Goal: Task Accomplishment & Management: Manage account settings

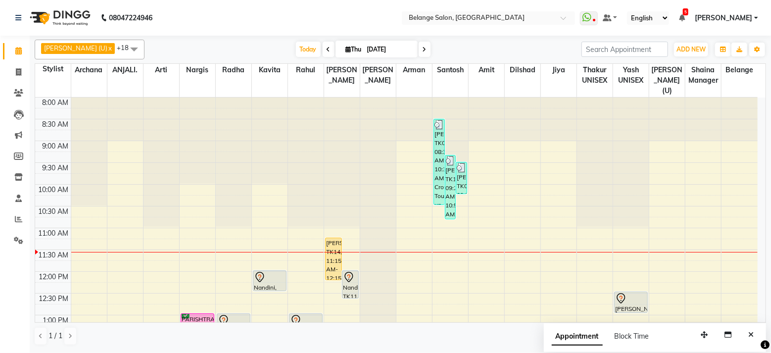
scroll to position [29, 0]
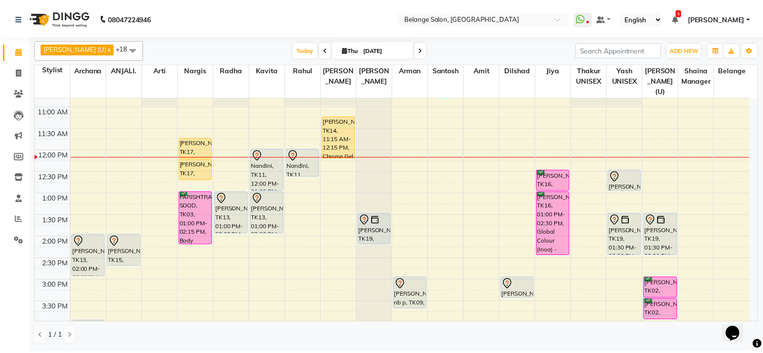
scroll to position [110, 0]
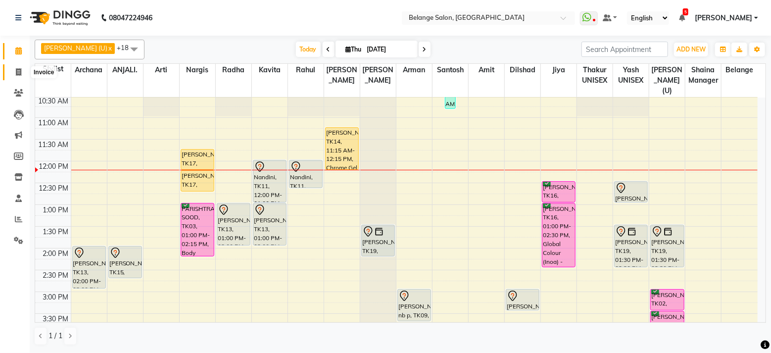
click at [19, 73] on icon at bounding box center [18, 71] width 5 height 7
select select "service"
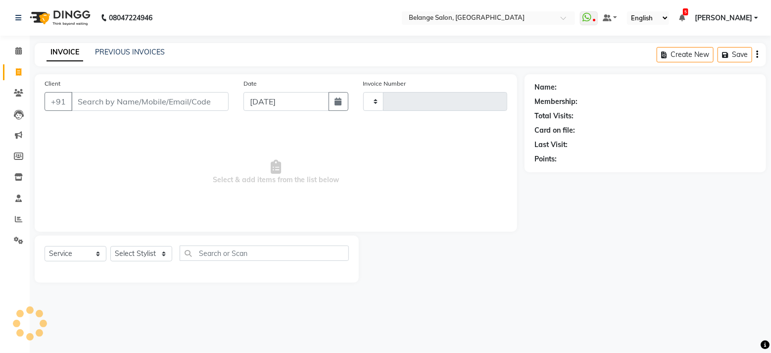
type input "11370"
select select "5076"
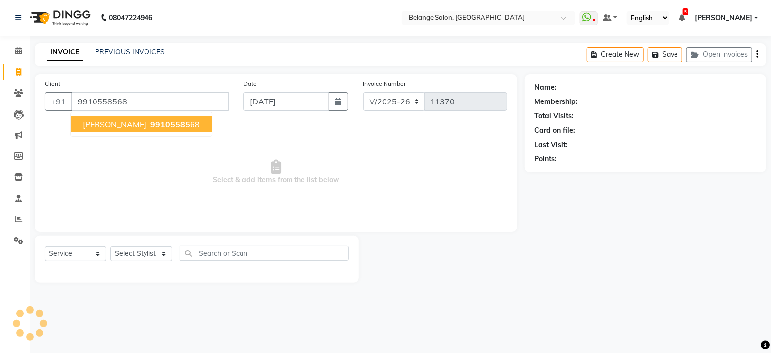
type input "9910558568"
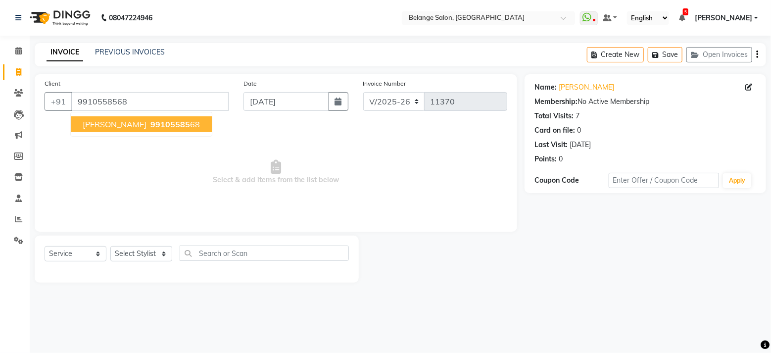
click at [123, 125] on span "SAVITA MOHINDRA" at bounding box center [115, 124] width 64 height 10
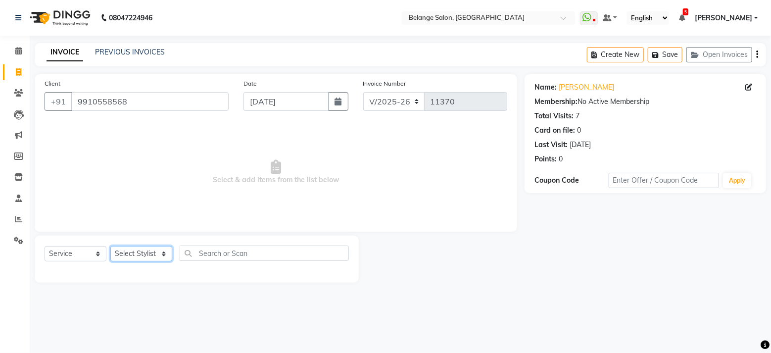
click at [143, 253] on select "Select Stylist [PERSON_NAME] (U) [PERSON_NAME] ANJALI. [PERSON_NAME] [PERSON_NA…" at bounding box center [141, 253] width 62 height 15
select select "84872"
click at [110, 246] on select "Select Stylist [PERSON_NAME] (U) [PERSON_NAME] ANJALI. [PERSON_NAME] [PERSON_NA…" at bounding box center [141, 253] width 62 height 15
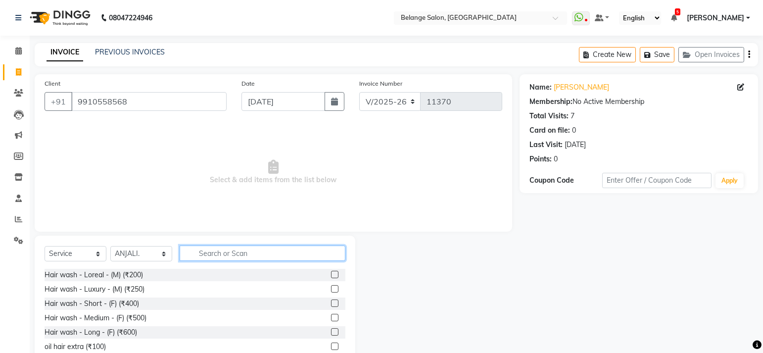
click at [226, 249] on input "text" at bounding box center [263, 252] width 166 height 15
click at [211, 254] on input "text" at bounding box center [263, 252] width 166 height 15
type input "thread"
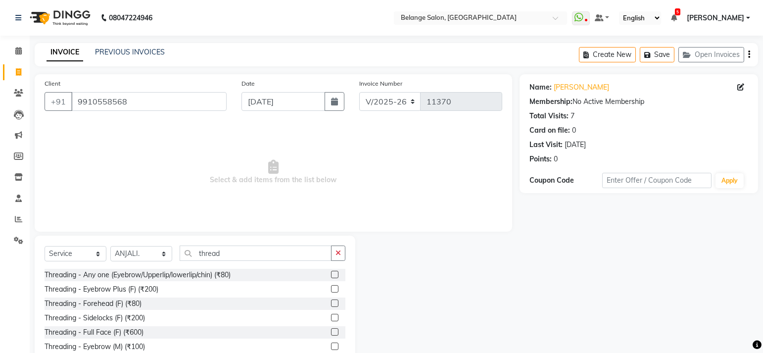
click at [332, 273] on div at bounding box center [338, 275] width 14 height 12
click at [331, 273] on label at bounding box center [334, 274] width 7 height 7
click at [331, 273] on input "checkbox" at bounding box center [334, 275] width 6 height 6
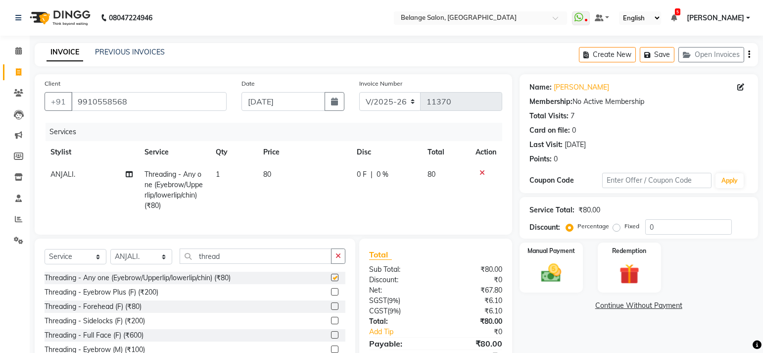
checkbox input "false"
click at [222, 176] on td "1" at bounding box center [233, 189] width 47 height 53
select select "84872"
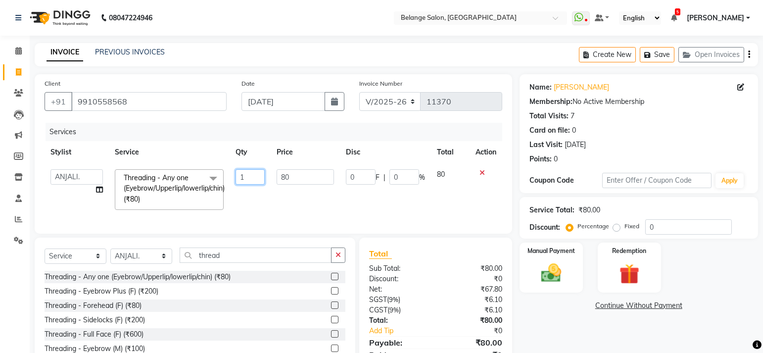
click at [248, 174] on input "1" at bounding box center [250, 176] width 30 height 15
type input "4"
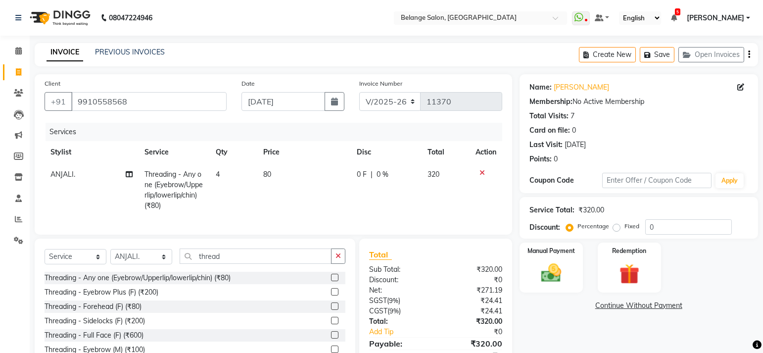
click at [293, 200] on td "80" at bounding box center [303, 189] width 93 height 53
select select "84872"
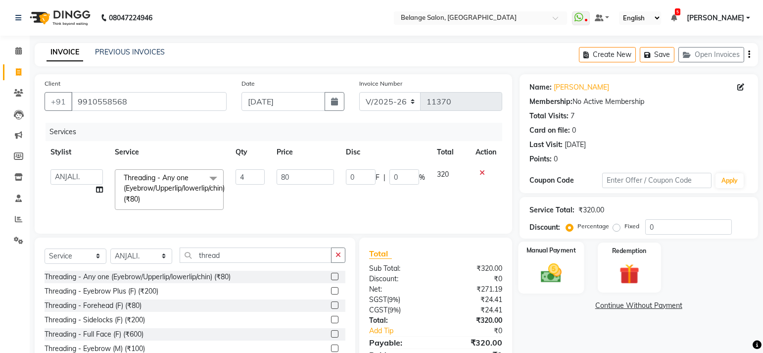
click at [560, 276] on img at bounding box center [551, 273] width 34 height 24
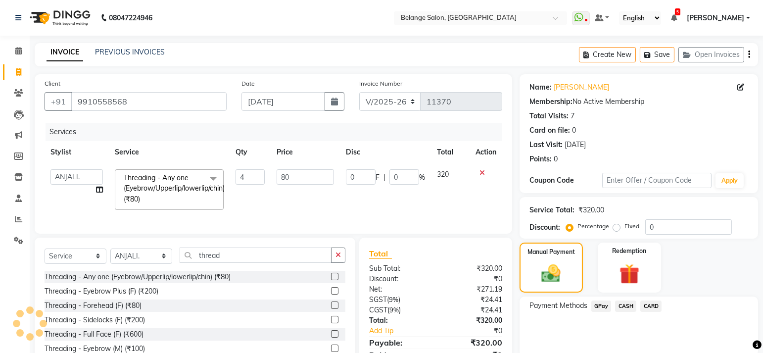
click at [600, 306] on span "GPay" at bounding box center [601, 305] width 20 height 11
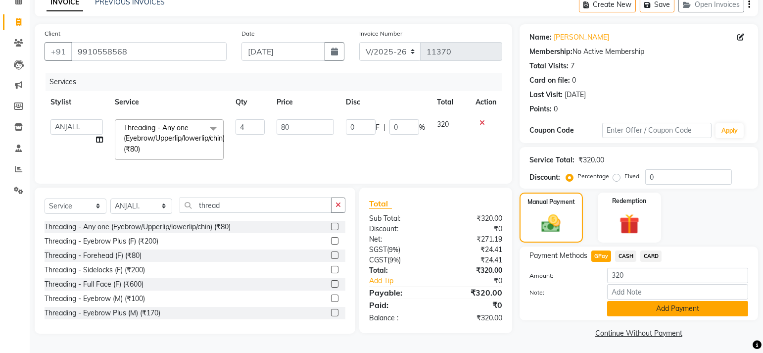
click at [649, 309] on button "Add Payment" at bounding box center [677, 308] width 141 height 15
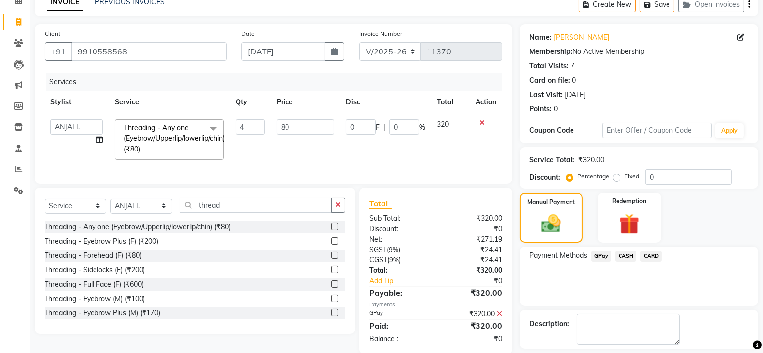
scroll to position [93, 0]
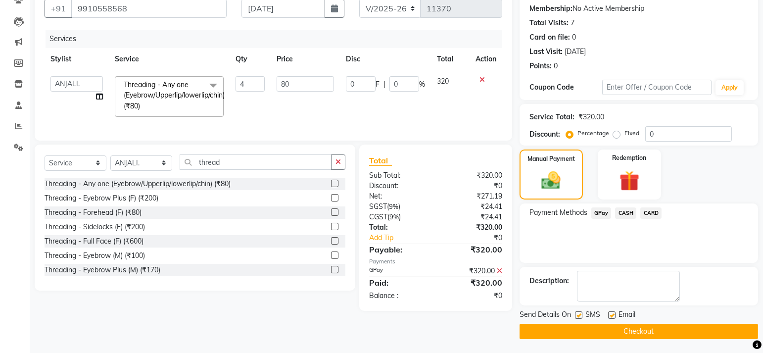
click at [602, 330] on button "Checkout" at bounding box center [638, 330] width 238 height 15
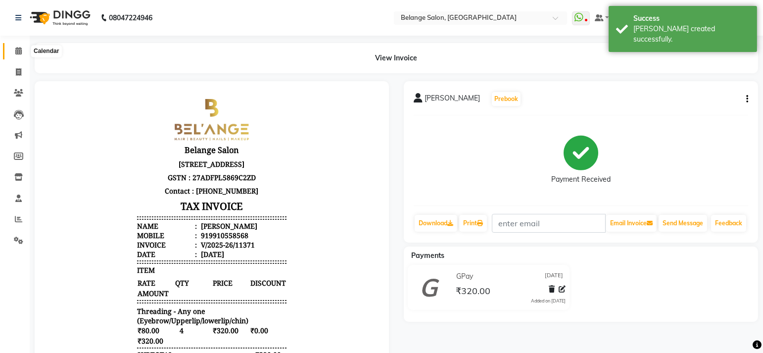
click at [16, 49] on icon at bounding box center [18, 50] width 6 height 7
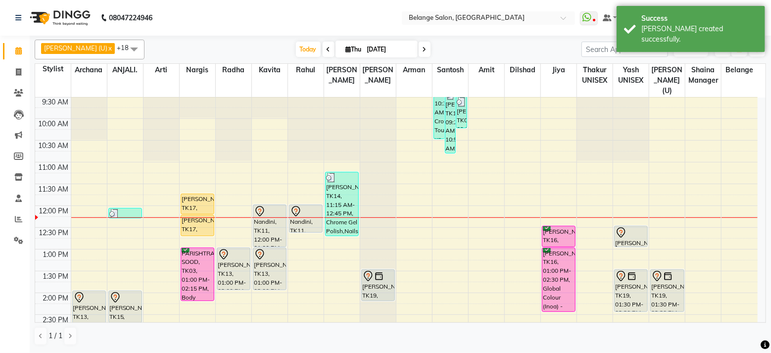
scroll to position [66, 0]
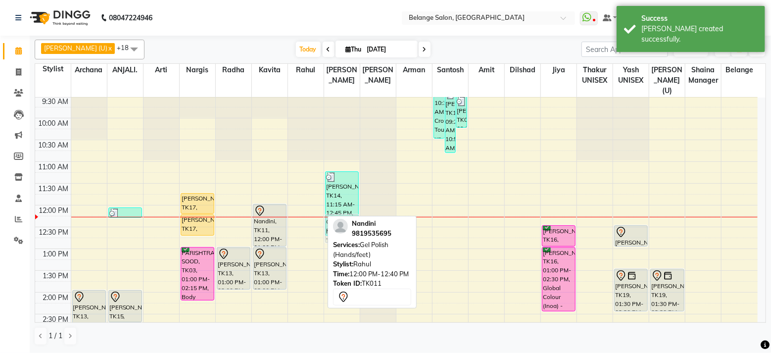
drag, startPoint x: 307, startPoint y: 208, endPoint x: 349, endPoint y: 220, distance: 43.4
click at [349, 220] on div "[PERSON_NAME] (U) x Amit x ANJALI. x Arman x Arti x Jiya x Kavita x Nargis x Ra…" at bounding box center [400, 193] width 731 height 314
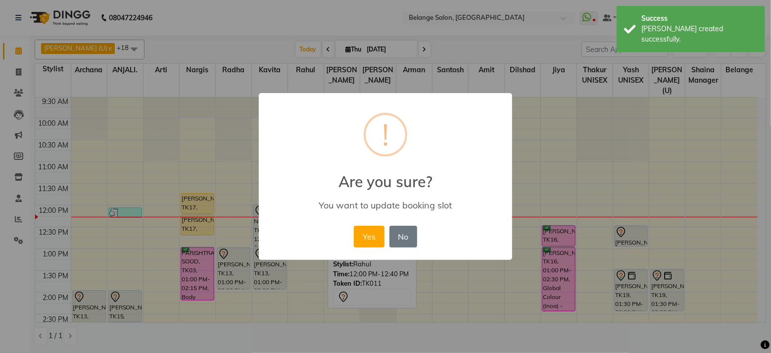
click at [354, 226] on button "Yes" at bounding box center [369, 237] width 30 height 22
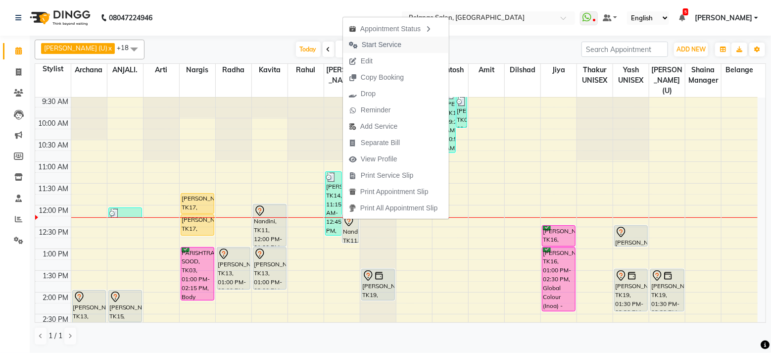
click at [403, 47] on span "Start Service" at bounding box center [375, 45] width 64 height 16
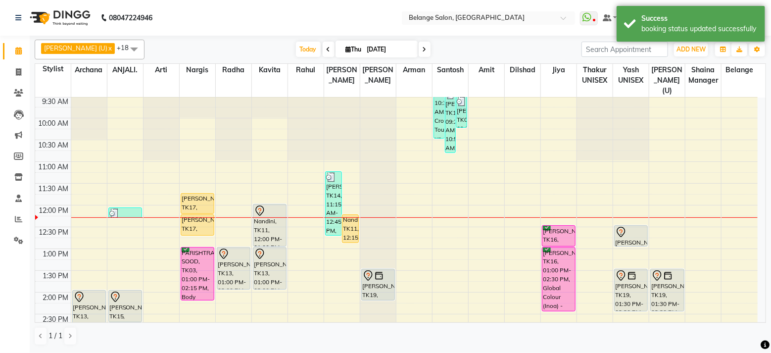
click at [216, 46] on div "Today Thu 04-09-2025" at bounding box center [362, 49] width 427 height 15
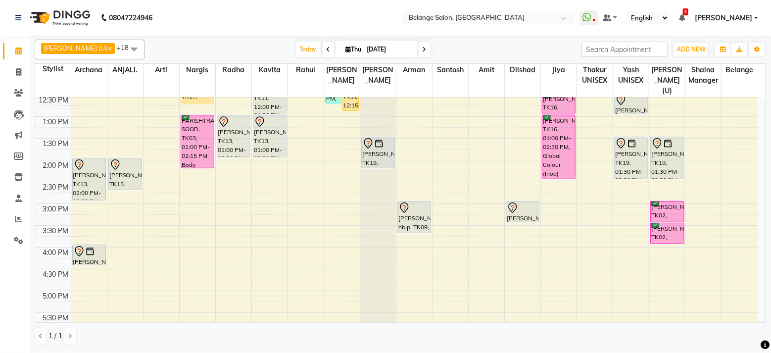
scroll to position [199, 0]
click at [298, 236] on div "8:00 AM 8:30 AM 9:00 AM 9:30 AM 10:00 AM 10:30 AM 11:00 AM 11:30 AM 12:00 PM 12…" at bounding box center [396, 225] width 722 height 652
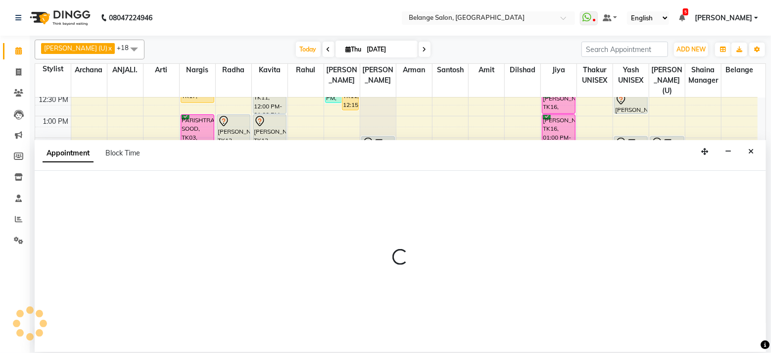
select select "47452"
select select "tentative"
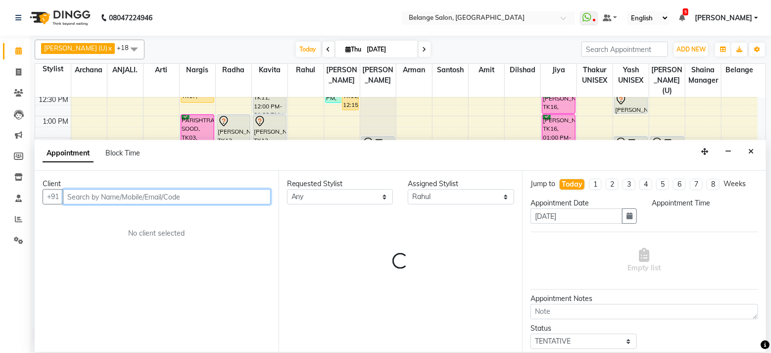
select select "960"
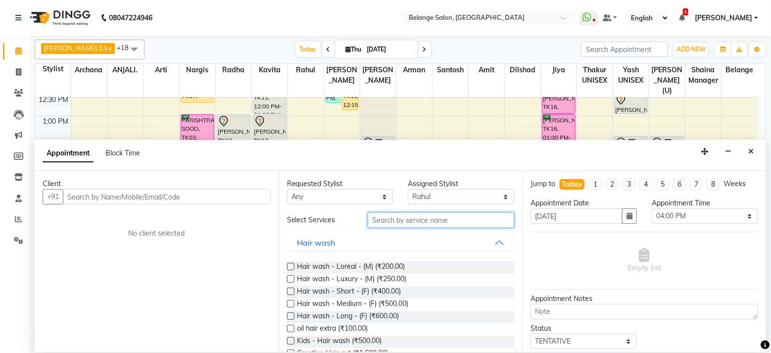
click at [402, 215] on input "text" at bounding box center [441, 219] width 146 height 15
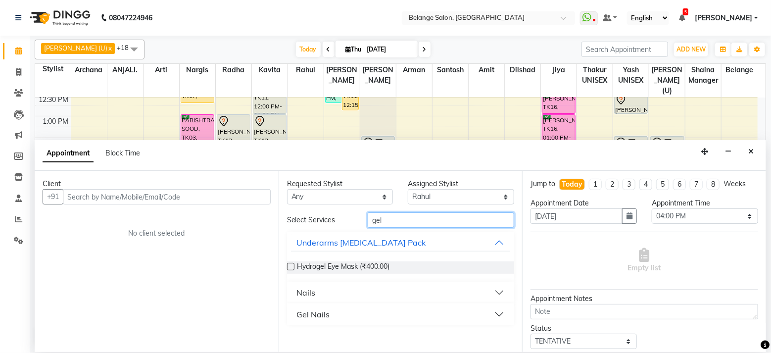
type input "gel"
click at [316, 312] on div "Gel Nails" at bounding box center [313, 314] width 33 height 12
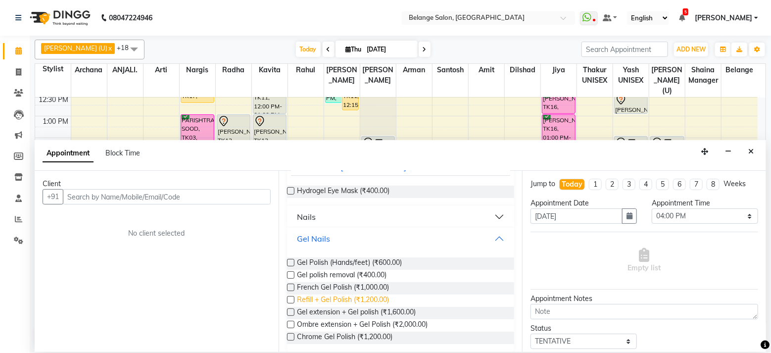
scroll to position [83, 0]
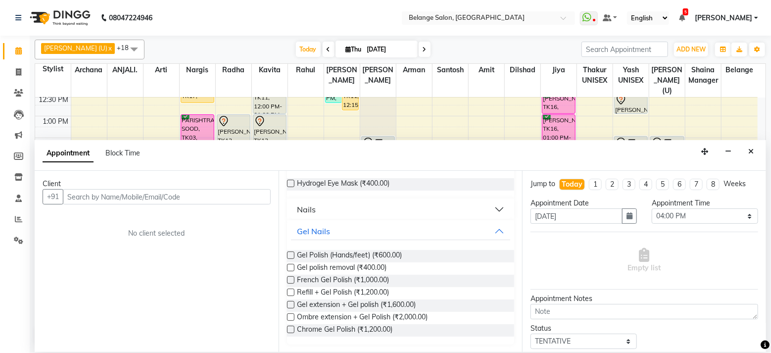
click at [290, 253] on label at bounding box center [290, 254] width 7 height 7
click at [290, 253] on input "checkbox" at bounding box center [290, 256] width 6 height 6
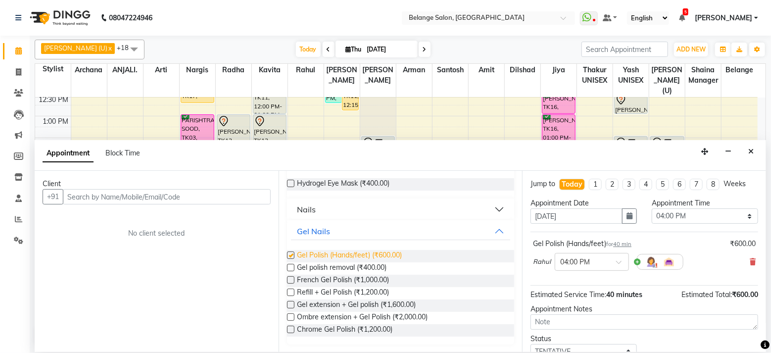
checkbox input "false"
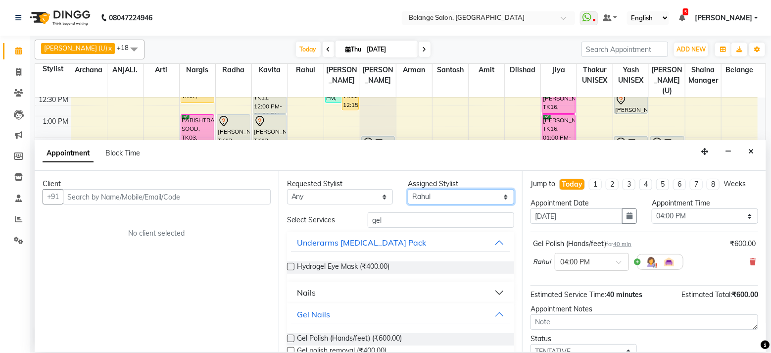
click at [449, 198] on select "Select aftab (U) Ali Amit ANJALI. Archana Arman Arti Belange Billing deepali di…" at bounding box center [461, 196] width 106 height 15
select select "82348"
click at [408, 189] on select "Select aftab (U) Ali Amit ANJALI. Archana Arman Arti Belange Billing deepali di…" at bounding box center [461, 196] width 106 height 15
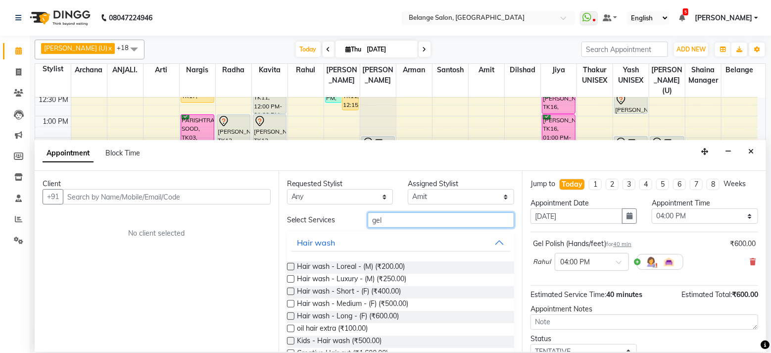
click at [413, 218] on input "gel" at bounding box center [441, 219] width 146 height 15
type input "wash"
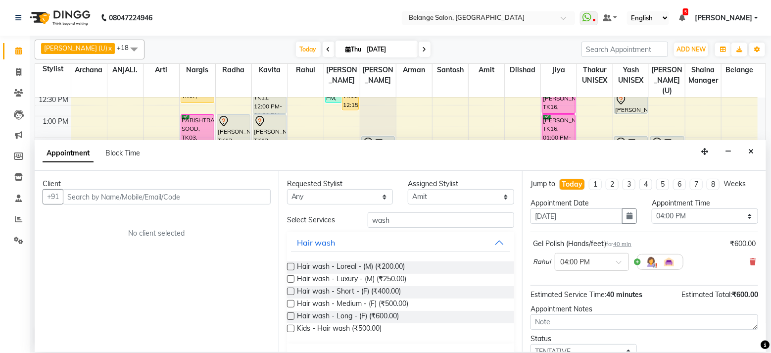
click at [288, 304] on label at bounding box center [290, 303] width 7 height 7
click at [288, 304] on input "checkbox" at bounding box center [290, 304] width 6 height 6
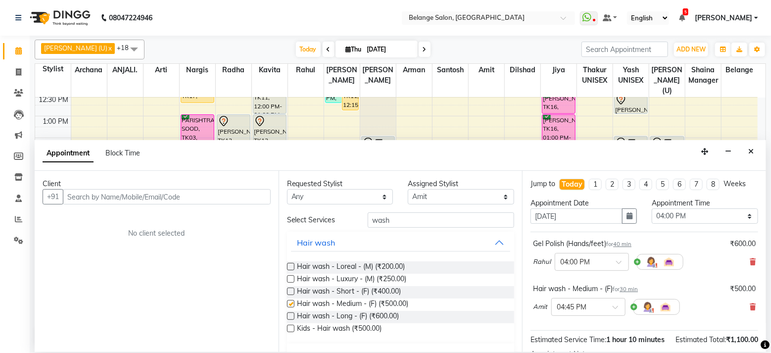
checkbox input "false"
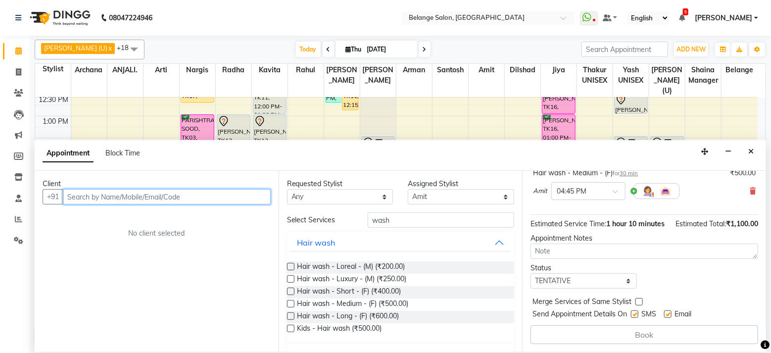
click at [210, 196] on input "text" at bounding box center [167, 196] width 208 height 15
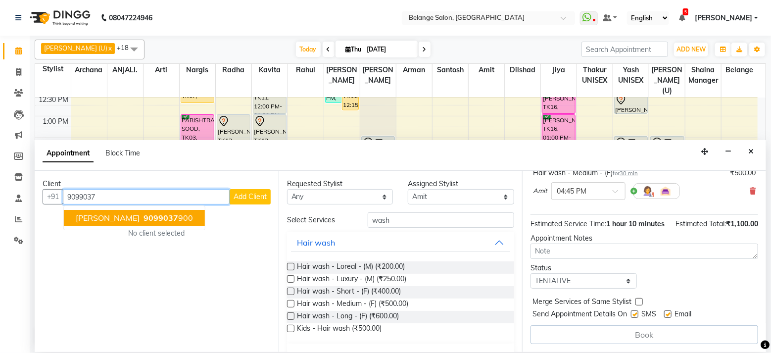
click at [143, 214] on span "9099037" at bounding box center [160, 218] width 35 height 10
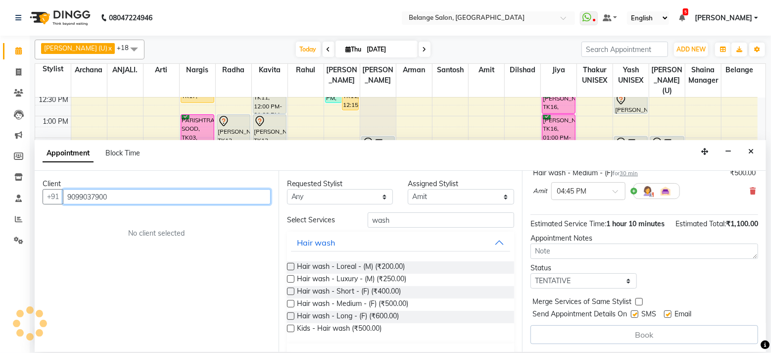
scroll to position [124, 0]
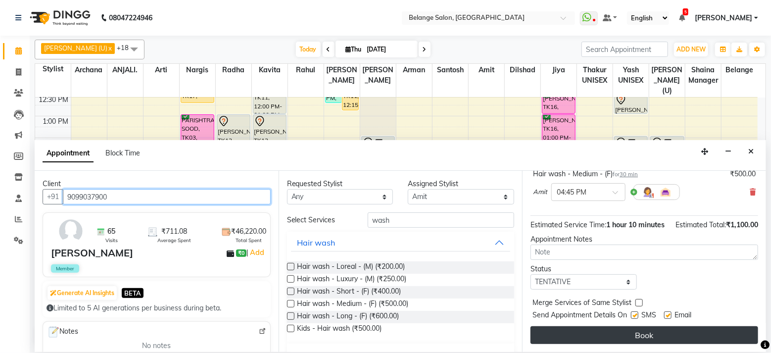
type input "9099037900"
click at [542, 332] on button "Book" at bounding box center [644, 335] width 228 height 18
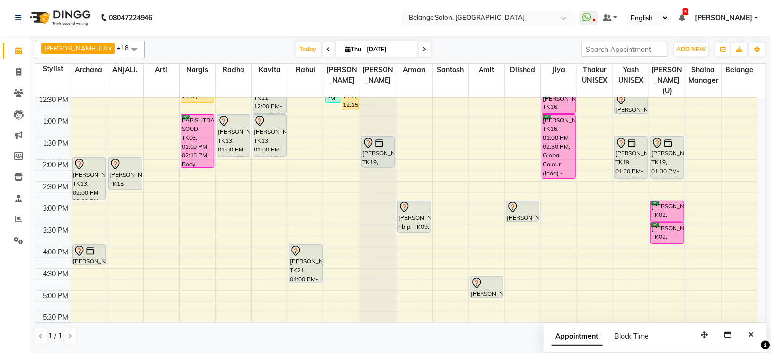
drag, startPoint x: 305, startPoint y: 261, endPoint x: 306, endPoint y: 268, distance: 7.1
click at [306, 268] on div "muskan, TK21, 04:00 PM-04:40 PM, Gel Polish (Hands/feet) muskan, TK21, 04:00 PM…" at bounding box center [306, 225] width 36 height 652
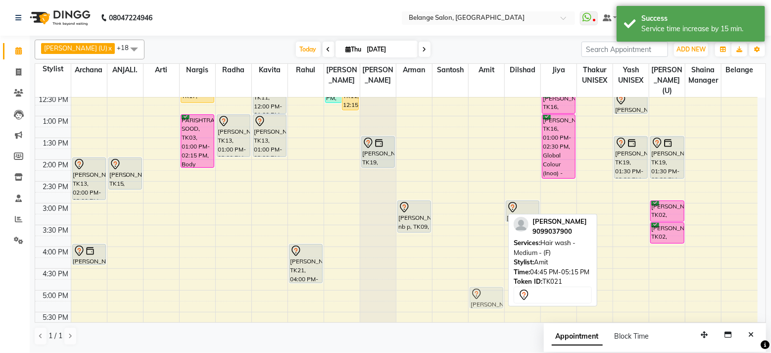
drag, startPoint x: 477, startPoint y: 276, endPoint x: 476, endPoint y: 288, distance: 11.9
click at [476, 288] on div "muskan, TK21, 04:45 PM-05:15 PM, Hair wash - Medium - (F) Sourabha, TK06, 06:30…" at bounding box center [486, 225] width 36 height 652
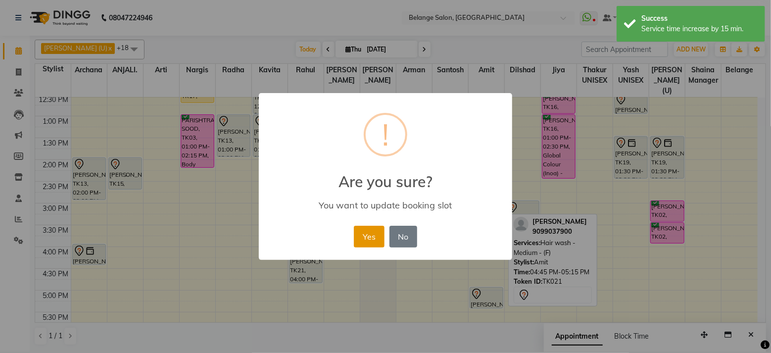
click at [370, 243] on button "Yes" at bounding box center [369, 237] width 30 height 22
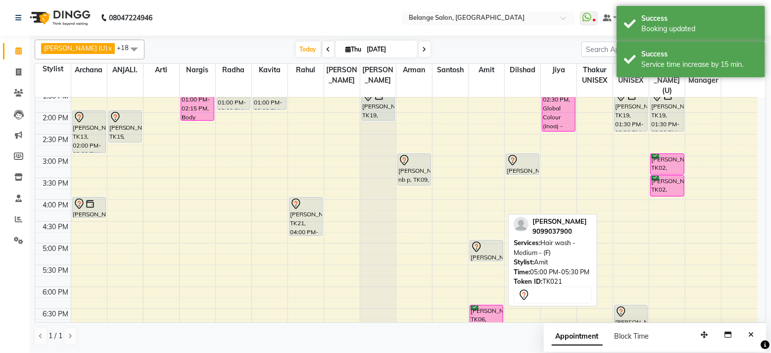
scroll to position [248, 0]
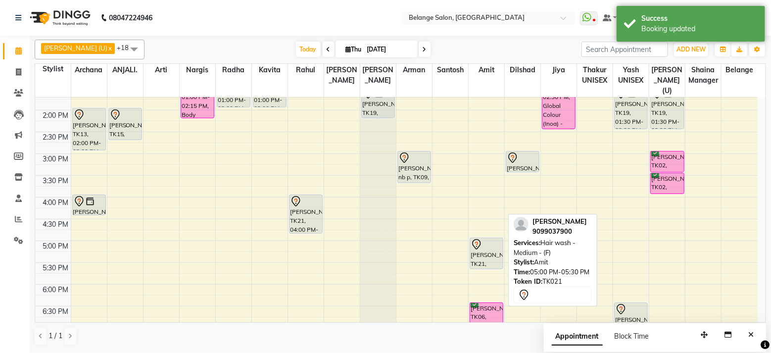
click at [482, 258] on div "muskan, TK21, 05:00 PM-05:30 PM, Hair wash - Medium - (F) Sourabha, TK06, 06:30…" at bounding box center [486, 175] width 36 height 652
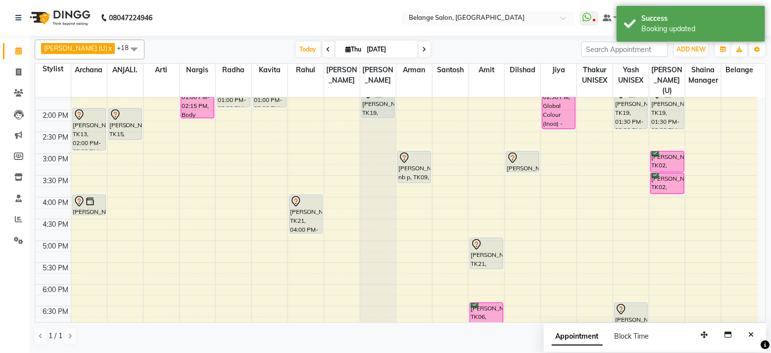
click at [449, 34] on nav "08047224946 Select Location × Belange Salon, Wadala East WhatsApp Status ✕ Stat…" at bounding box center [385, 18] width 771 height 36
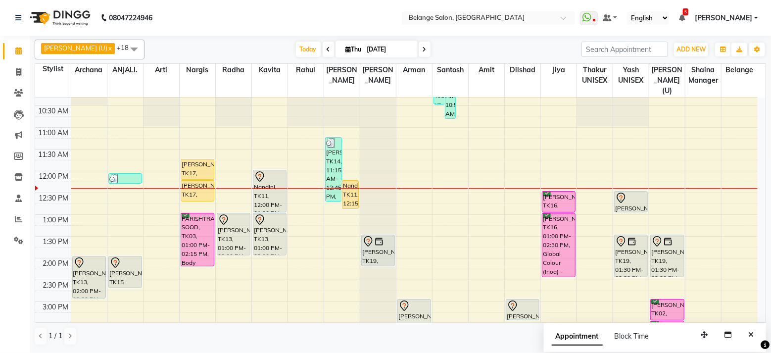
scroll to position [101, 0]
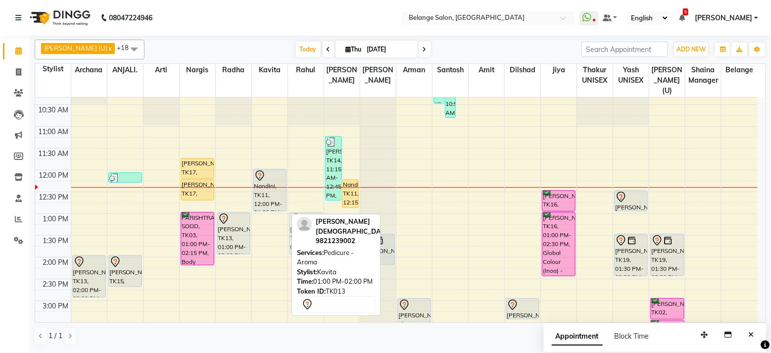
drag, startPoint x: 267, startPoint y: 225, endPoint x: 296, endPoint y: 224, distance: 29.7
click at [296, 224] on div "aftab (U) x Amit x ANJALI. x Arman x Arti x Jiya x Kavita x Nargis x Radha x Ra…" at bounding box center [400, 193] width 731 height 314
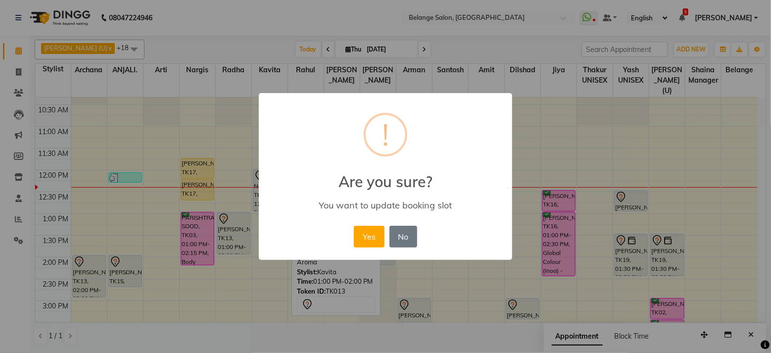
click at [354, 226] on button "Yes" at bounding box center [369, 237] width 30 height 22
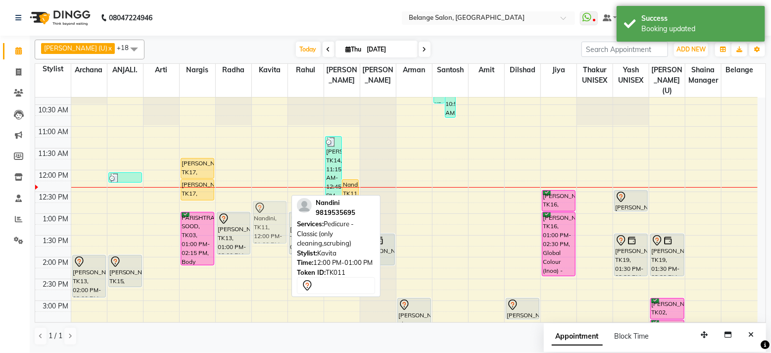
drag, startPoint x: 267, startPoint y: 178, endPoint x: 264, endPoint y: 209, distance: 30.8
click at [264, 209] on div "Nandini, TK11, 12:00 PM-01:00 PM, Pedicure - Classic (only cleaning,scrubing) N…" at bounding box center [270, 322] width 36 height 652
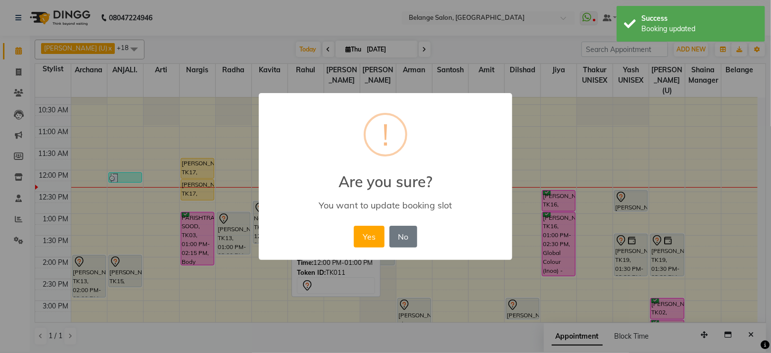
click at [354, 226] on button "Yes" at bounding box center [369, 237] width 30 height 22
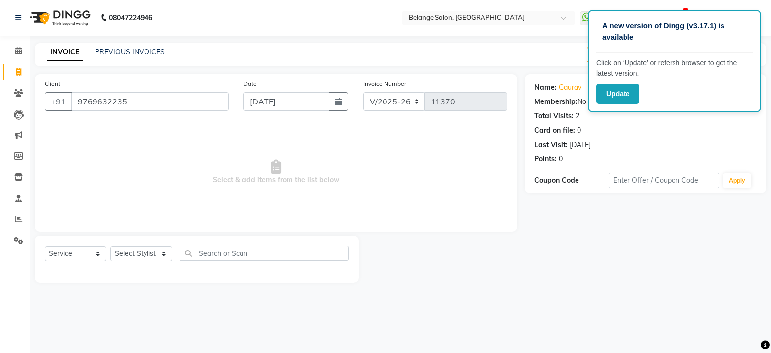
select select "5076"
select select "service"
click at [20, 47] on icon at bounding box center [18, 50] width 6 height 7
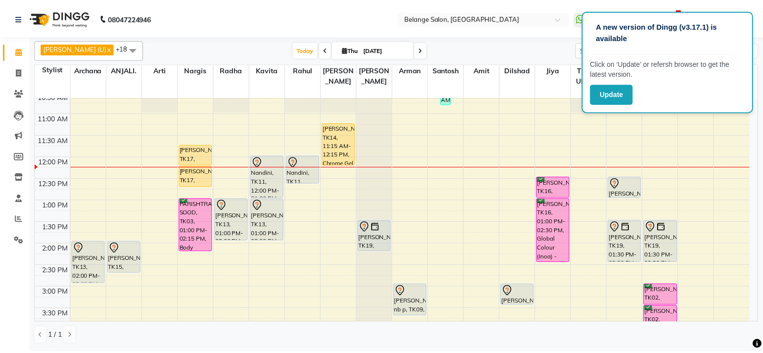
scroll to position [115, 0]
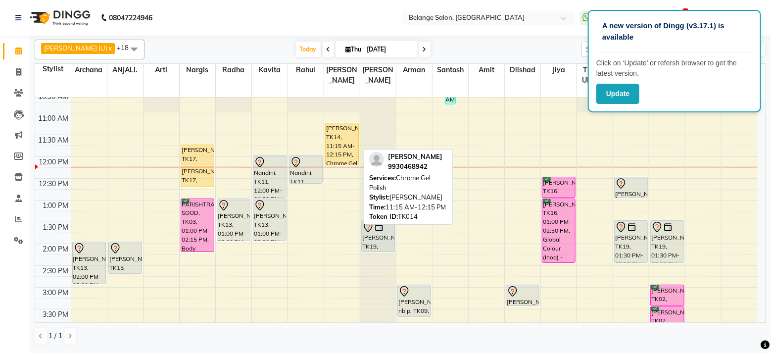
click at [348, 138] on div "shriparna, TK14, 11:15 AM-12:15 PM, Chrome Gel Polish" at bounding box center [341, 144] width 33 height 42
select select "1"
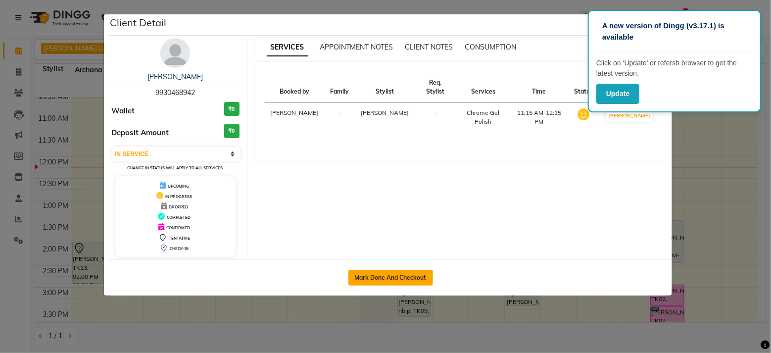
click at [398, 276] on button "Mark Done And Checkout" at bounding box center [390, 278] width 85 height 16
select select "service"
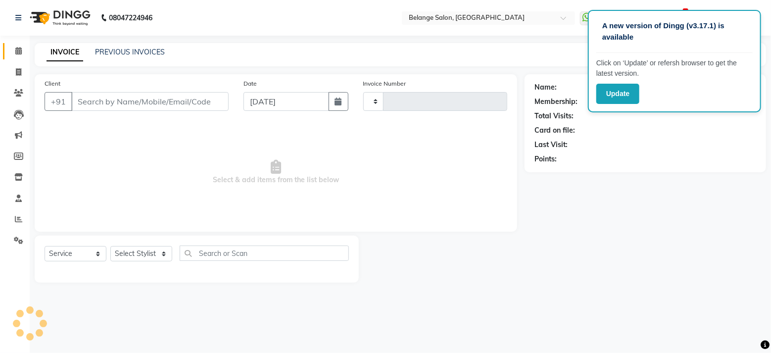
type input "11370"
select select "5076"
type input "9930468942"
select select "68481"
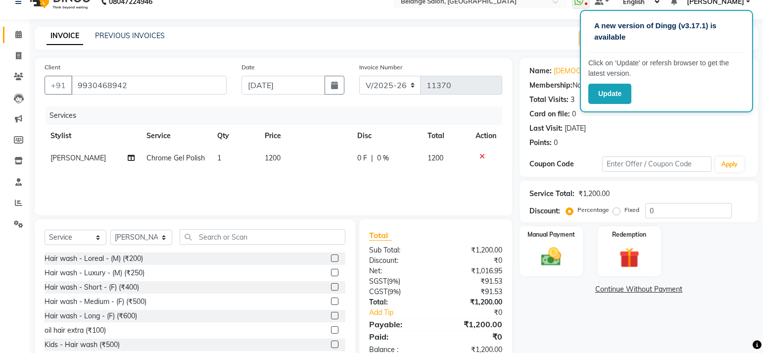
scroll to position [21, 0]
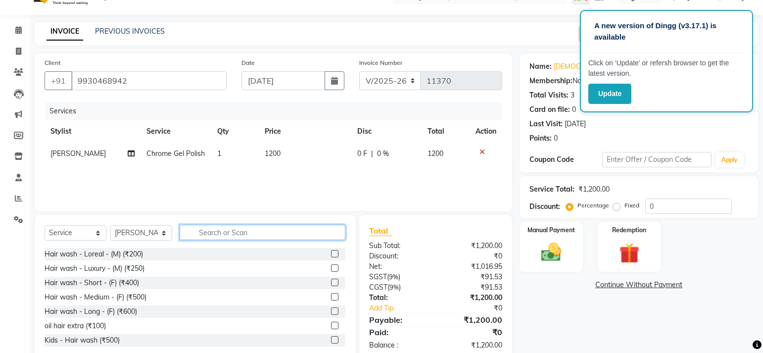
click at [227, 231] on input "text" at bounding box center [263, 232] width 166 height 15
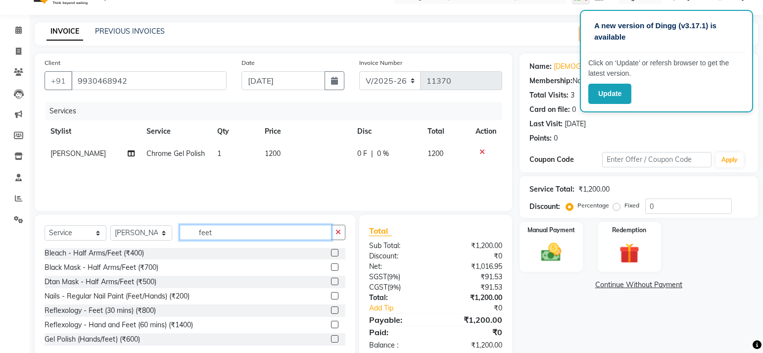
scroll to position [44, 0]
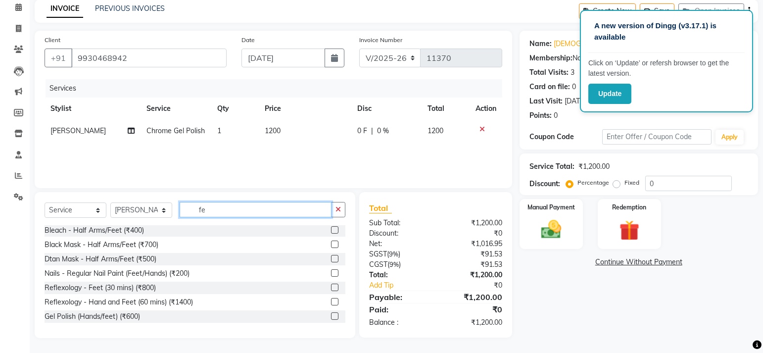
type input "f"
type input "p"
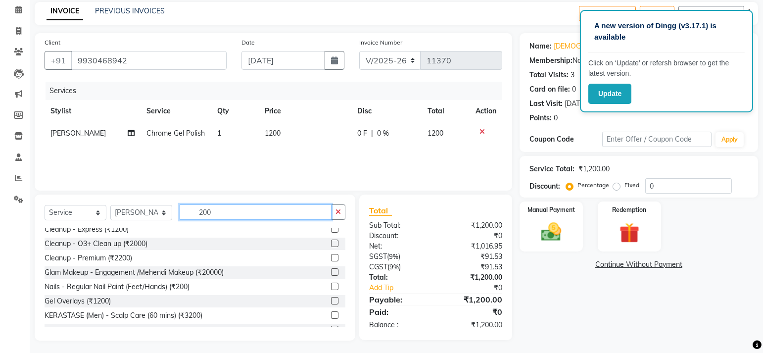
scroll to position [364, 0]
type input "200"
click at [331, 283] on label at bounding box center [334, 284] width 7 height 7
click at [331, 283] on input "checkbox" at bounding box center [334, 285] width 6 height 6
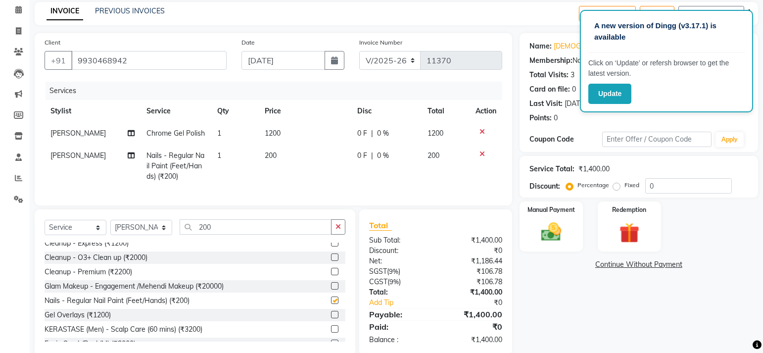
checkbox input "false"
click at [540, 211] on label "Manual Payment" at bounding box center [550, 208] width 49 height 9
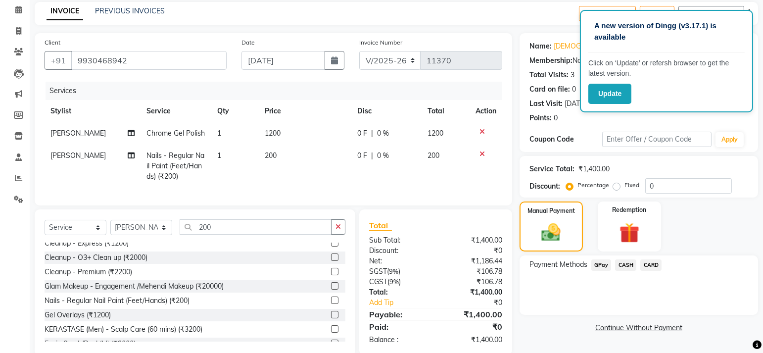
click at [601, 262] on span "GPay" at bounding box center [601, 264] width 20 height 11
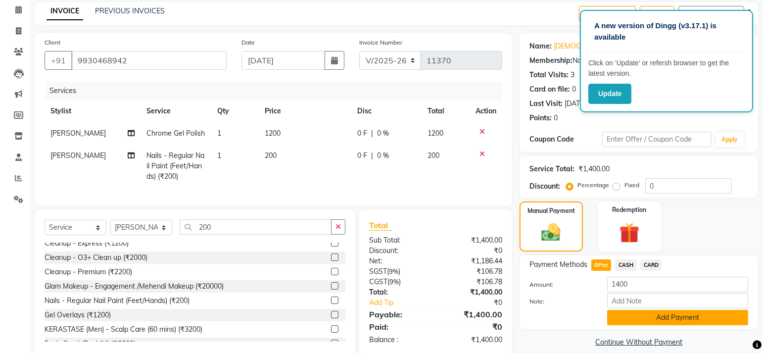
click at [660, 316] on button "Add Payment" at bounding box center [677, 317] width 141 height 15
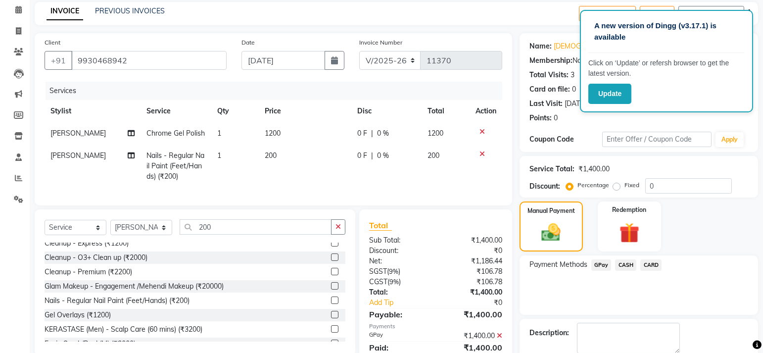
scroll to position [93, 0]
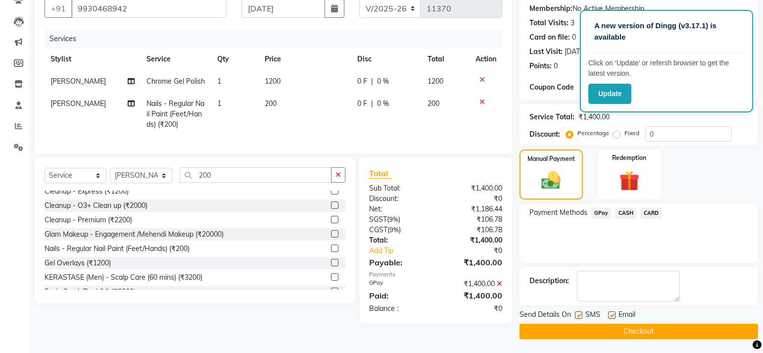
click at [609, 330] on button "Checkout" at bounding box center [638, 330] width 238 height 15
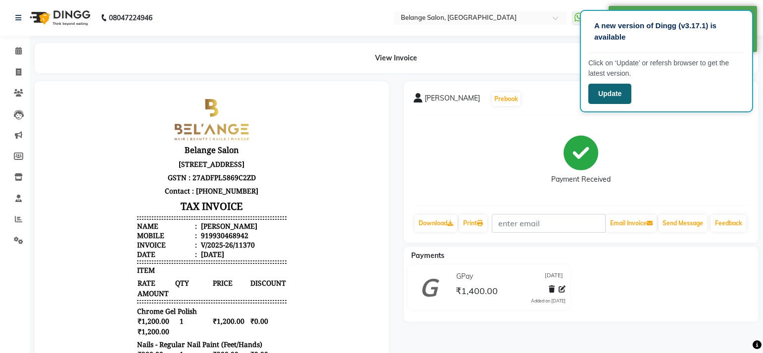
click at [620, 96] on button "Update" at bounding box center [609, 94] width 43 height 20
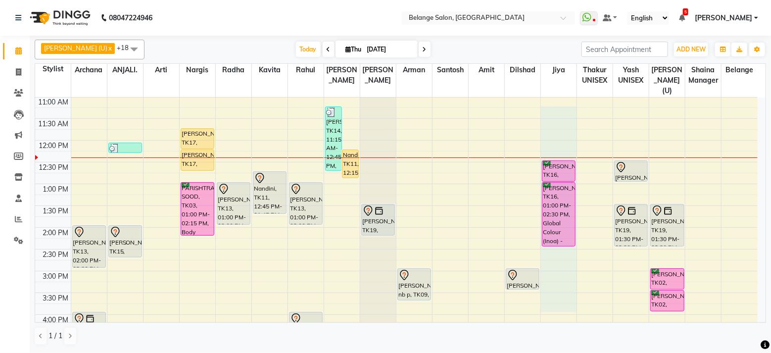
scroll to position [130, 0]
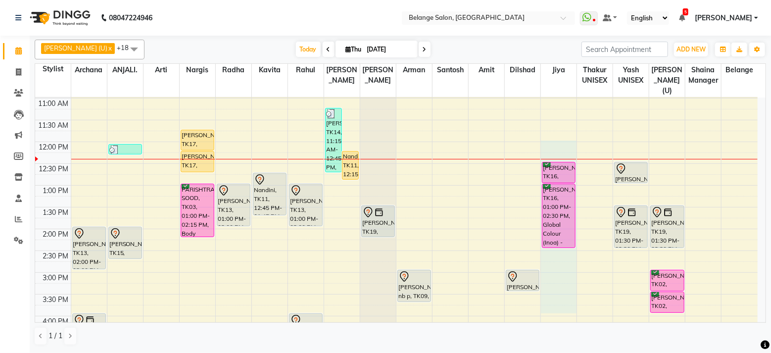
drag, startPoint x: 565, startPoint y: 287, endPoint x: 654, endPoint y: 133, distance: 177.7
click at [654, 133] on tbody "8:00 AM 8:30 AM 9:00 AM 9:30 AM 10:00 AM 10:30 AM 11:00 AM 11:30 AM 12:00 PM 12…" at bounding box center [396, 294] width 722 height 652
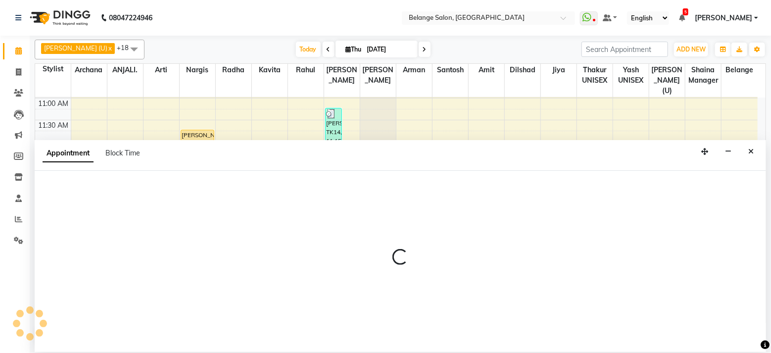
select select "74454"
select select "tentative"
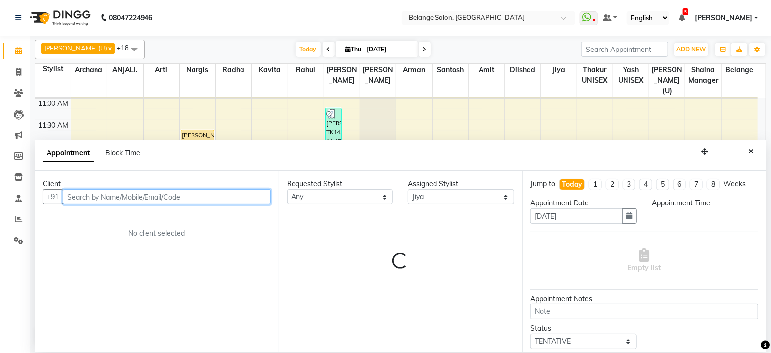
select select "720"
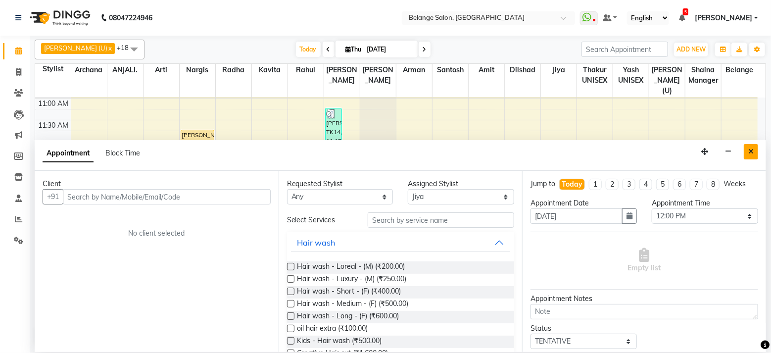
click at [754, 152] on button "Close" at bounding box center [750, 151] width 14 height 15
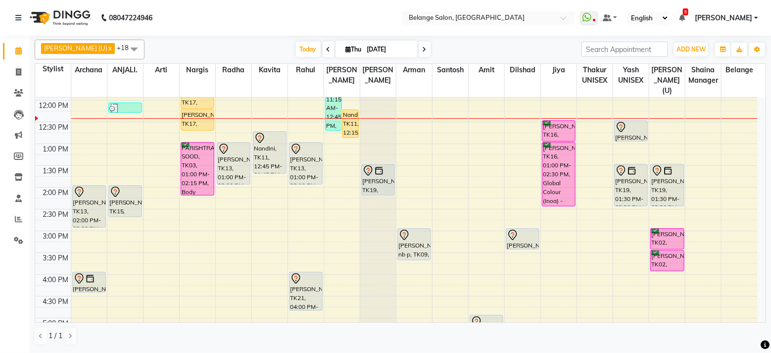
scroll to position [173, 0]
click at [555, 42] on div "[DATE] [DATE]" at bounding box center [362, 49] width 427 height 15
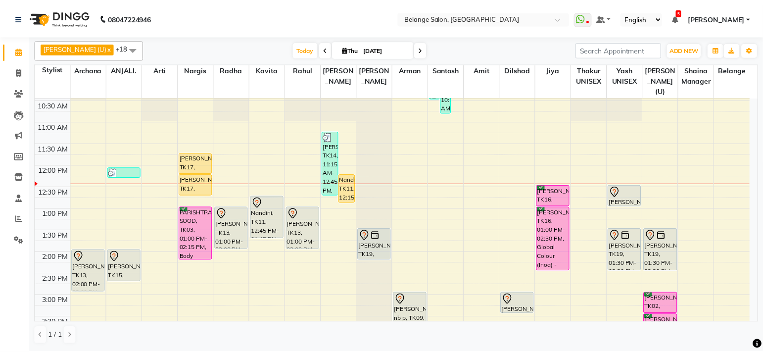
scroll to position [96, 0]
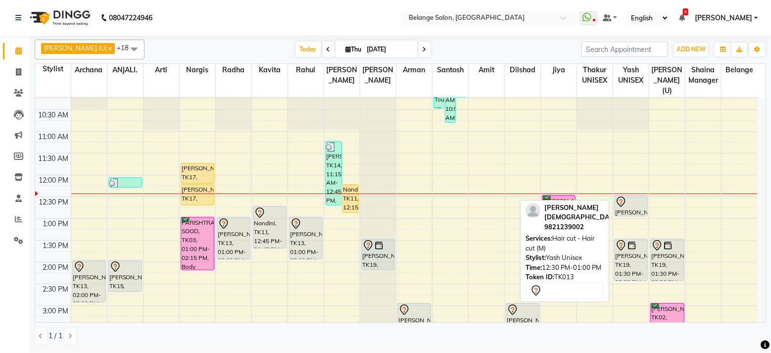
click at [624, 198] on div "[PERSON_NAME], TK13, 12:30 PM-01:00 PM, Hair cut - Hair cut (M)" at bounding box center [630, 205] width 33 height 20
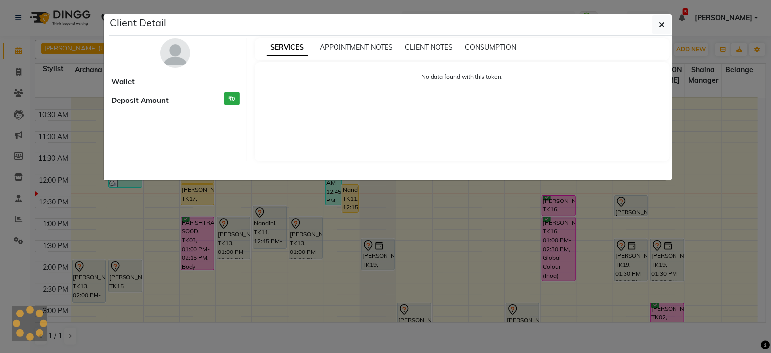
select select "7"
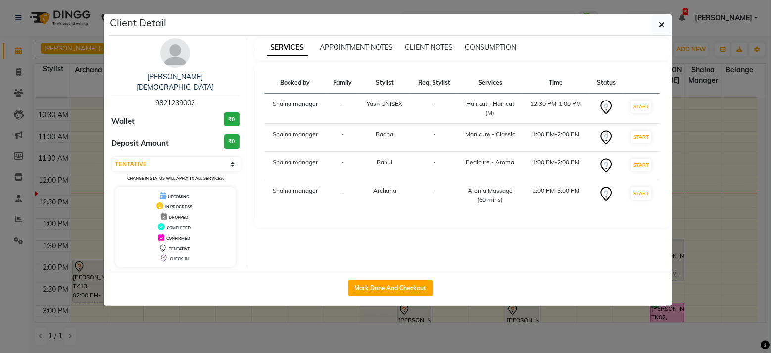
click at [168, 72] on div "[PERSON_NAME][DEMOGRAPHIC_DATA]" at bounding box center [175, 82] width 128 height 21
click at [169, 77] on link "[PERSON_NAME][DEMOGRAPHIC_DATA]" at bounding box center [175, 81] width 77 height 19
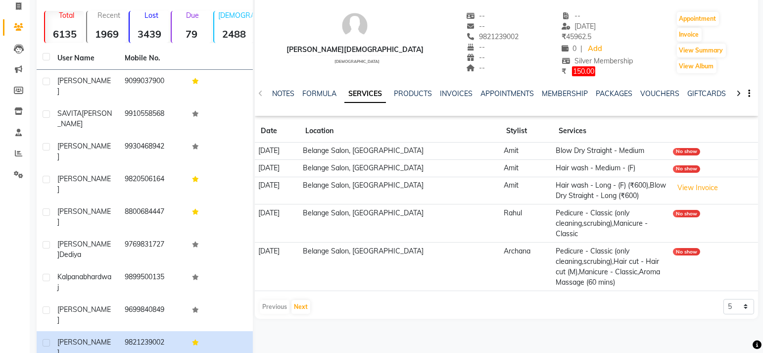
scroll to position [66, 0]
click at [300, 302] on button "Next" at bounding box center [300, 306] width 19 height 14
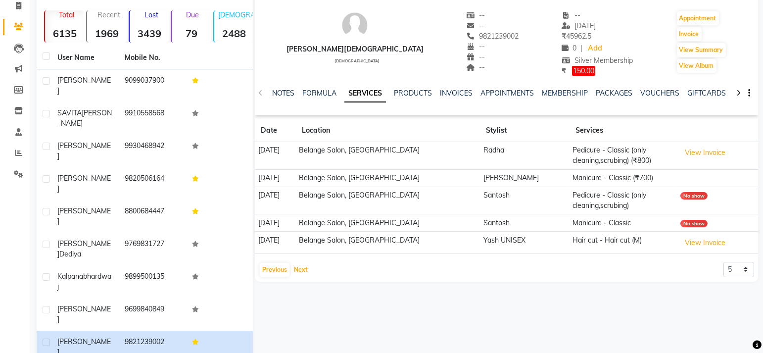
scroll to position [84, 0]
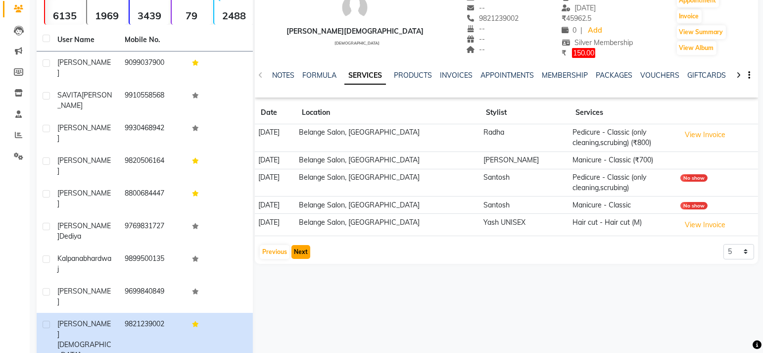
click at [298, 252] on button "Next" at bounding box center [300, 252] width 19 height 14
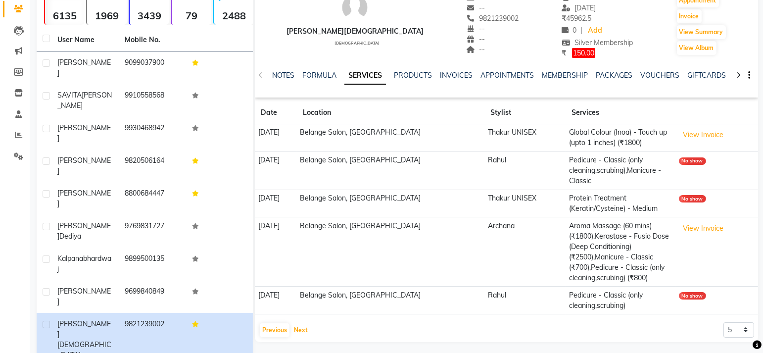
scroll to position [87, 0]
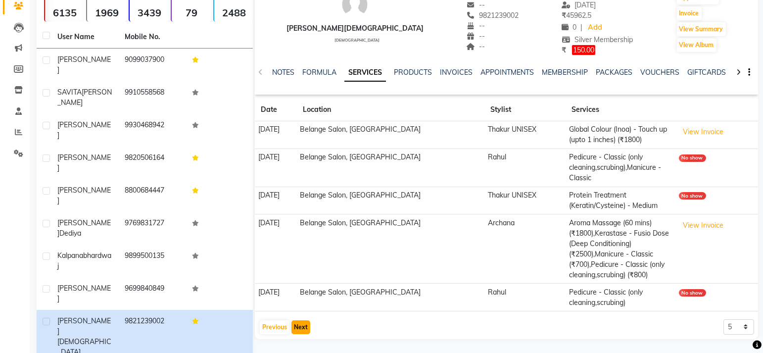
click at [303, 324] on button "Next" at bounding box center [300, 327] width 19 height 14
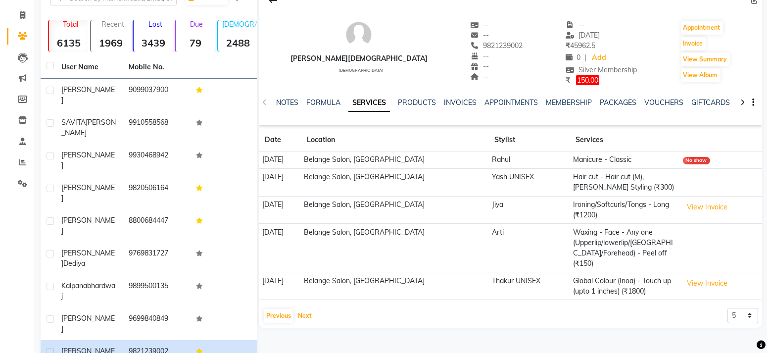
scroll to position [0, 0]
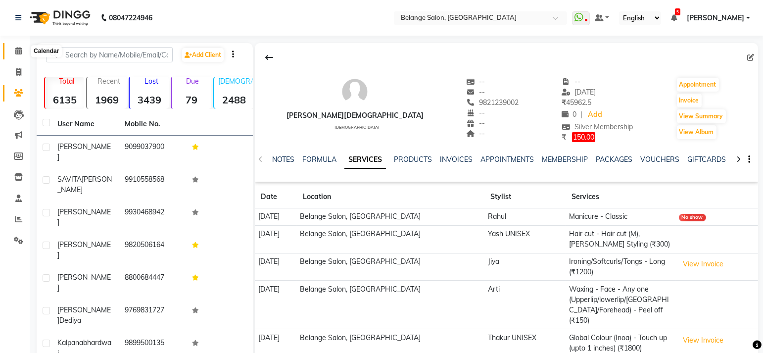
click at [16, 50] on icon at bounding box center [18, 50] width 6 height 7
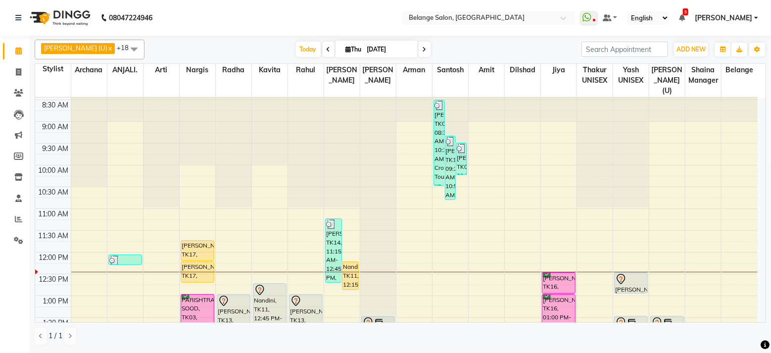
scroll to position [20, 0]
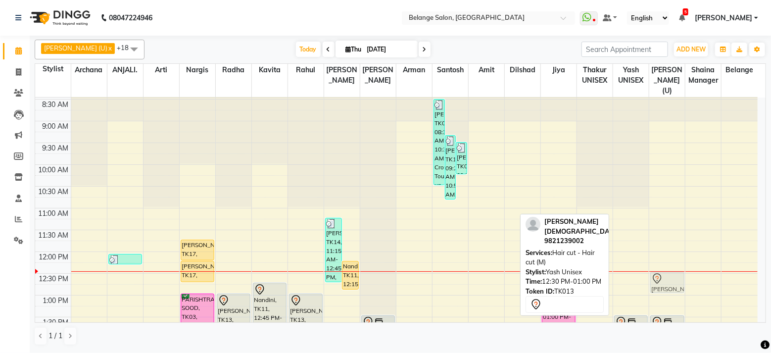
drag, startPoint x: 626, startPoint y: 266, endPoint x: 654, endPoint y: 266, distance: 28.2
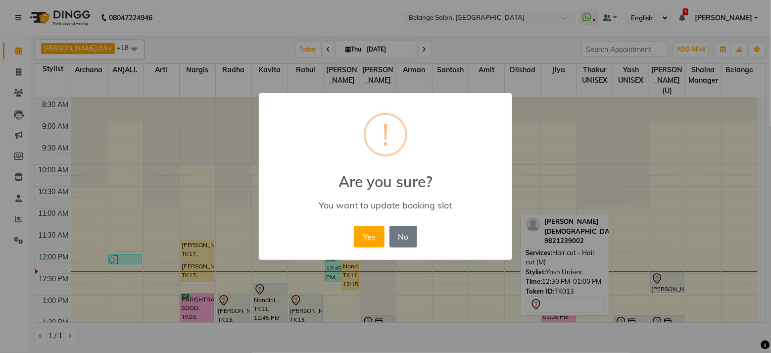
click at [354, 226] on button "Yes" at bounding box center [369, 237] width 30 height 22
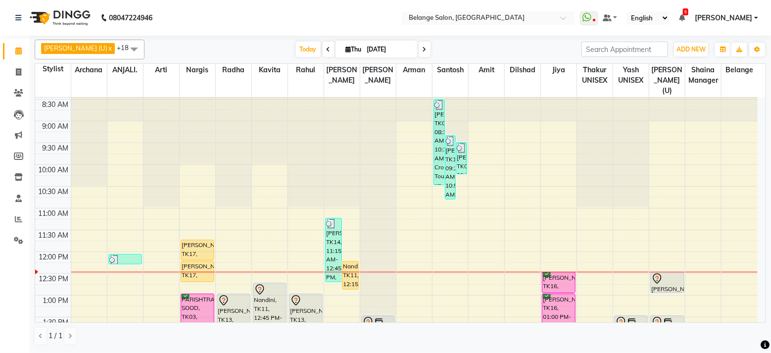
scroll to position [0, 0]
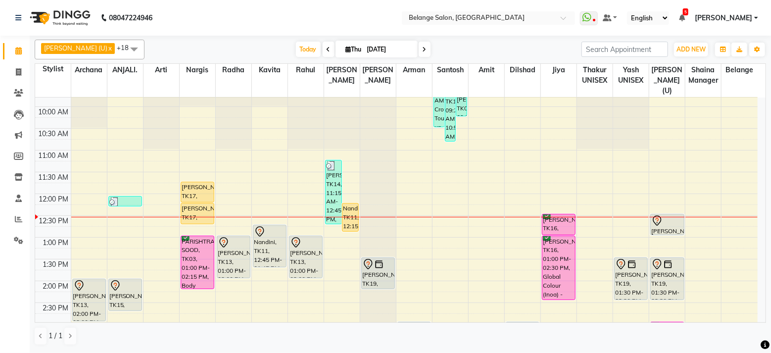
scroll to position [79, 0]
click at [420, 211] on div "8:00 AM 8:30 AM 9:00 AM 9:30 AM 10:00 AM 10:30 AM 11:00 AM 11:30 AM 12:00 PM 12…" at bounding box center [396, 345] width 722 height 652
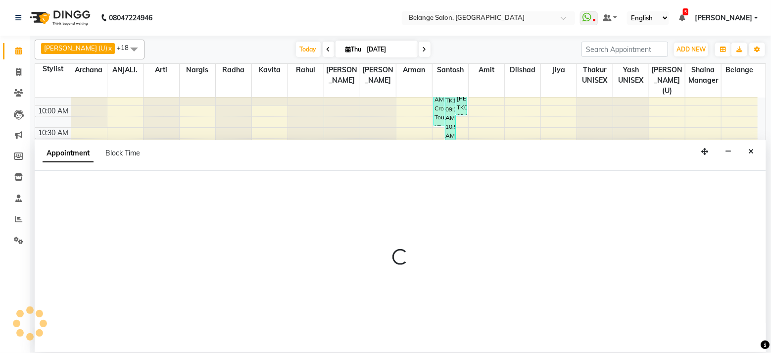
select select "78262"
select select "tentative"
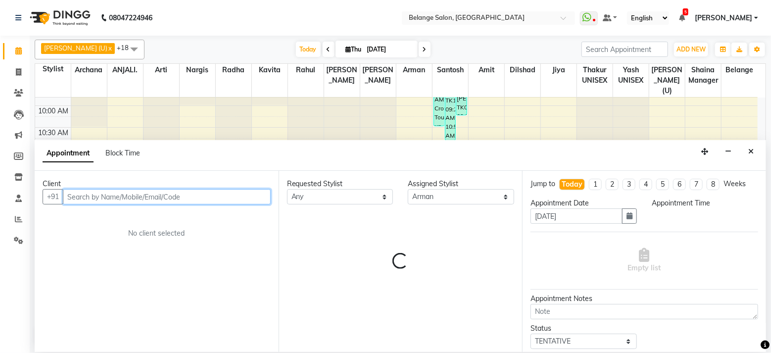
select select "750"
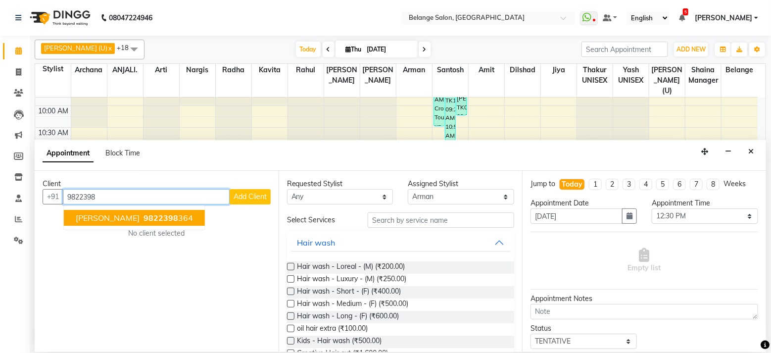
click at [121, 211] on button "Khushnuma 9822398 364" at bounding box center [134, 218] width 141 height 16
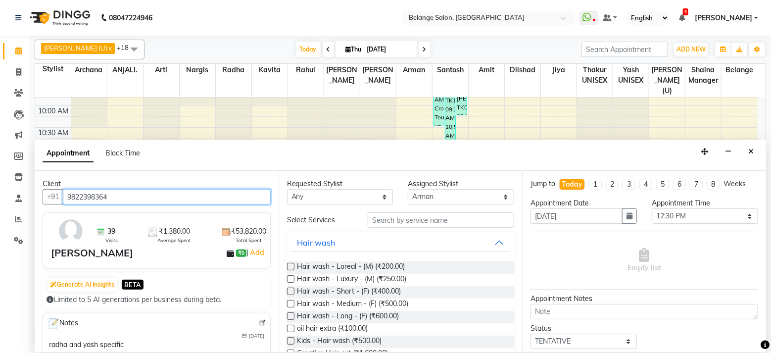
type input "9822398364"
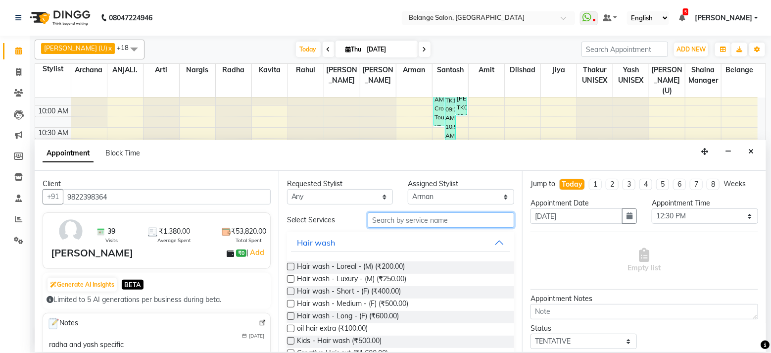
click at [403, 220] on input "text" at bounding box center [441, 219] width 146 height 15
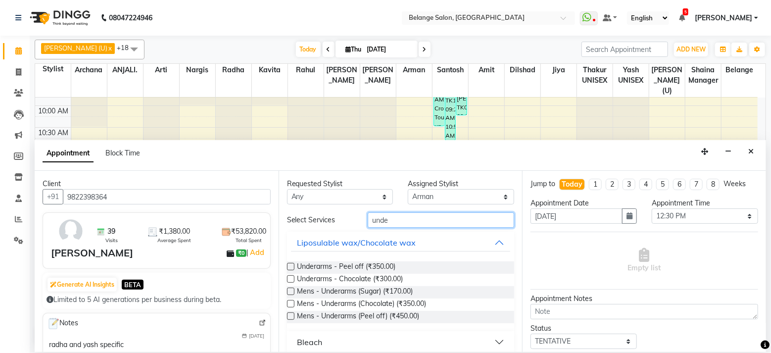
type input "unde"
click at [291, 278] on label at bounding box center [290, 278] width 7 height 7
click at [291, 278] on input "checkbox" at bounding box center [290, 280] width 6 height 6
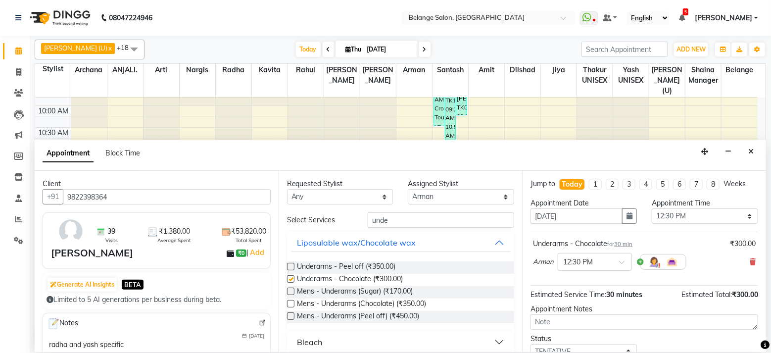
checkbox input "false"
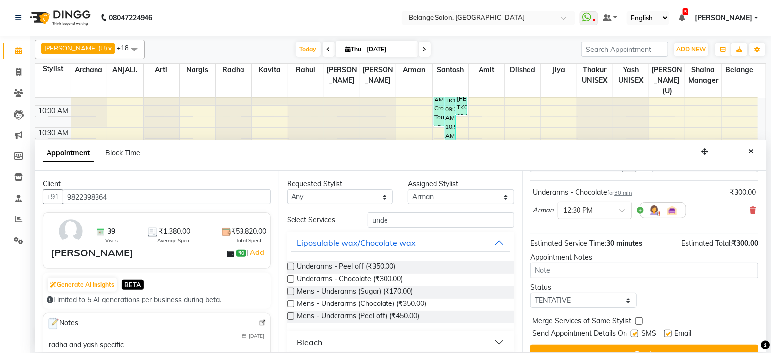
scroll to position [69, 0]
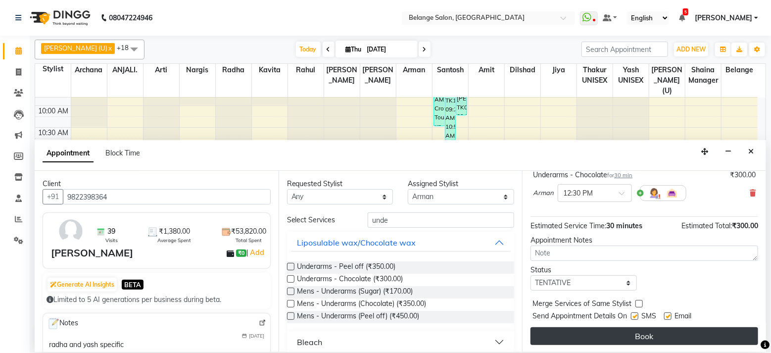
click at [610, 330] on button "Book" at bounding box center [644, 336] width 228 height 18
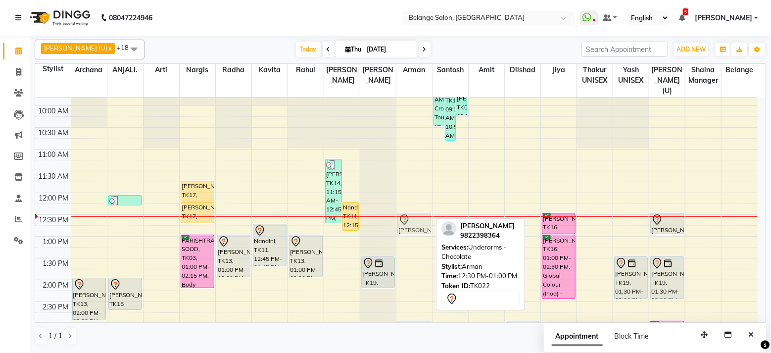
click at [412, 217] on div "Khushnuma, TK22, 12:30 PM-01:00 PM, Underarms - Chocolate dr tiwari nb p, TK09,…" at bounding box center [414, 345] width 36 height 652
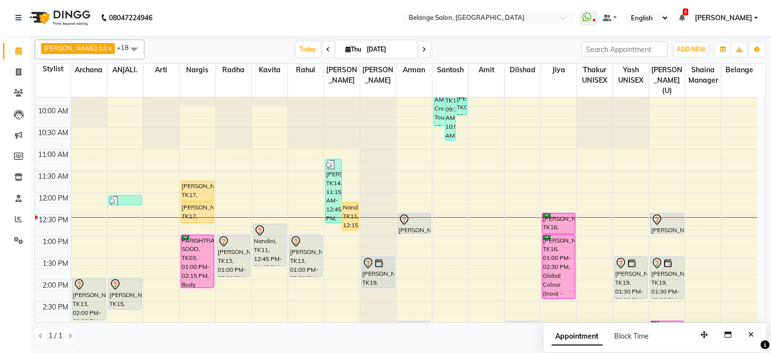
click at [124, 47] on span at bounding box center [134, 49] width 20 height 19
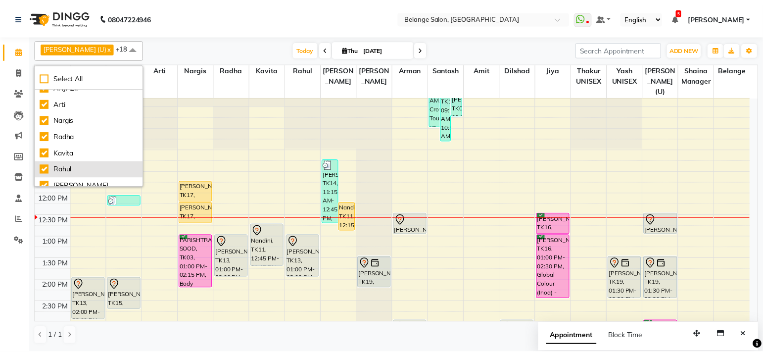
scroll to position [0, 0]
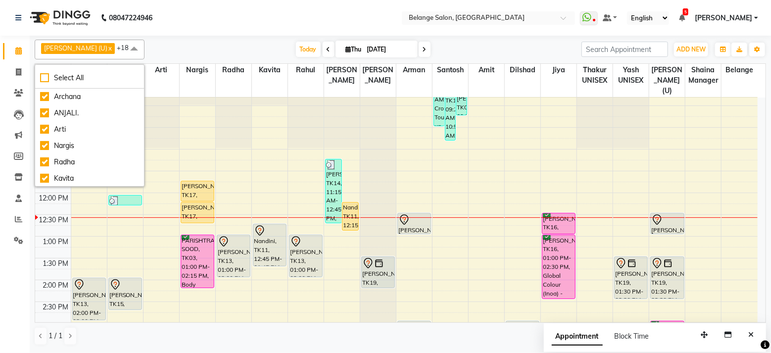
click at [167, 47] on div "Today Thu 04-09-2025" at bounding box center [362, 49] width 427 height 15
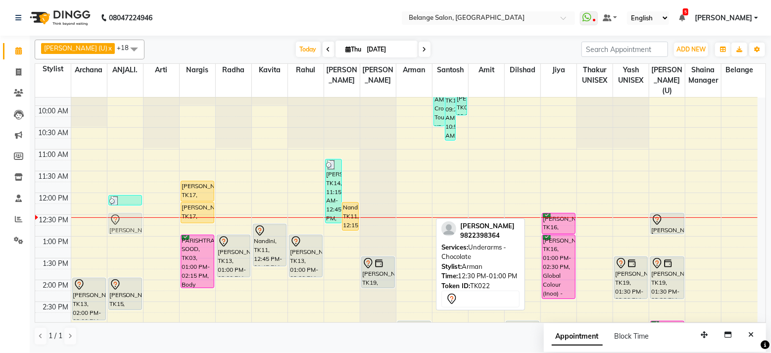
drag, startPoint x: 418, startPoint y: 208, endPoint x: 132, endPoint y: 210, distance: 286.9
click at [132, 210] on tr "Arvind jain, TK13, 02:00 PM-03:00 PM, Aroma Massage (60 mins) Anugya, TK01, 04:…" at bounding box center [396, 345] width 722 height 652
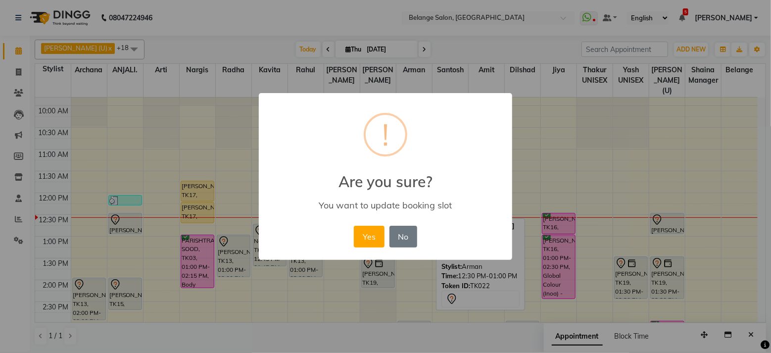
click at [354, 226] on button "Yes" at bounding box center [369, 237] width 30 height 22
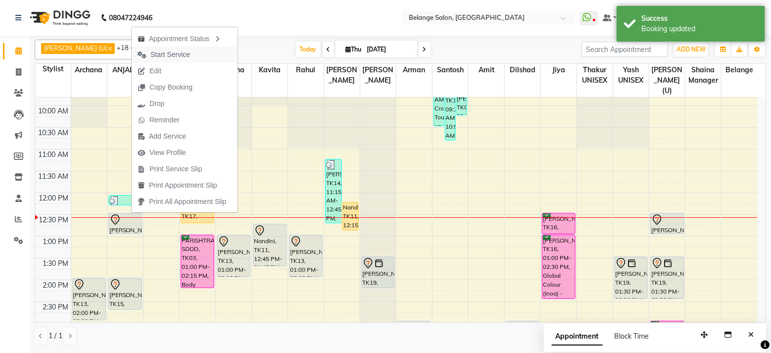
click at [178, 58] on span "Start Service" at bounding box center [170, 54] width 40 height 10
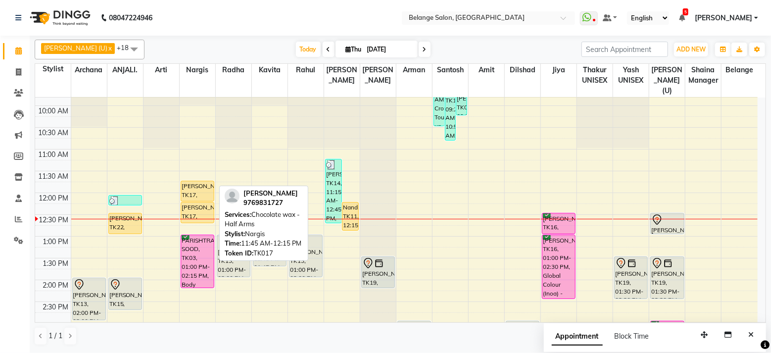
click at [197, 181] on div "[PERSON_NAME], TK17, 11:45 AM-12:15 PM, Chocolate wax - Half Arms" at bounding box center [197, 191] width 33 height 20
click at [194, 184] on div "[PERSON_NAME], TK17, 11:45 AM-12:15 PM, Chocolate wax - Half Arms" at bounding box center [197, 191] width 33 height 20
select select "1"
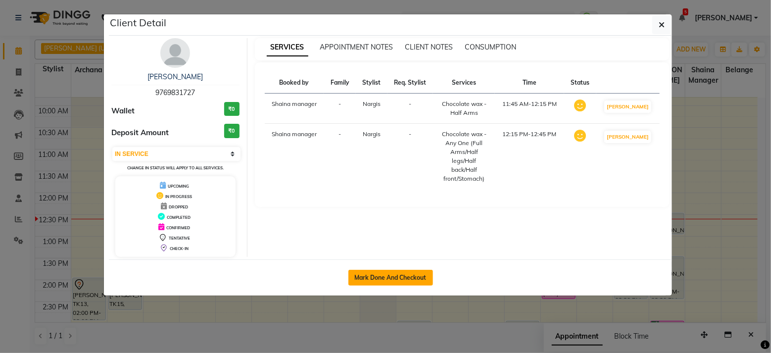
click at [372, 274] on button "Mark Done And Checkout" at bounding box center [390, 278] width 85 height 16
select select "service"
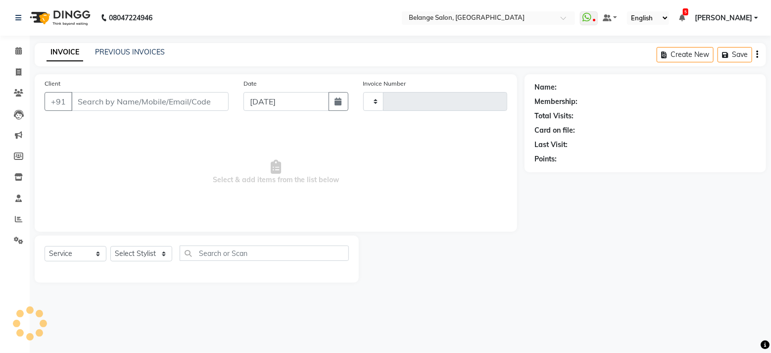
type input "11372"
select select "5076"
type input "9769831727"
select select "33845"
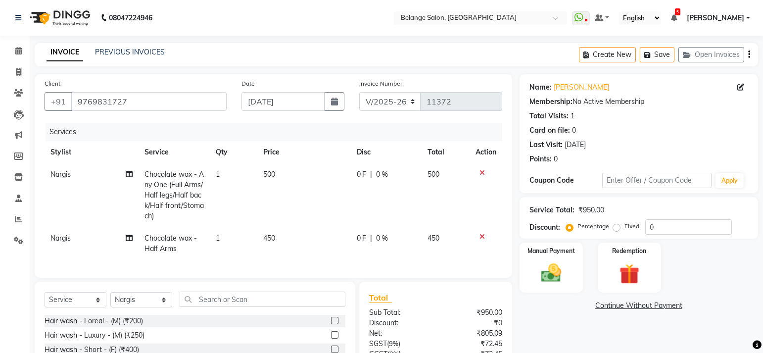
click at [204, 176] on td "Chocolate wax - Any One (Full Arms/Half legs/Half back/Half front/Stomach)" at bounding box center [174, 195] width 71 height 64
select select "33845"
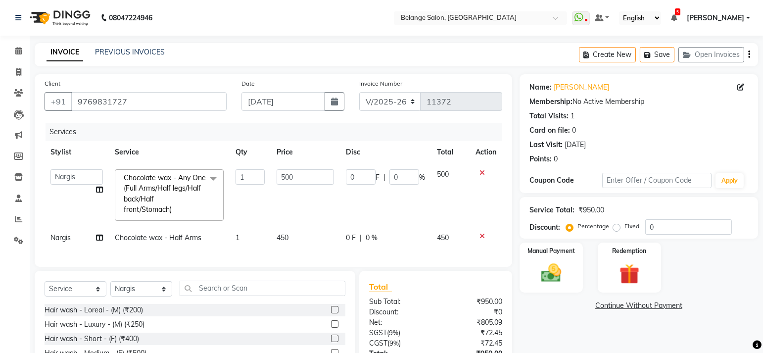
click at [213, 177] on span at bounding box center [213, 178] width 20 height 19
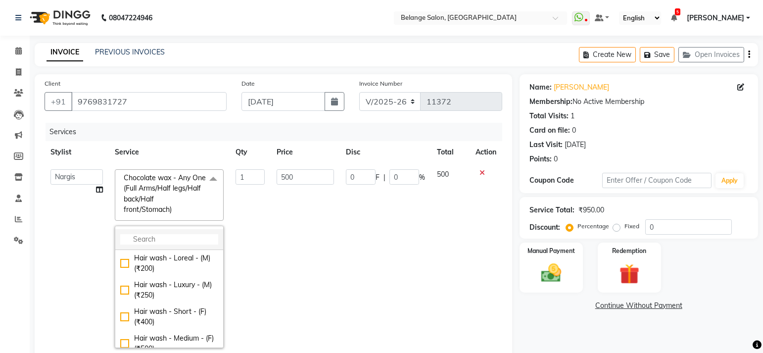
click at [171, 236] on input "multiselect-search" at bounding box center [169, 239] width 98 height 10
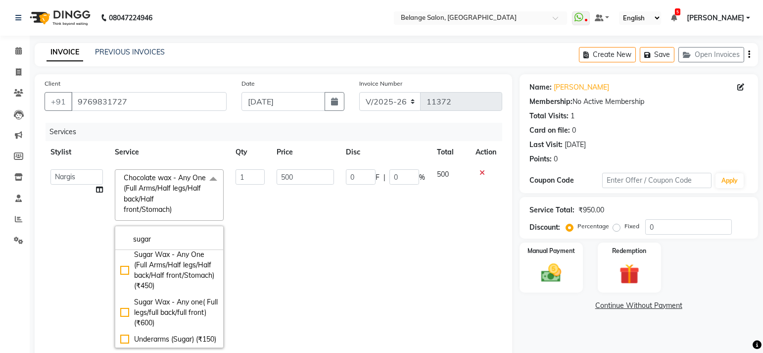
scroll to position [195, 0]
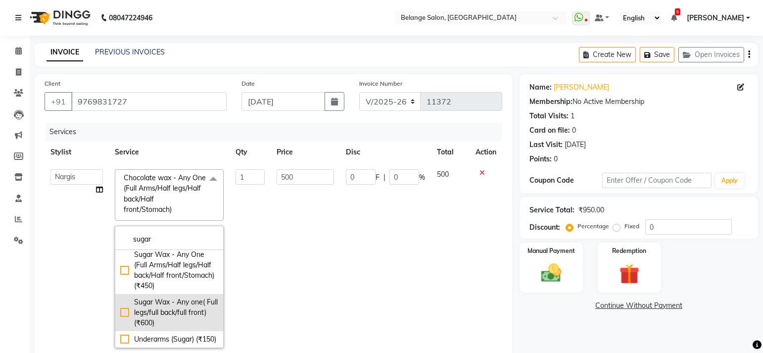
type input "sugar"
click at [120, 307] on div "Sugar Wax - Any one( Full legs/full back/full front) (₹600)" at bounding box center [169, 312] width 98 height 31
checkbox input "true"
type input "600"
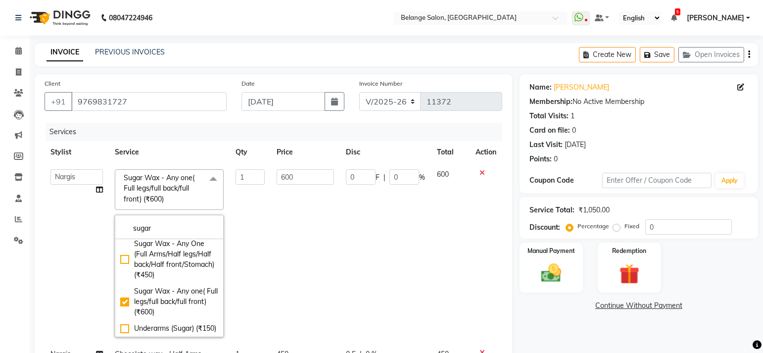
click at [253, 224] on td "1" at bounding box center [251, 253] width 42 height 180
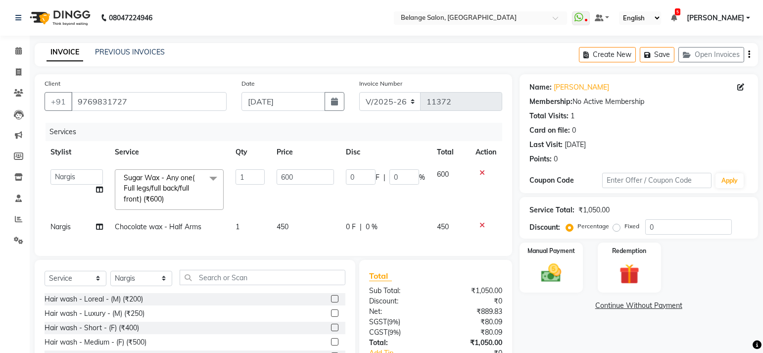
click at [173, 223] on span "Chocolate wax - Half Arms" at bounding box center [158, 226] width 87 height 9
select select "33845"
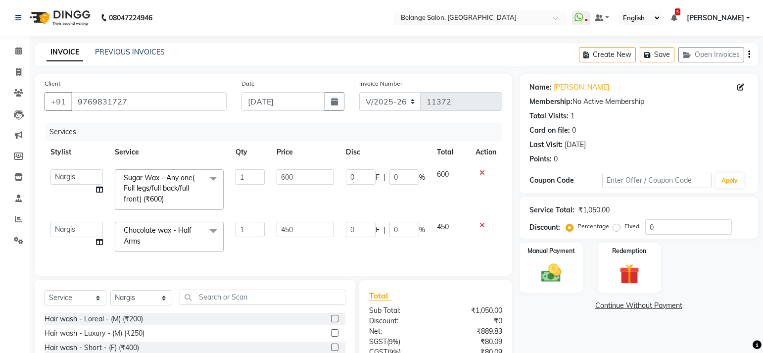
click at [209, 229] on span at bounding box center [213, 231] width 20 height 19
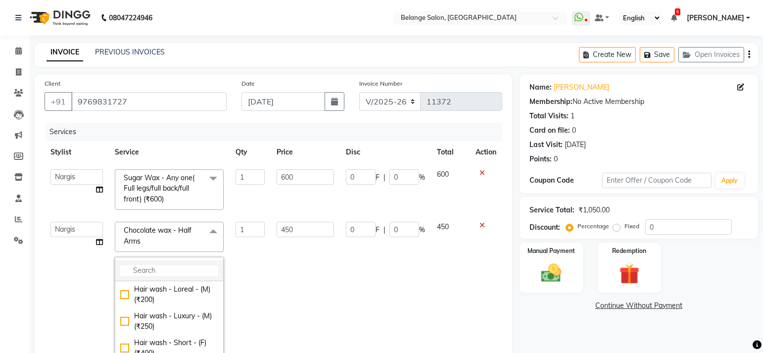
click at [147, 269] on input "multiselect-search" at bounding box center [169, 270] width 98 height 10
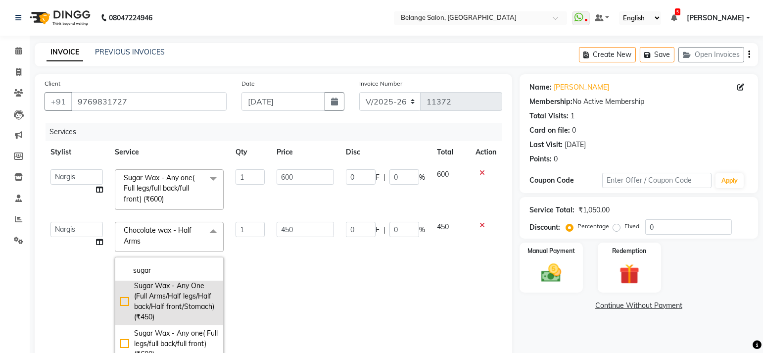
scroll to position [186, 0]
type input "sugar"
click at [120, 305] on div "Sugar Wax - Any One (Full Arms/Half legs/Half back/Half front/Stomach) (₹450)" at bounding box center [169, 301] width 98 height 42
checkbox input "true"
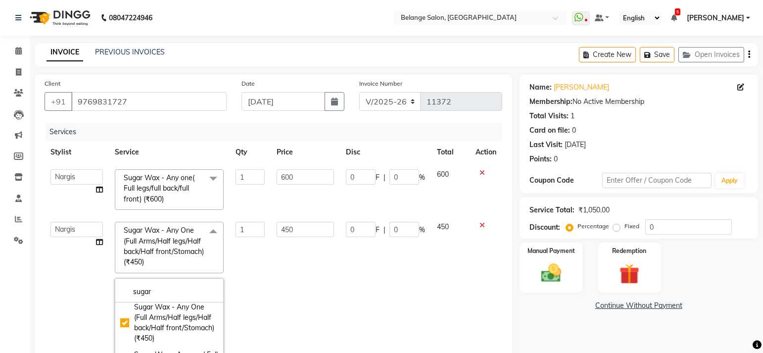
click at [256, 289] on td "1" at bounding box center [251, 311] width 42 height 190
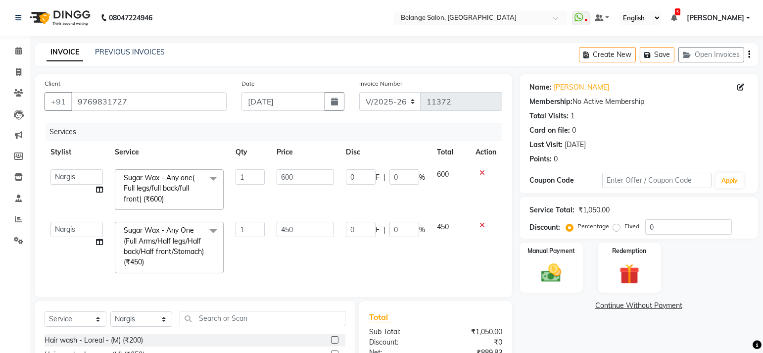
scroll to position [69, 0]
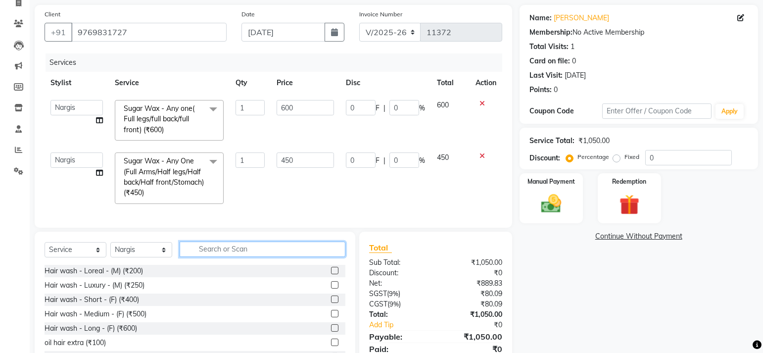
click at [204, 257] on input "text" at bounding box center [263, 248] width 166 height 15
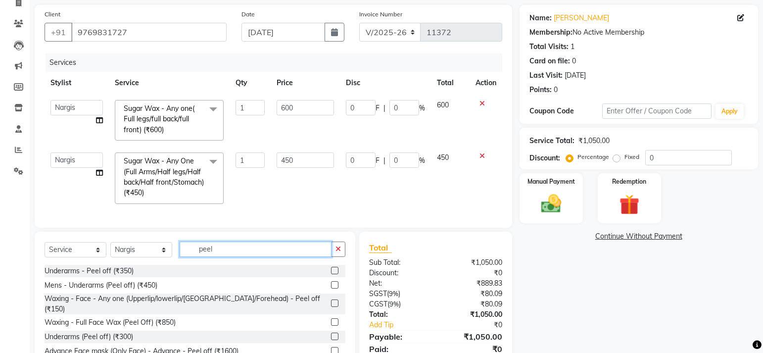
type input "peel"
click at [331, 274] on label at bounding box center [334, 270] width 7 height 7
click at [331, 274] on input "checkbox" at bounding box center [334, 271] width 6 height 6
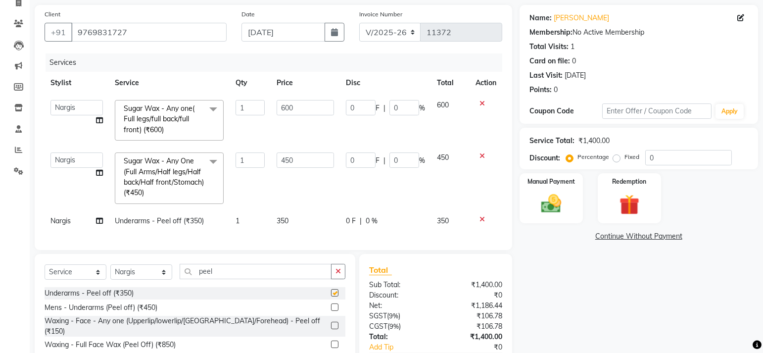
checkbox input "false"
click at [154, 279] on select "Select Stylist aftab (U) Ali Amit ANJALI. Archana Arman Arti Belange Billing de…" at bounding box center [141, 271] width 62 height 15
click at [239, 279] on input "peel" at bounding box center [256, 271] width 152 height 15
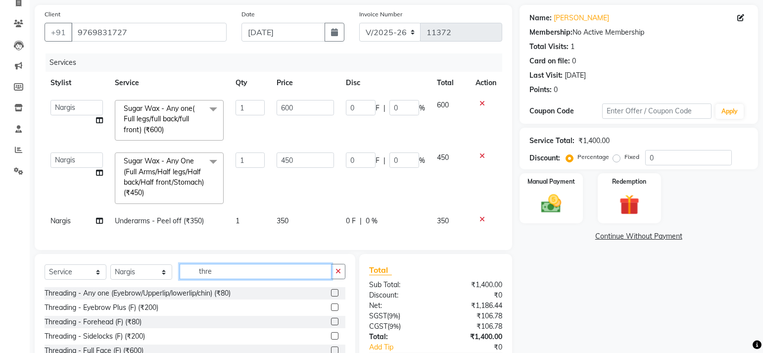
type input "thre"
click at [331, 296] on label at bounding box center [334, 292] width 7 height 7
click at [331, 296] on input "checkbox" at bounding box center [334, 293] width 6 height 6
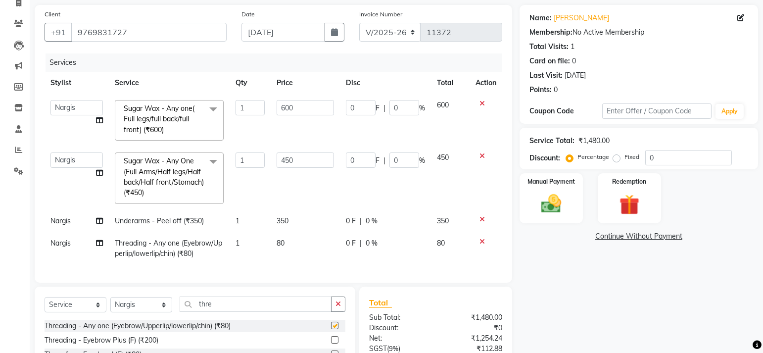
checkbox input "false"
click at [239, 242] on span "1" at bounding box center [237, 242] width 4 height 9
select select "33845"
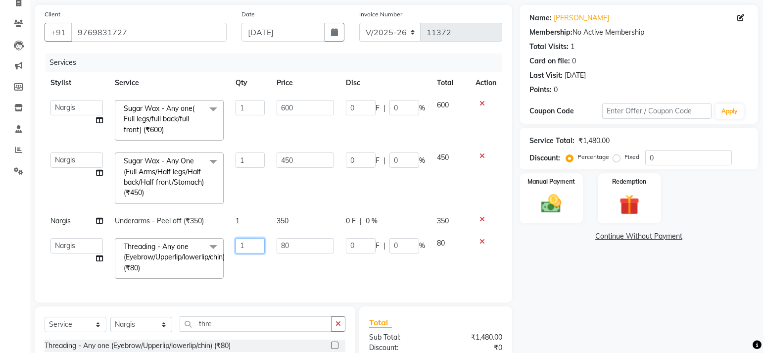
click at [247, 244] on input "1" at bounding box center [250, 245] width 30 height 15
type input "2"
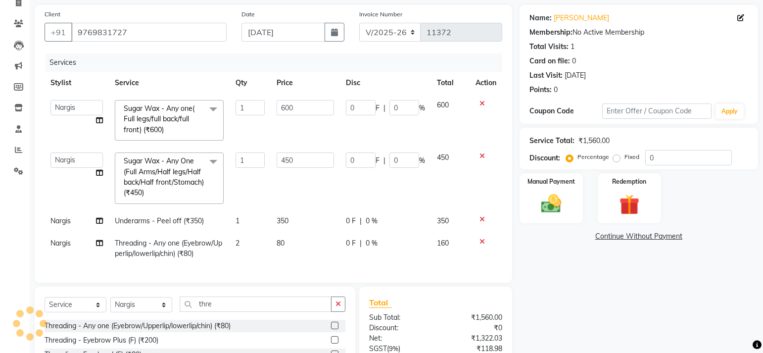
click at [272, 273] on div "Services Stylist Service Qty Price Disc Total Action aftab (U) Ali Amit ANJALI.…" at bounding box center [274, 162] width 458 height 219
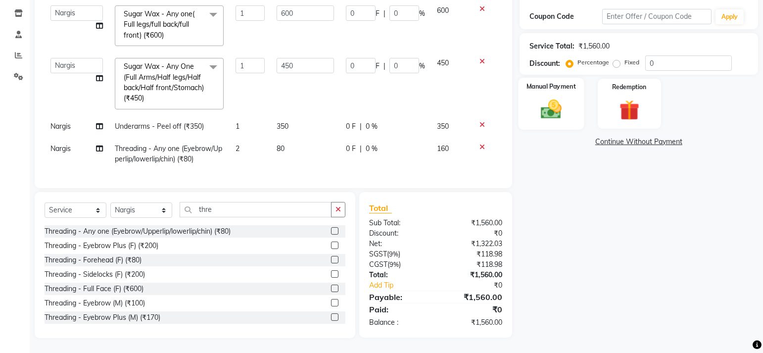
click at [545, 107] on img at bounding box center [551, 109] width 34 height 24
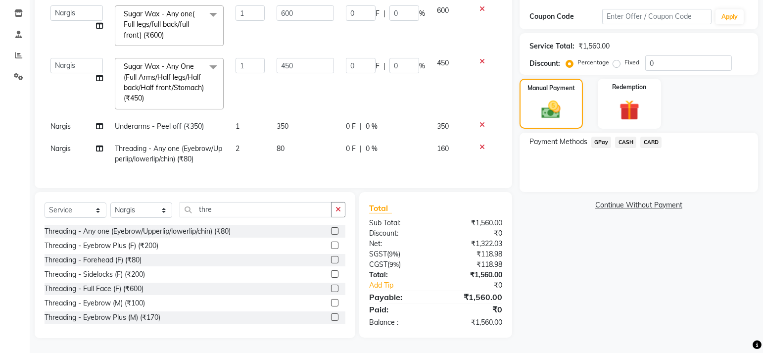
click at [630, 137] on span "CASH" at bounding box center [625, 142] width 21 height 11
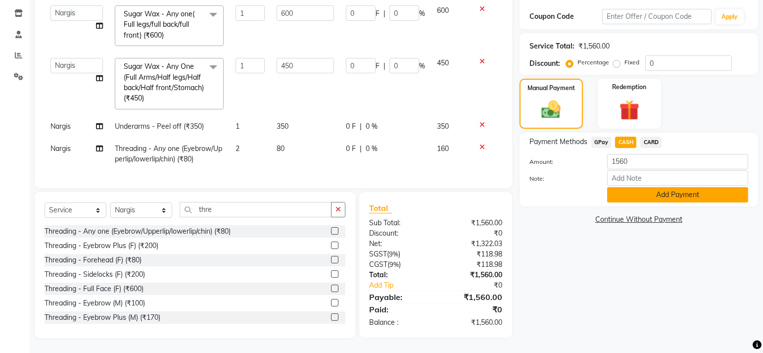
click at [653, 187] on button "Add Payment" at bounding box center [677, 194] width 141 height 15
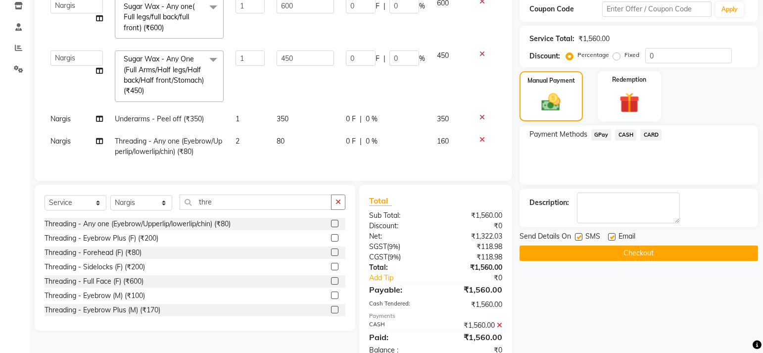
click at [615, 256] on button "Checkout" at bounding box center [638, 252] width 238 height 15
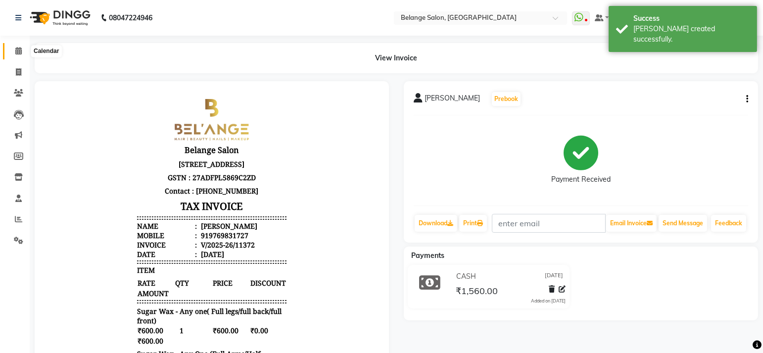
click at [15, 52] on icon at bounding box center [18, 50] width 6 height 7
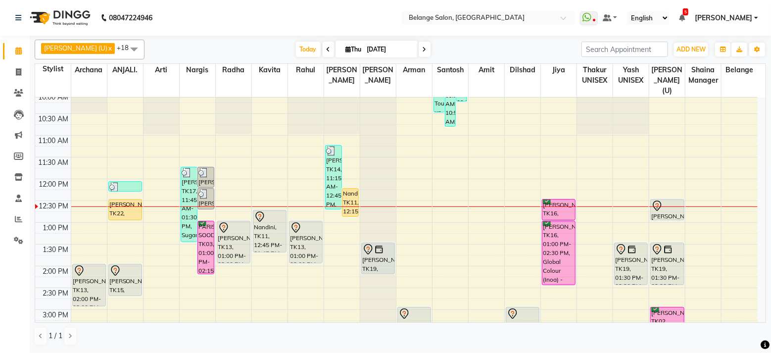
scroll to position [93, 0]
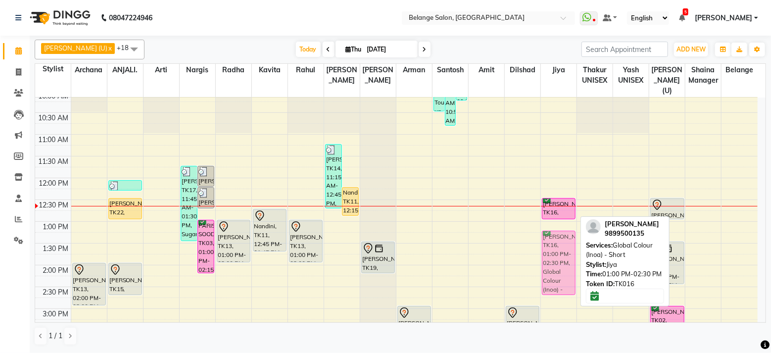
drag, startPoint x: 556, startPoint y: 226, endPoint x: 555, endPoint y: 239, distance: 13.9
click at [555, 239] on div "kalpana bhardwaj, TK16, 12:30 PM-01:00 PM, Global Colour (Inoa) - Touch up (upt…" at bounding box center [559, 330] width 36 height 652
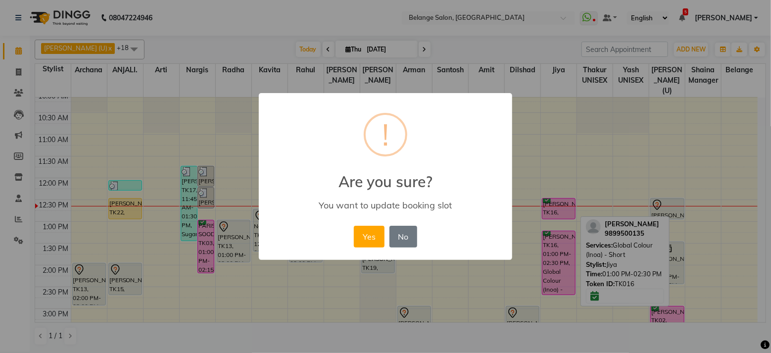
click at [354, 226] on button "Yes" at bounding box center [369, 237] width 30 height 22
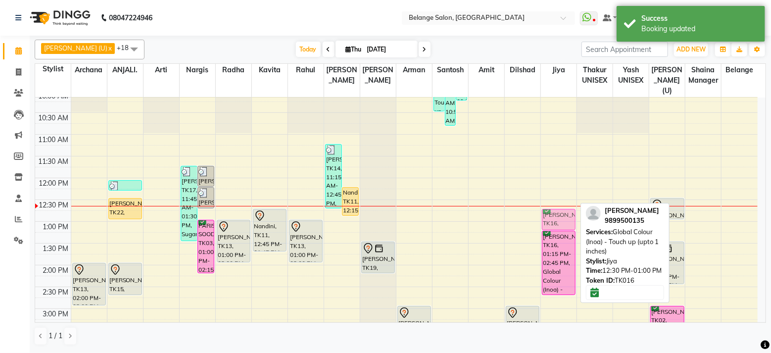
drag, startPoint x: 559, startPoint y: 195, endPoint x: 560, endPoint y: 206, distance: 10.4
click at [560, 206] on div "kalpana bhardwaj, TK16, 12:30 PM-01:00 PM, Global Colour (Inoa) - Touch up (upt…" at bounding box center [559, 330] width 36 height 652
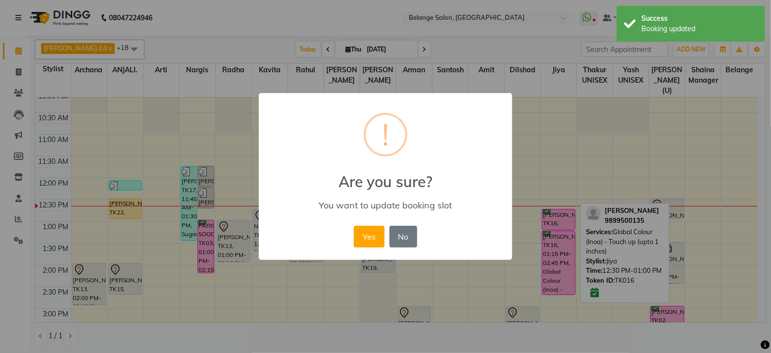
click at [354, 226] on button "Yes" at bounding box center [369, 237] width 30 height 22
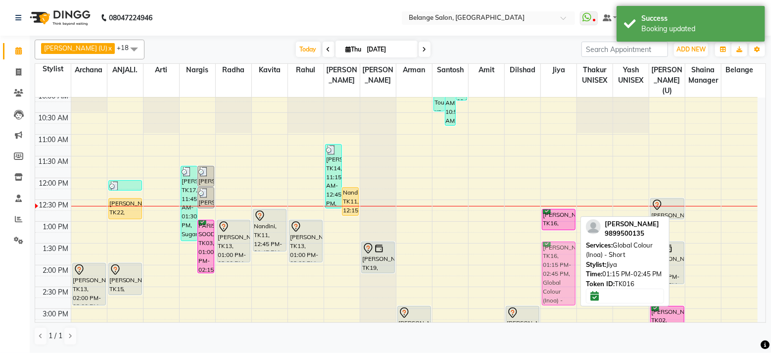
drag, startPoint x: 560, startPoint y: 238, endPoint x: 560, endPoint y: 247, distance: 9.4
click at [560, 247] on div "kalpana bhardwaj, TK16, 12:45 PM-01:15 PM, Global Colour (Inoa) - Touch up (upt…" at bounding box center [559, 330] width 36 height 652
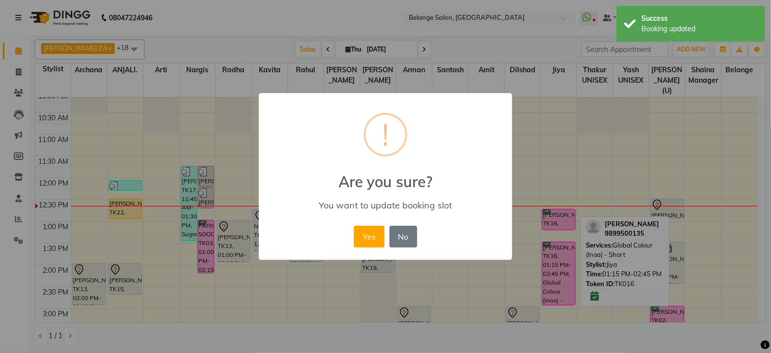
click at [354, 226] on button "Yes" at bounding box center [369, 237] width 30 height 22
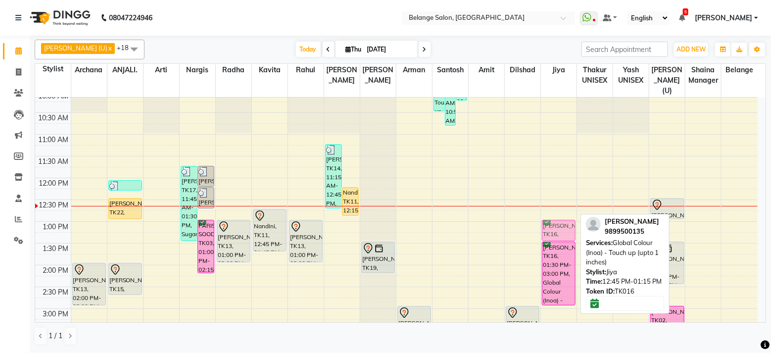
drag, startPoint x: 552, startPoint y: 208, endPoint x: 556, endPoint y: 222, distance: 14.5
click at [556, 222] on div "kalpana bhardwaj, TK16, 12:45 PM-01:15 PM, Global Colour (Inoa) - Touch up (upt…" at bounding box center [559, 330] width 36 height 652
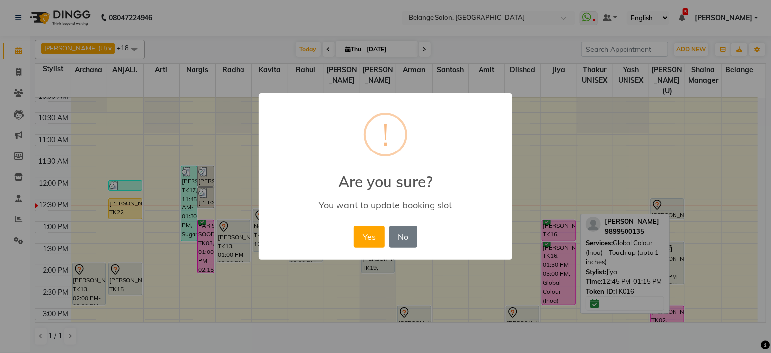
click at [354, 226] on button "Yes" at bounding box center [369, 237] width 30 height 22
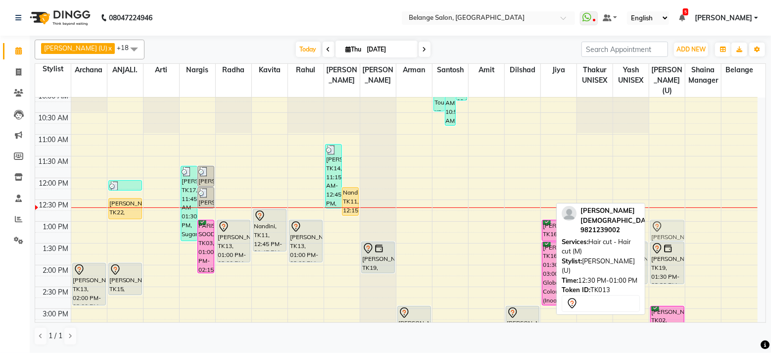
drag, startPoint x: 664, startPoint y: 202, endPoint x: 666, endPoint y: 219, distance: 16.9
click at [666, 219] on div "Arvind jain, TK13, 12:30 PM-01:00 PM, Hair cut - Hair cut (M) kapadia, TK19, 01…" at bounding box center [667, 330] width 36 height 652
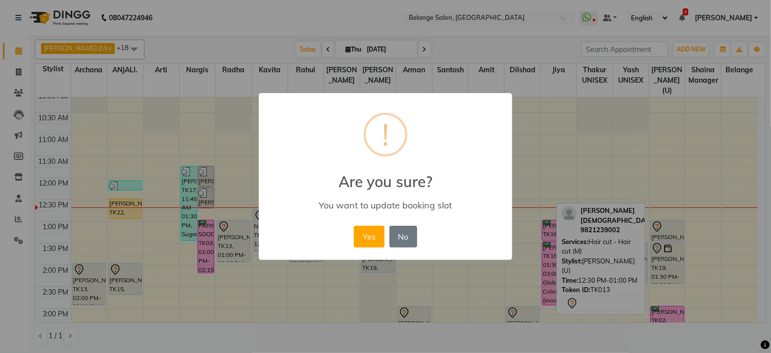
click at [354, 226] on button "Yes" at bounding box center [369, 237] width 30 height 22
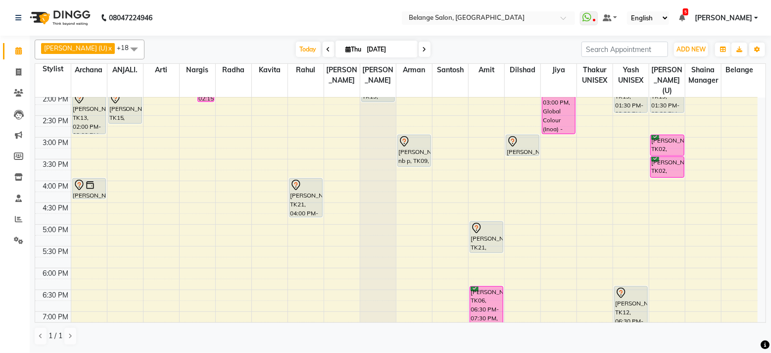
scroll to position [265, 0]
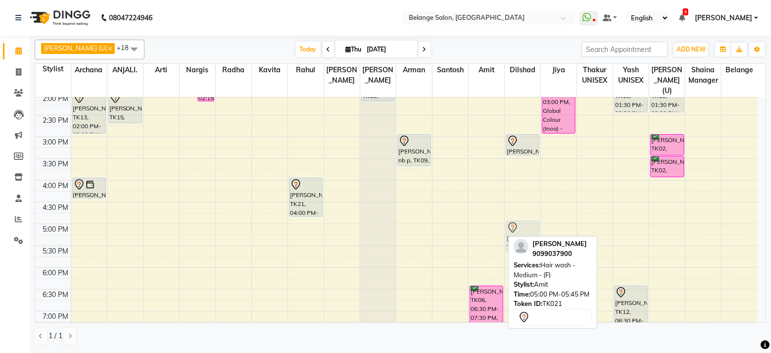
drag, startPoint x: 484, startPoint y: 226, endPoint x: 516, endPoint y: 221, distance: 32.9
click at [516, 221] on tr "Arvind jain, TK13, 02:00 PM-03:00 PM, Aroma Massage (60 mins) Anugya, TK01, 04:…" at bounding box center [396, 158] width 722 height 652
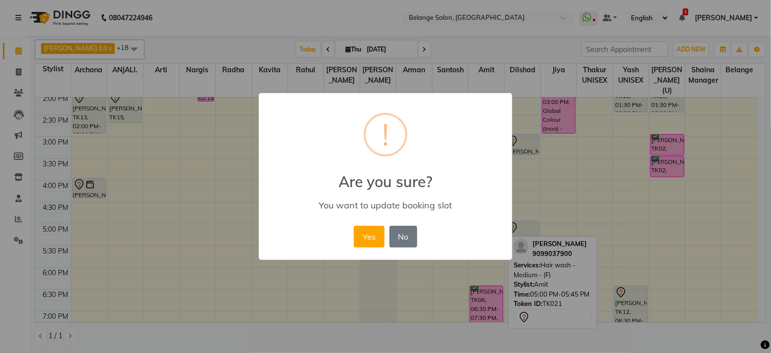
click at [354, 226] on button "Yes" at bounding box center [369, 237] width 30 height 22
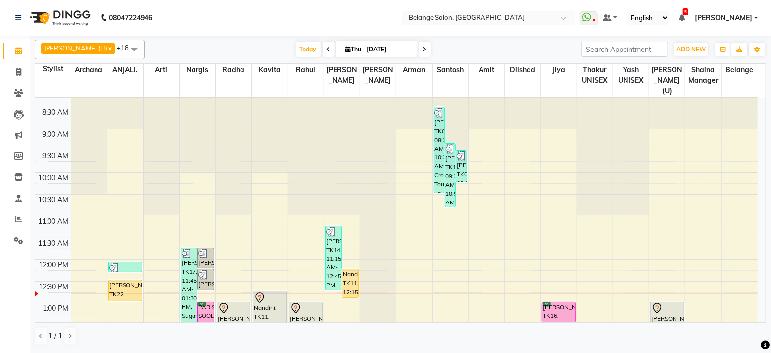
scroll to position [0, 0]
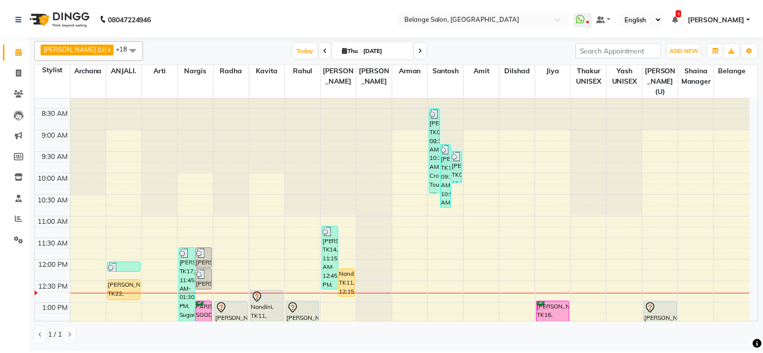
scroll to position [12, 0]
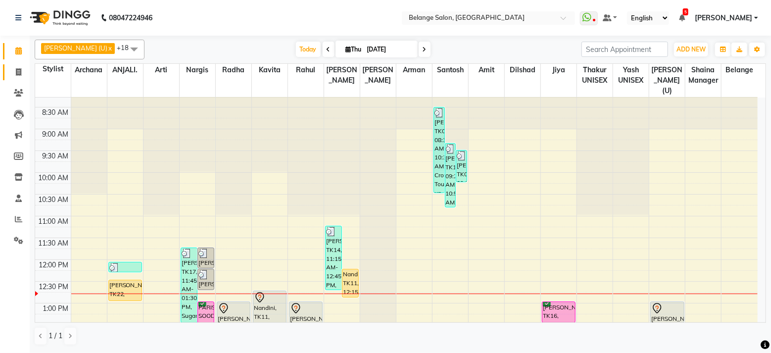
click at [17, 79] on link "Invoice" at bounding box center [15, 72] width 24 height 16
select select "5076"
select select "service"
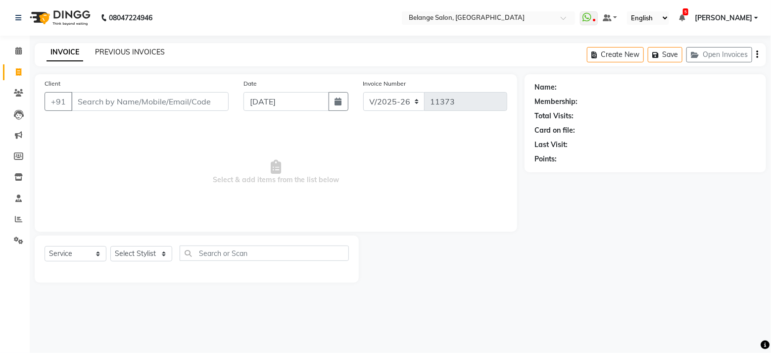
click at [118, 55] on link "PREVIOUS INVOICES" at bounding box center [130, 51] width 70 height 9
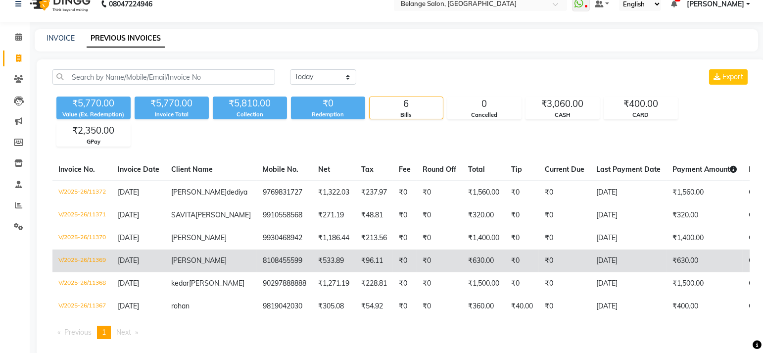
scroll to position [15, 0]
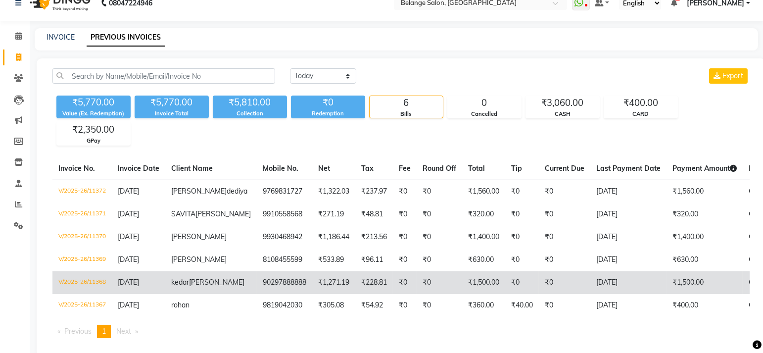
click at [92, 289] on td "V/2025-26/11368" at bounding box center [81, 282] width 59 height 23
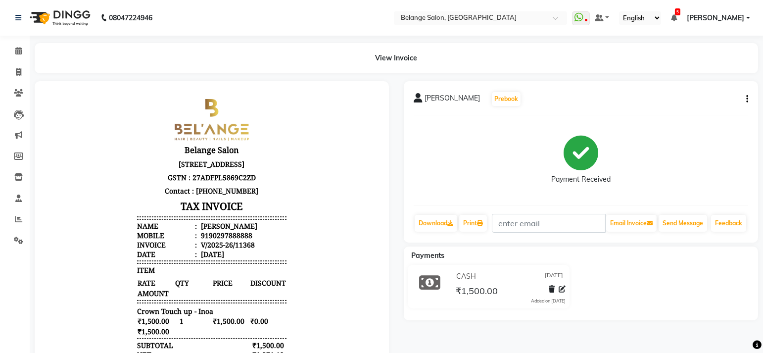
click at [745, 102] on button "button" at bounding box center [745, 99] width 6 height 10
click at [682, 113] on div "Edit Invoice" at bounding box center [697, 111] width 68 height 12
select select "service"
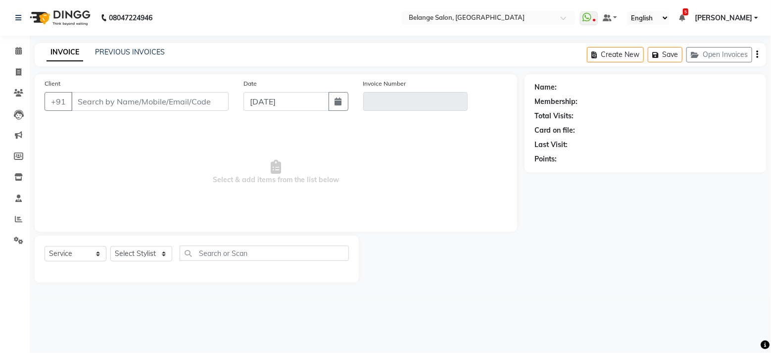
type input "90297888888"
type input "V/2025-26/11368"
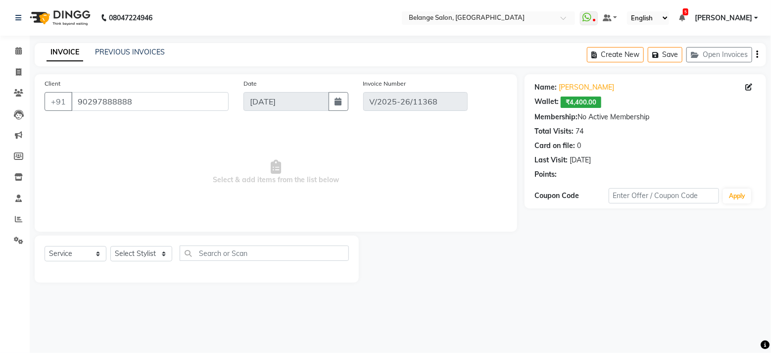
select select "select"
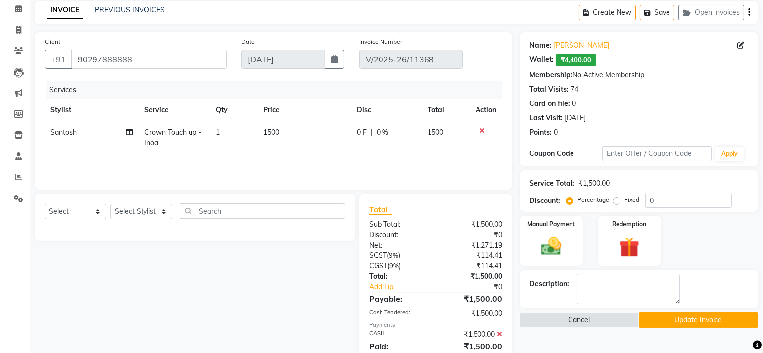
scroll to position [42, 0]
click at [150, 213] on select "Select Stylist [PERSON_NAME] (U) [PERSON_NAME] ANJALI. [PERSON_NAME] [PERSON_NA…" at bounding box center [141, 211] width 62 height 15
select select "45203"
click at [110, 204] on select "Select Stylist [PERSON_NAME] (U) [PERSON_NAME] ANJALI. [PERSON_NAME] [PERSON_NA…" at bounding box center [141, 211] width 62 height 15
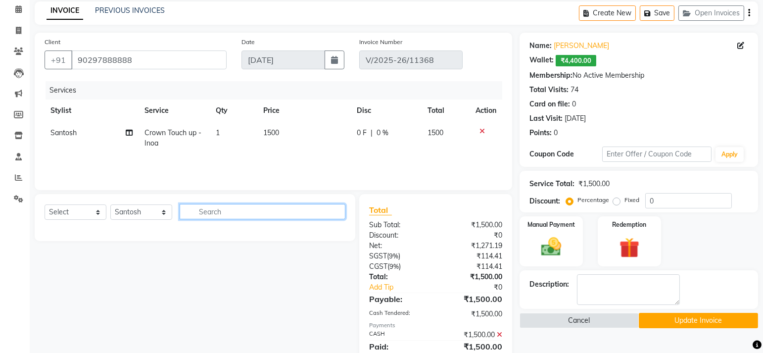
click at [231, 213] on input "text" at bounding box center [263, 211] width 166 height 15
type input "under"
click at [18, 13] on span at bounding box center [18, 9] width 17 height 11
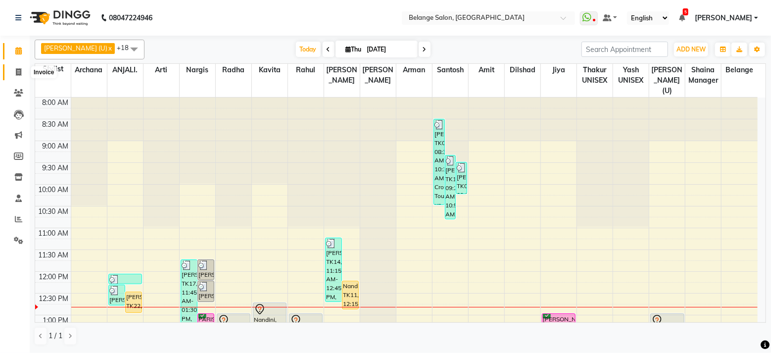
click at [21, 70] on icon at bounding box center [18, 71] width 5 height 7
select select "service"
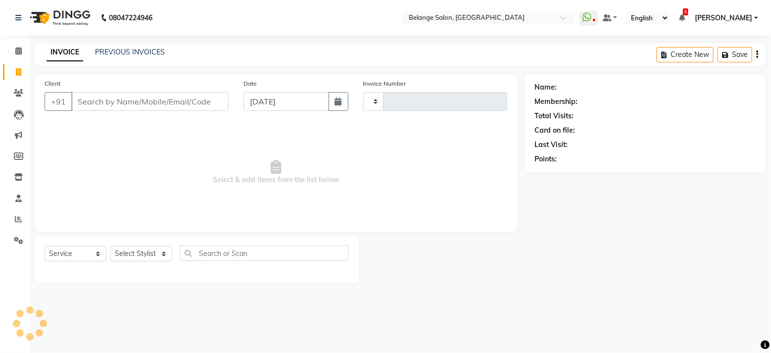
type input "11374"
select select "5076"
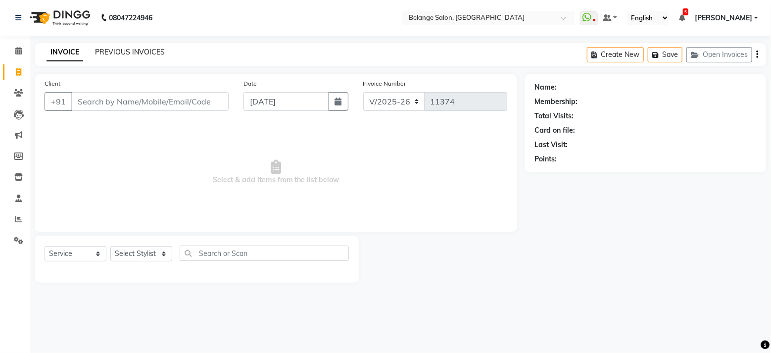
click at [110, 51] on link "PREVIOUS INVOICES" at bounding box center [130, 51] width 70 height 9
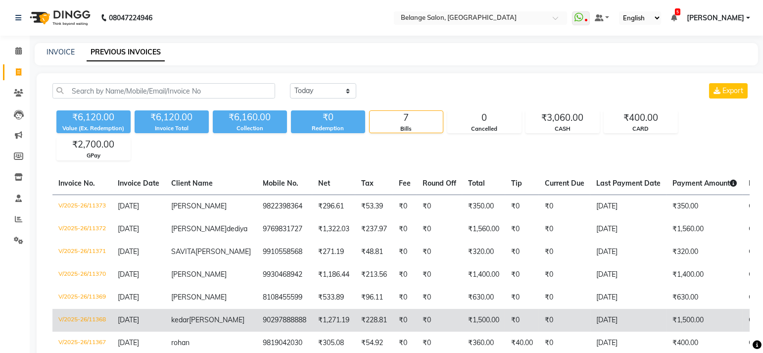
click at [92, 324] on td "V/2025-26/11368" at bounding box center [81, 320] width 59 height 23
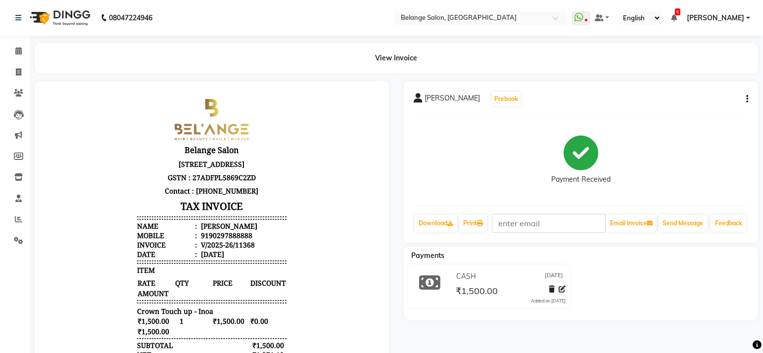
click at [741, 101] on div "[PERSON_NAME] Prebook" at bounding box center [581, 99] width 334 height 16
click at [746, 99] on icon "button" at bounding box center [747, 99] width 2 height 0
click at [693, 112] on div "Edit Invoice" at bounding box center [697, 111] width 68 height 12
select select "service"
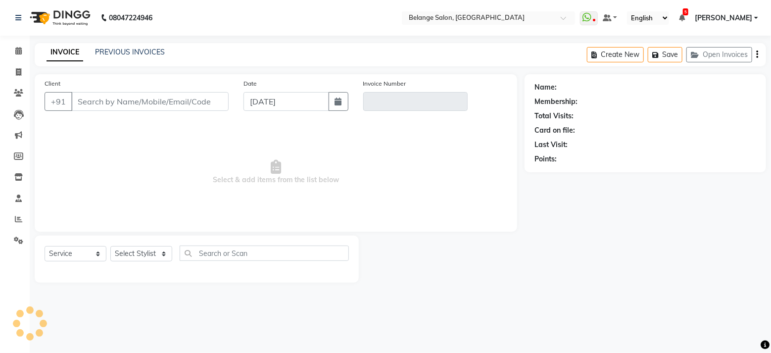
type input "90297888888"
type input "V/2025-26/11368"
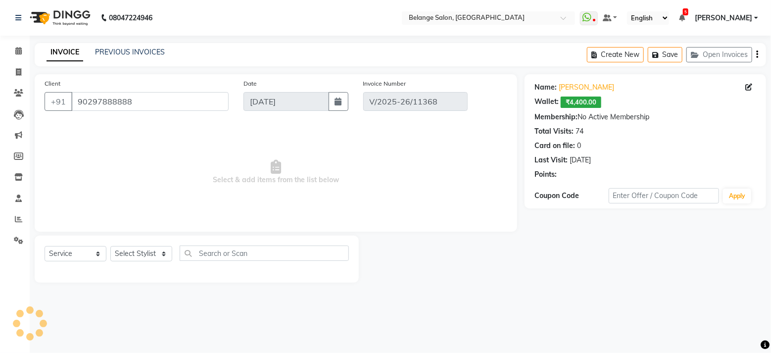
select select "select"
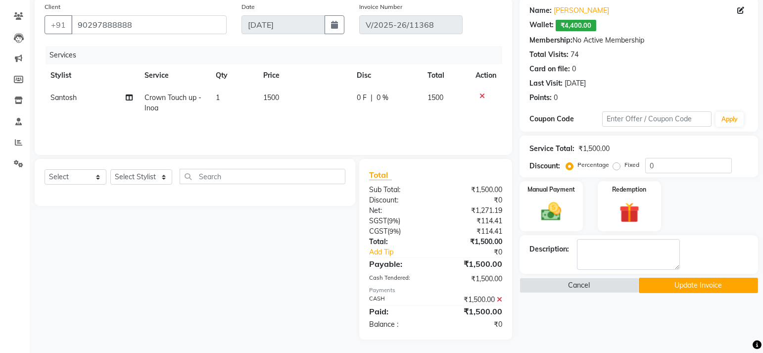
scroll to position [78, 0]
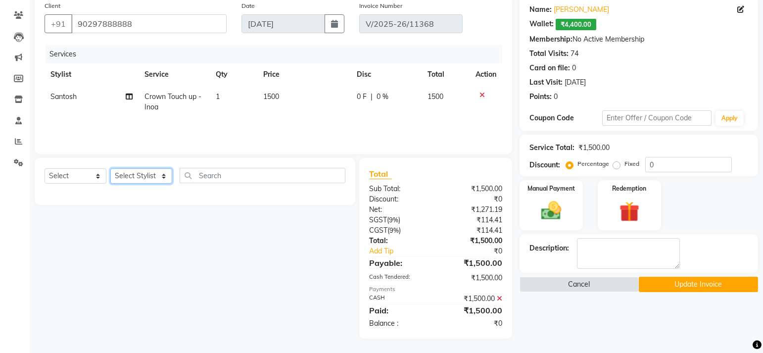
click at [133, 177] on select "Select Stylist [PERSON_NAME] (U) [PERSON_NAME] ANJALI. [PERSON_NAME] [PERSON_NA…" at bounding box center [141, 175] width 62 height 15
select select "45203"
click at [110, 168] on select "Select Stylist [PERSON_NAME] (U) [PERSON_NAME] ANJALI. [PERSON_NAME] [PERSON_NA…" at bounding box center [141, 175] width 62 height 15
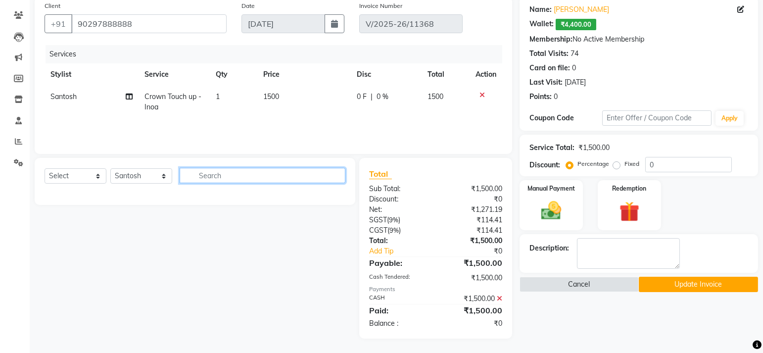
click at [217, 170] on input "text" at bounding box center [263, 175] width 166 height 15
type input "cut"
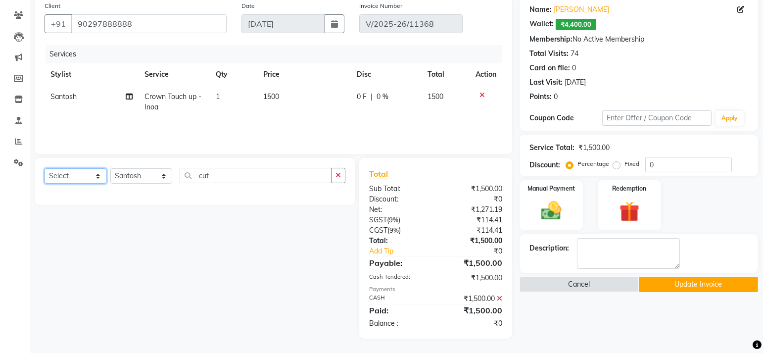
click at [83, 177] on select "Select Service Product Membership Package Voucher Prepaid Gift Card" at bounding box center [76, 175] width 62 height 15
select select "service"
click at [45, 168] on select "Select Service Product Membership Package Voucher Prepaid Gift Card" at bounding box center [76, 175] width 62 height 15
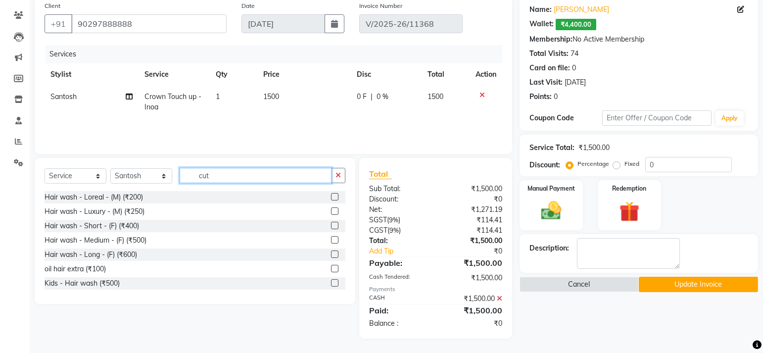
click at [244, 176] on input "cut" at bounding box center [256, 175] width 152 height 15
type input "cut"
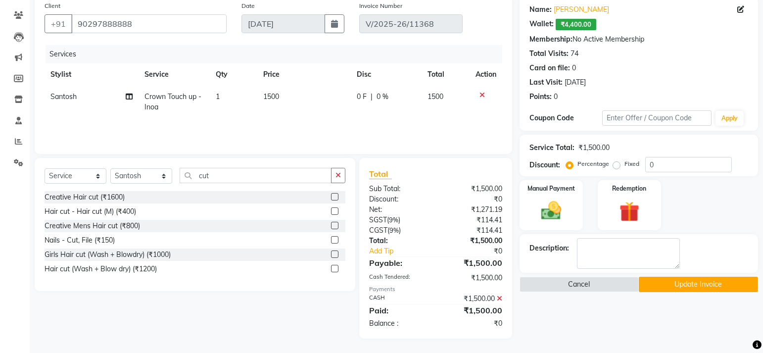
click at [333, 210] on label at bounding box center [334, 210] width 7 height 7
click at [333, 210] on input "checkbox" at bounding box center [334, 211] width 6 height 6
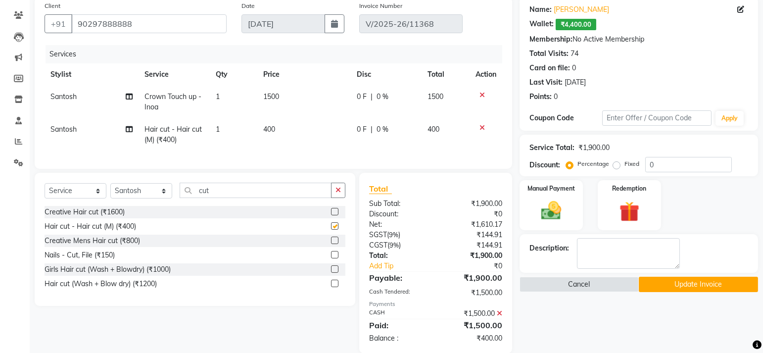
checkbox input "false"
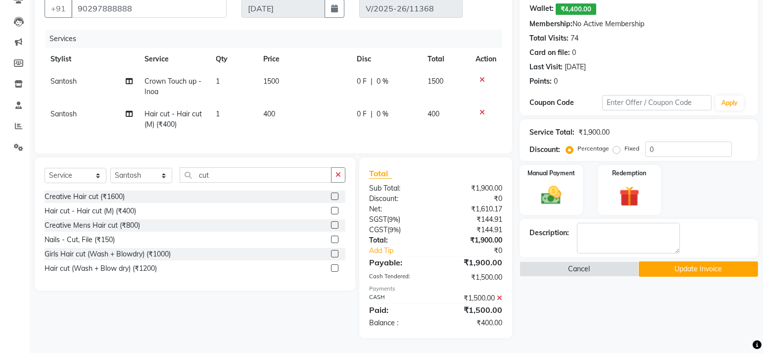
click at [499, 295] on icon at bounding box center [499, 297] width 5 height 7
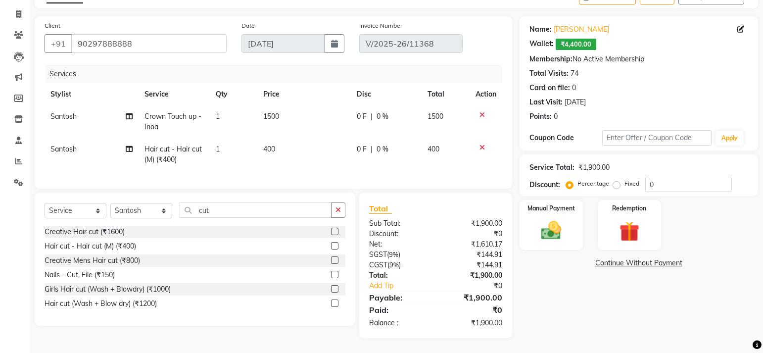
scroll to position [65, 0]
click at [548, 222] on img at bounding box center [551, 231] width 34 height 24
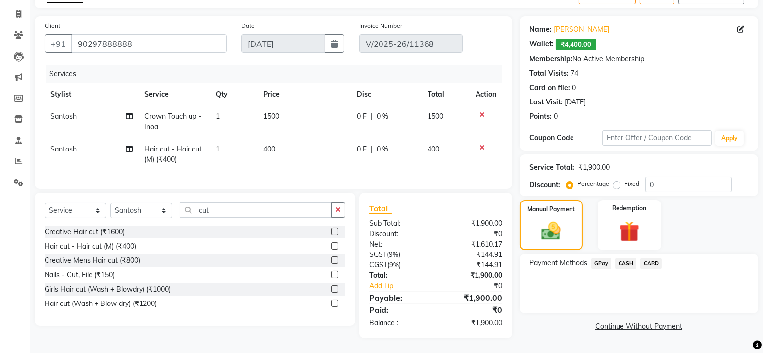
click at [620, 258] on span "CASH" at bounding box center [625, 263] width 21 height 11
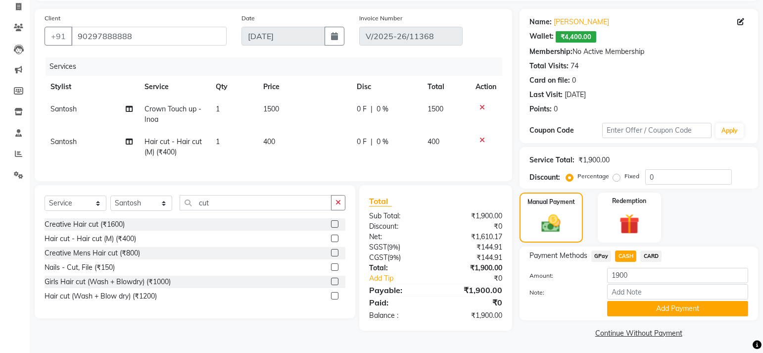
scroll to position [67, 0]
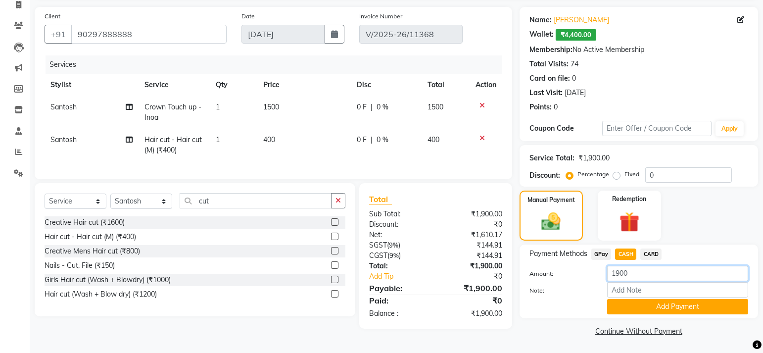
click at [632, 275] on input "1900" at bounding box center [677, 273] width 141 height 15
type input "1500"
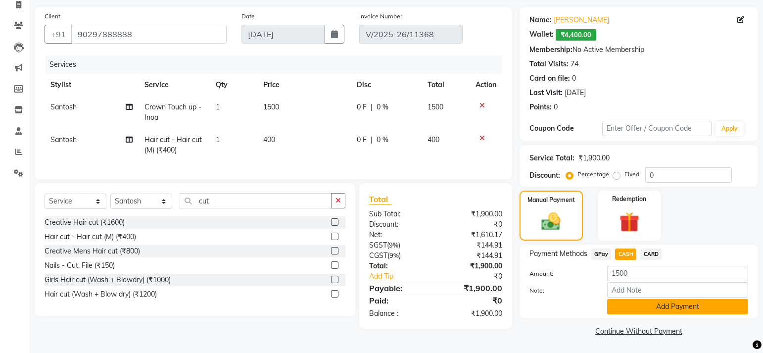
click at [650, 306] on button "Add Payment" at bounding box center [677, 306] width 141 height 15
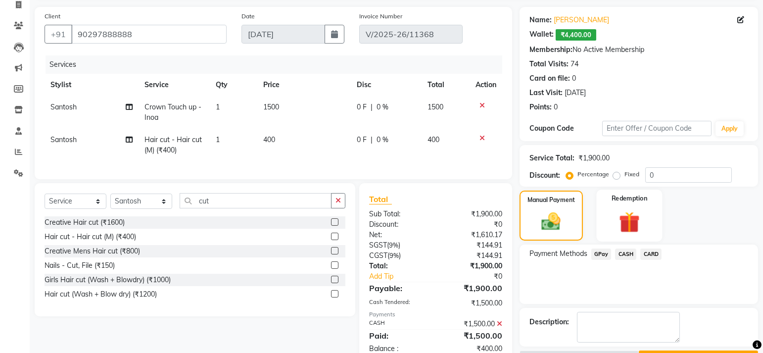
click at [629, 213] on img at bounding box center [629, 222] width 34 height 26
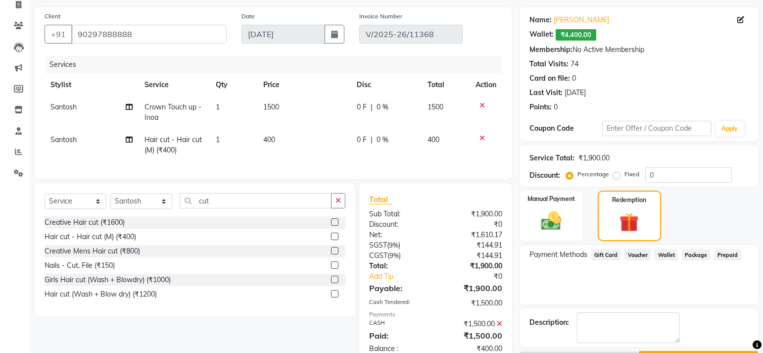
click at [636, 252] on span "Voucher" at bounding box center [637, 254] width 26 height 11
click at [683, 207] on div "Manual Payment Redemption" at bounding box center [638, 215] width 253 height 50
click at [643, 147] on div "Service Total: ₹1,900.00 Discount: Percentage Fixed 0" at bounding box center [638, 166] width 238 height 42
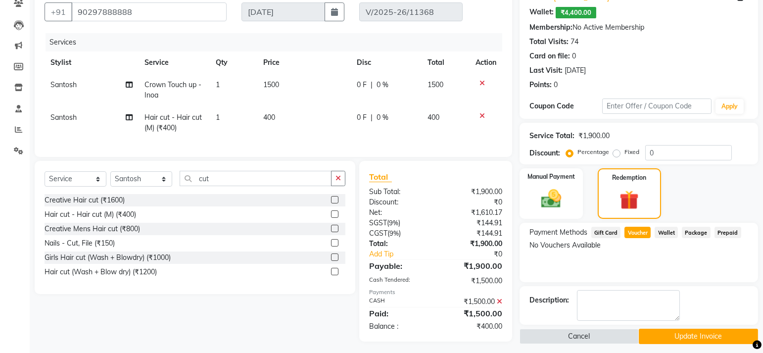
scroll to position [90, 0]
click at [500, 304] on icon at bounding box center [499, 300] width 5 height 7
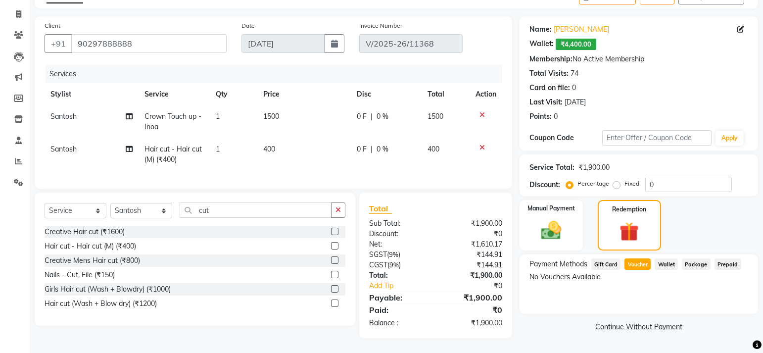
scroll to position [65, 0]
click at [543, 218] on img at bounding box center [551, 230] width 34 height 24
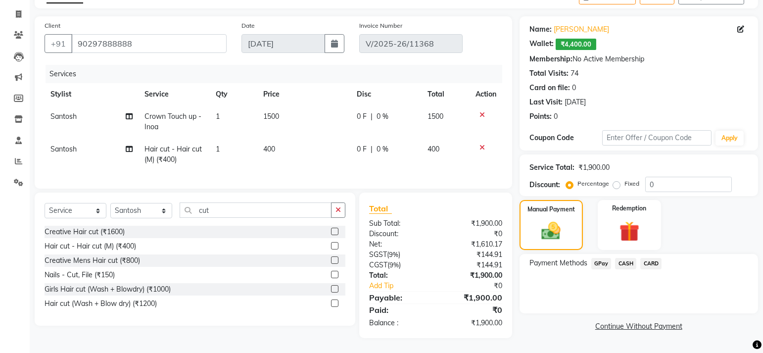
click at [627, 258] on span "CASH" at bounding box center [625, 263] width 21 height 11
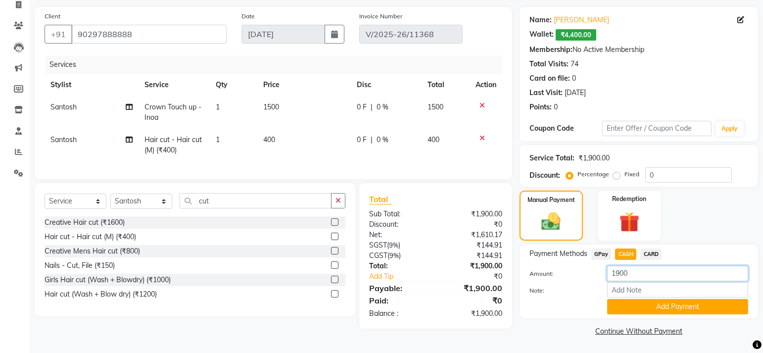
click at [627, 276] on input "1900" at bounding box center [677, 273] width 141 height 15
type input "1300"
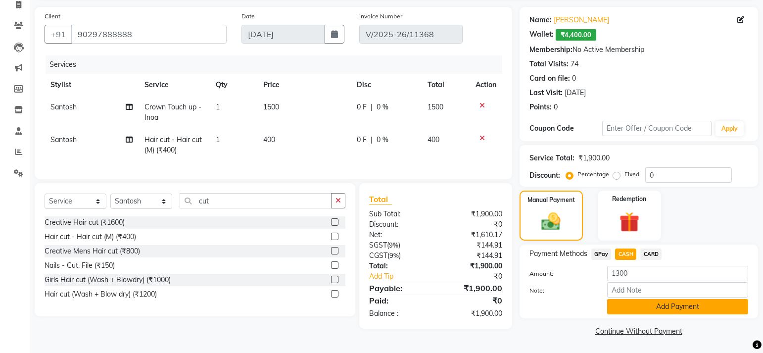
click at [652, 307] on button "Add Payment" at bounding box center [677, 306] width 141 height 15
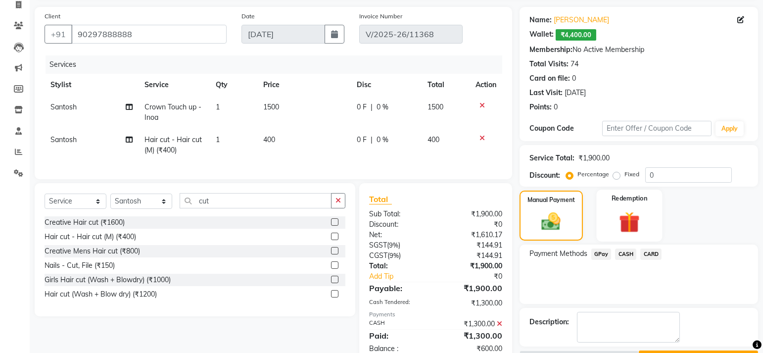
click at [634, 193] on label "Redemption" at bounding box center [629, 197] width 36 height 9
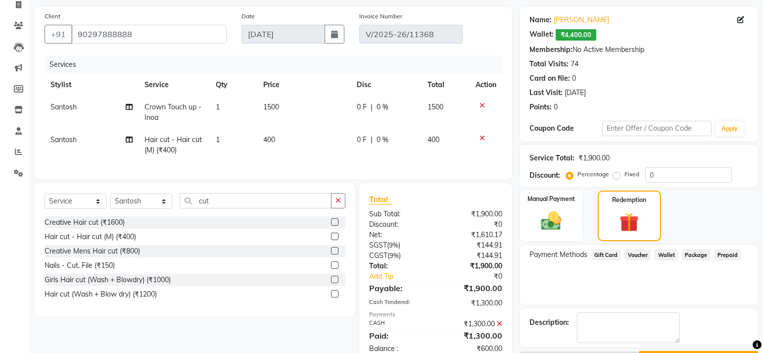
click at [666, 252] on span "Wallet" at bounding box center [665, 254] width 23 height 11
click at [574, 37] on span "₹4,400.00" at bounding box center [575, 34] width 41 height 11
click at [568, 32] on span "₹4,400.00" at bounding box center [575, 34] width 41 height 11
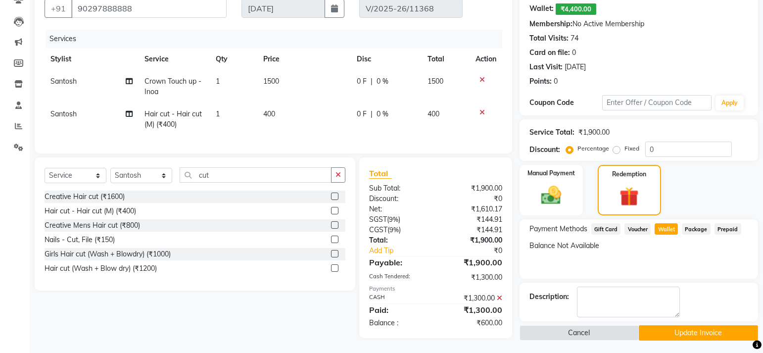
scroll to position [100, 0]
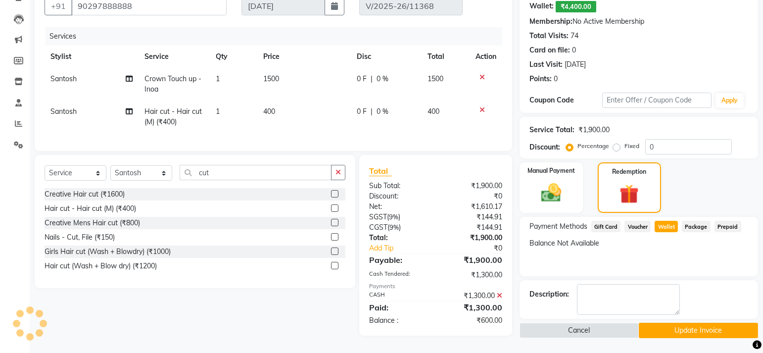
click at [694, 224] on span "Package" at bounding box center [696, 226] width 29 height 11
click at [716, 221] on span "Prepaid" at bounding box center [727, 226] width 27 height 11
click at [632, 221] on span "Voucher" at bounding box center [637, 226] width 26 height 11
click at [596, 225] on span "Gift Card" at bounding box center [606, 226] width 30 height 11
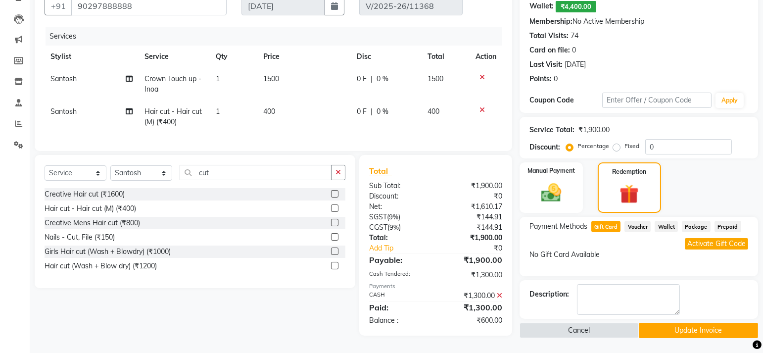
click at [596, 238] on div "Activate Gift Code" at bounding box center [638, 243] width 219 height 11
click at [702, 326] on button "Update Invoice" at bounding box center [698, 330] width 119 height 15
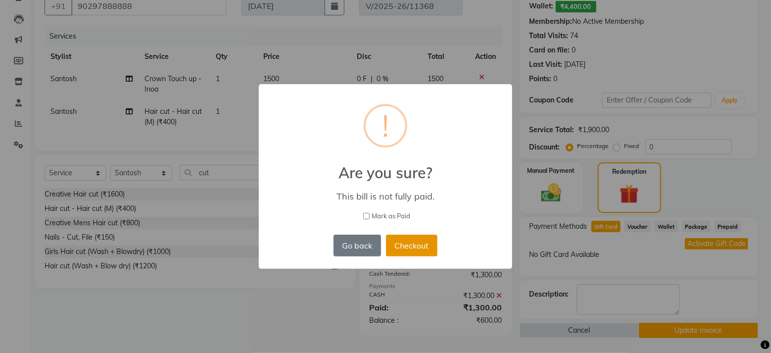
click at [411, 247] on button "Checkout" at bounding box center [411, 245] width 51 height 22
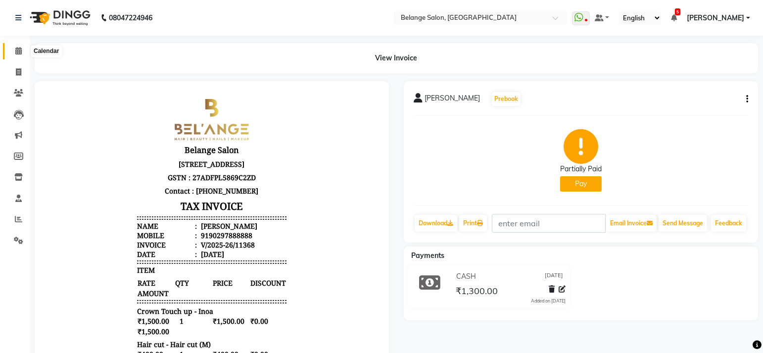
click at [16, 54] on icon at bounding box center [18, 50] width 6 height 7
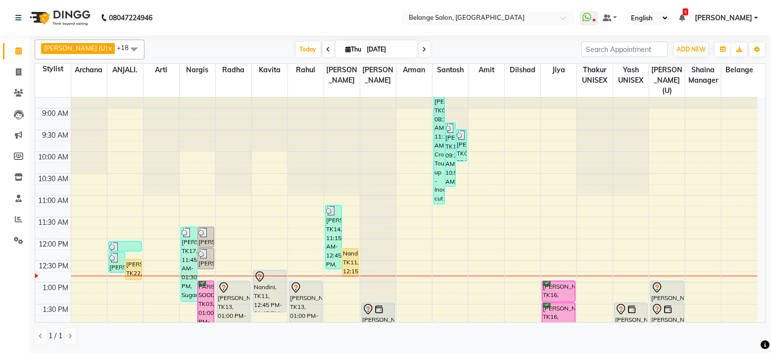
scroll to position [33, 0]
click at [323, 48] on span at bounding box center [329, 49] width 12 height 15
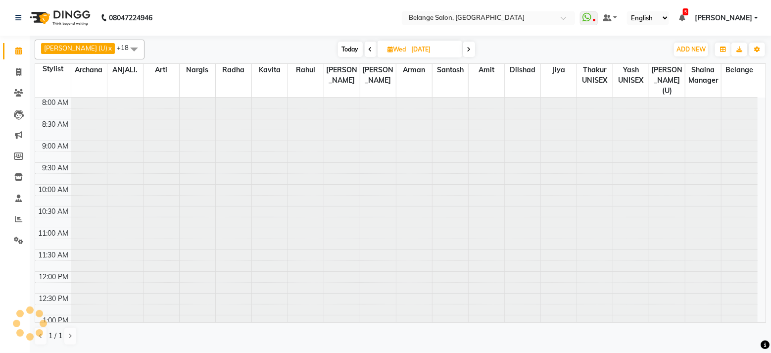
scroll to position [173, 0]
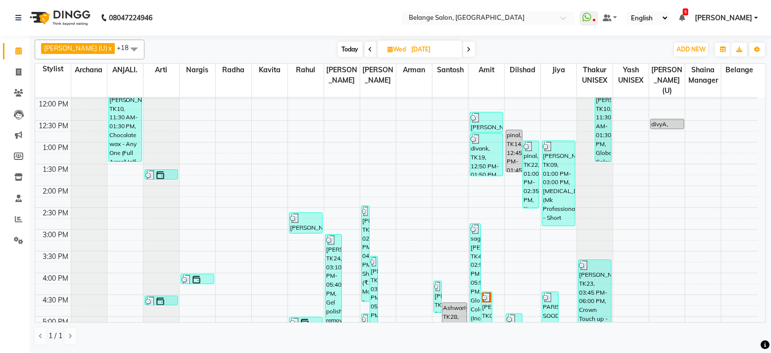
click at [369, 47] on icon at bounding box center [371, 49] width 4 height 6
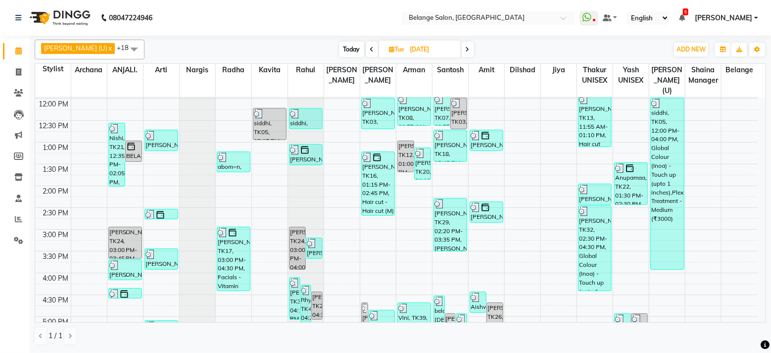
click at [370, 47] on icon at bounding box center [372, 49] width 4 height 6
type input "[DATE]"
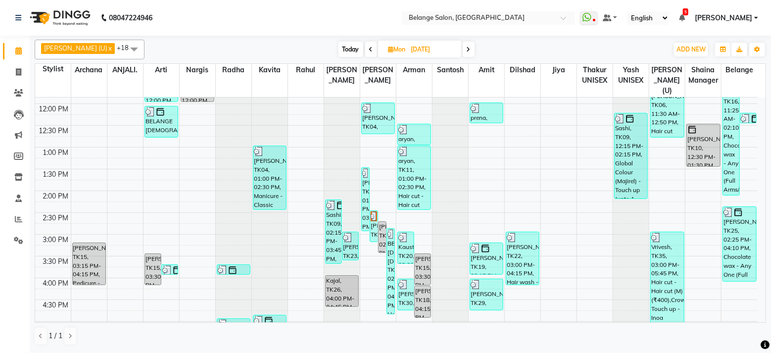
scroll to position [178, 0]
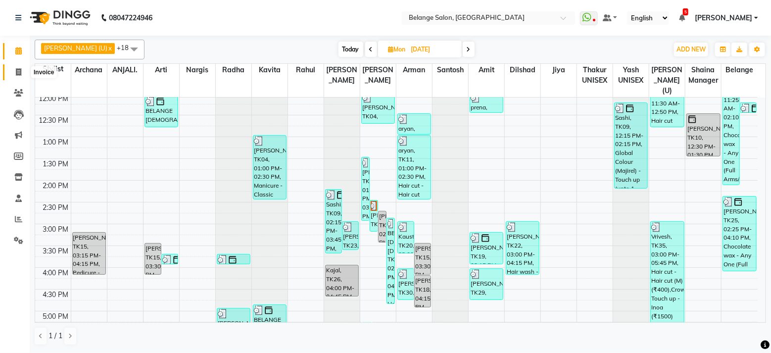
click at [14, 67] on span at bounding box center [18, 72] width 17 height 11
select select "5076"
select select "service"
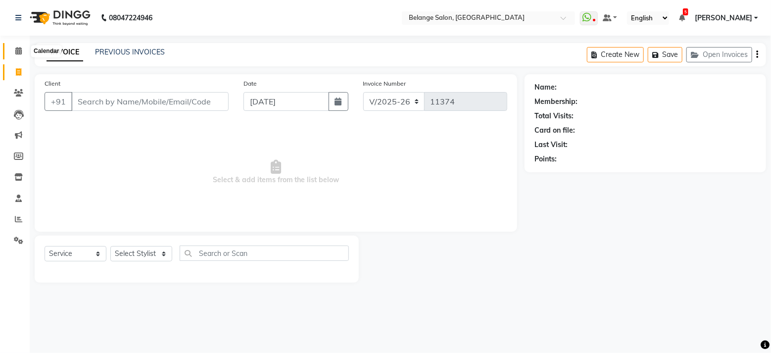
click at [16, 51] on icon at bounding box center [18, 50] width 6 height 7
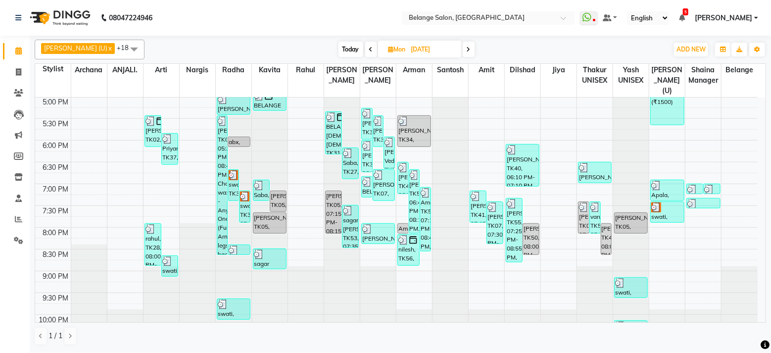
scroll to position [412, 0]
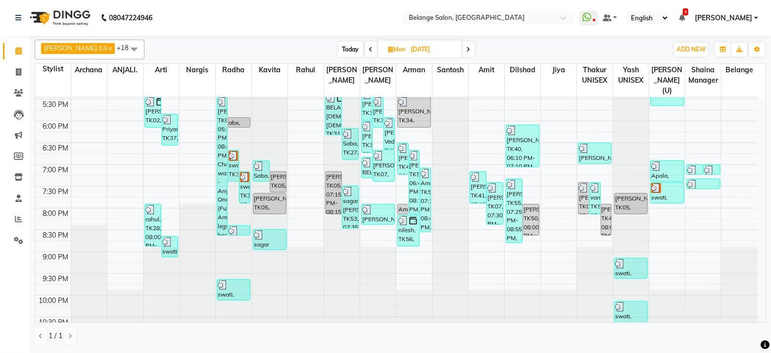
click at [466, 50] on icon at bounding box center [468, 49] width 4 height 6
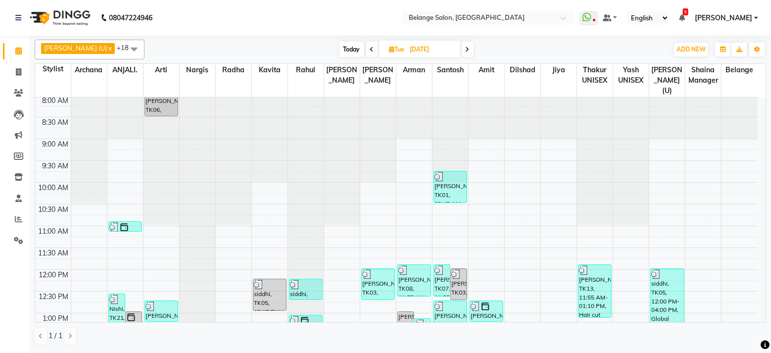
scroll to position [0, 0]
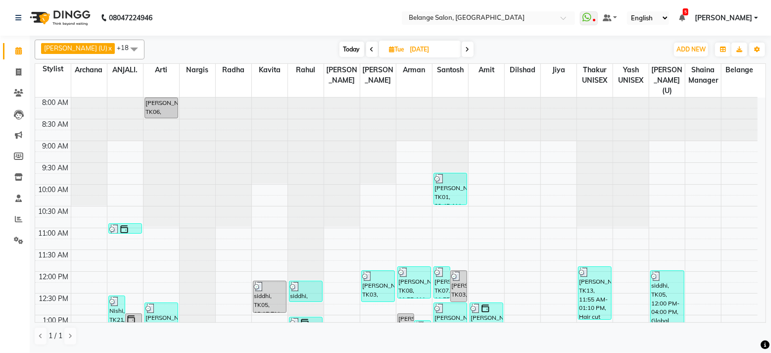
click at [462, 50] on span at bounding box center [468, 49] width 12 height 15
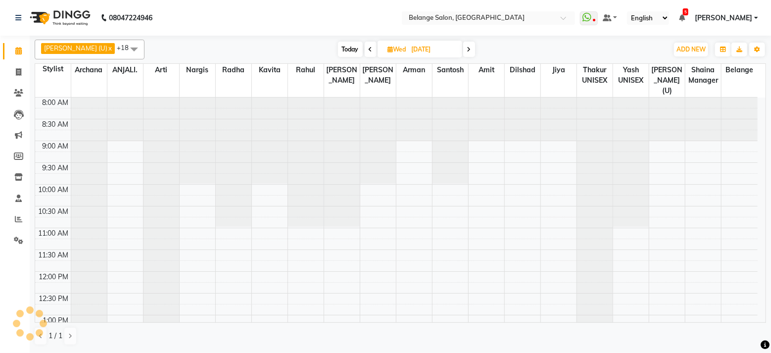
scroll to position [216, 0]
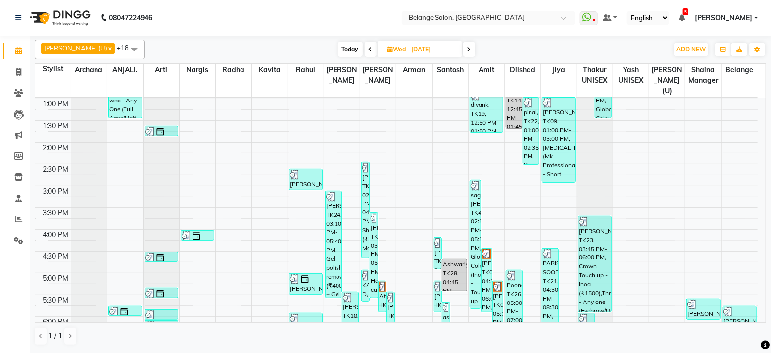
click at [369, 51] on icon at bounding box center [371, 49] width 4 height 6
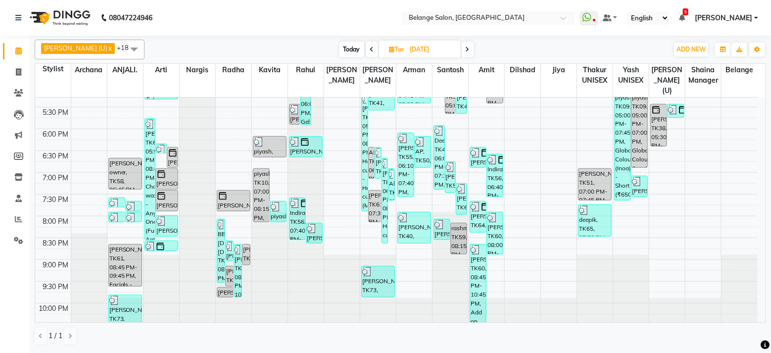
scroll to position [412, 0]
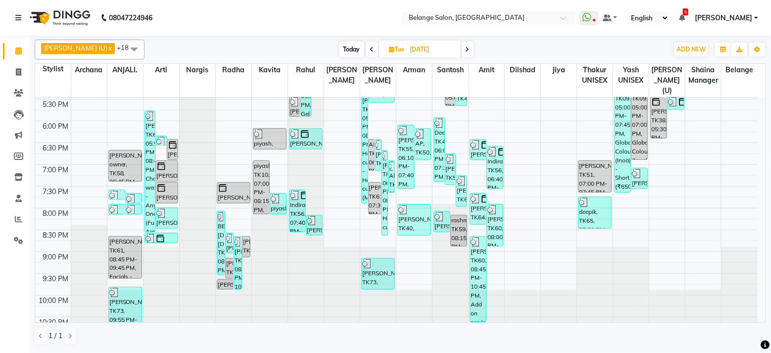
click at [462, 48] on span at bounding box center [468, 49] width 12 height 15
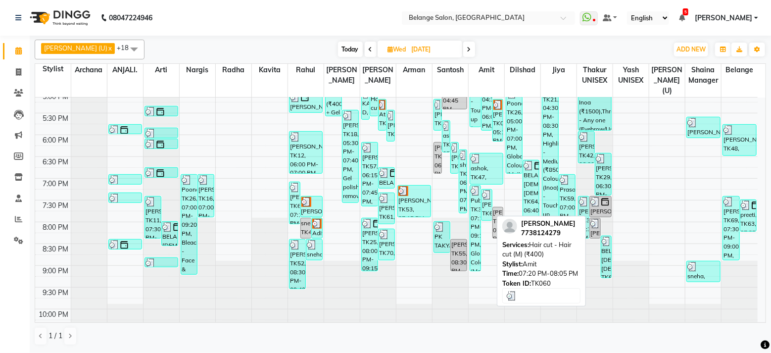
scroll to position [401, 0]
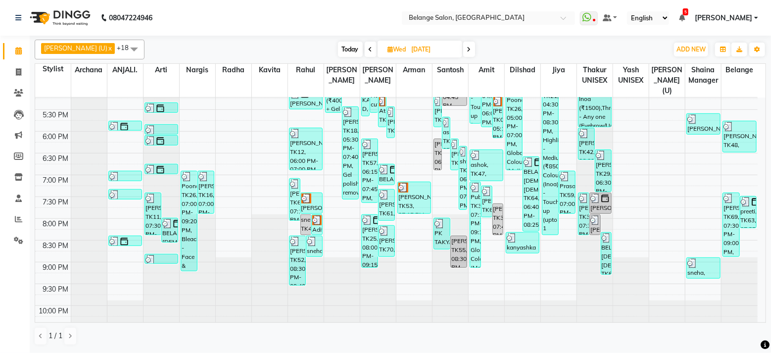
click at [338, 50] on span "Today" at bounding box center [350, 49] width 25 height 15
type input "[DATE]"
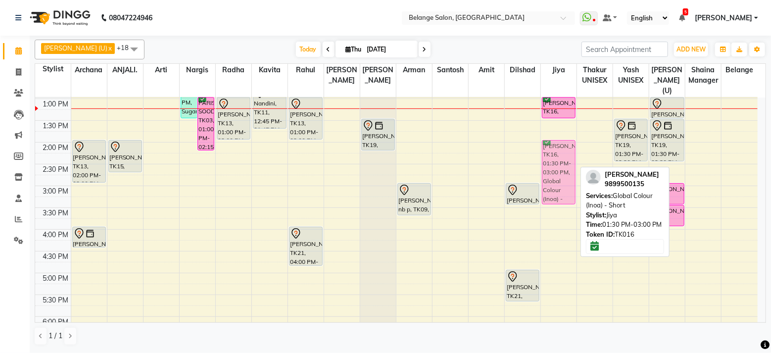
click at [560, 149] on div "[PERSON_NAME], TK16, 01:00 PM-01:30 PM, Global Colour (Inoa) - Touch up (upto 1…" at bounding box center [559, 207] width 36 height 652
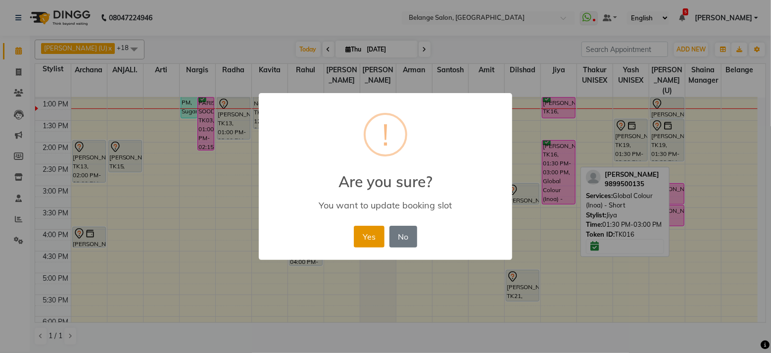
click at [370, 241] on button "Yes" at bounding box center [369, 237] width 30 height 22
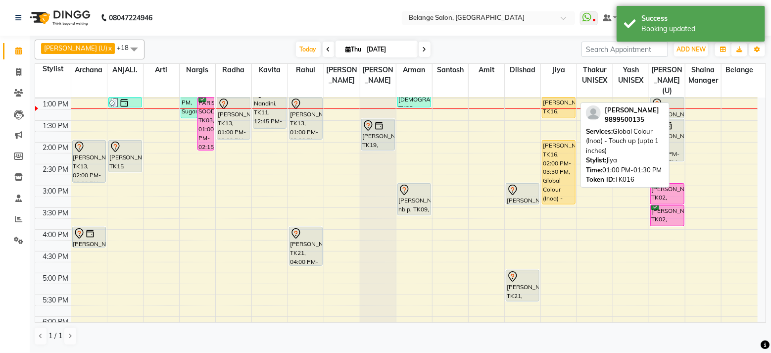
click at [550, 116] on div at bounding box center [558, 118] width 33 height 4
drag, startPoint x: 554, startPoint y: 99, endPoint x: 554, endPoint y: 121, distance: 22.3
click at [554, 121] on div "[PERSON_NAME], TK16, 01:00 PM-01:30 PM, Global Colour (Inoa) - Touch up (upto 1…" at bounding box center [559, 207] width 36 height 652
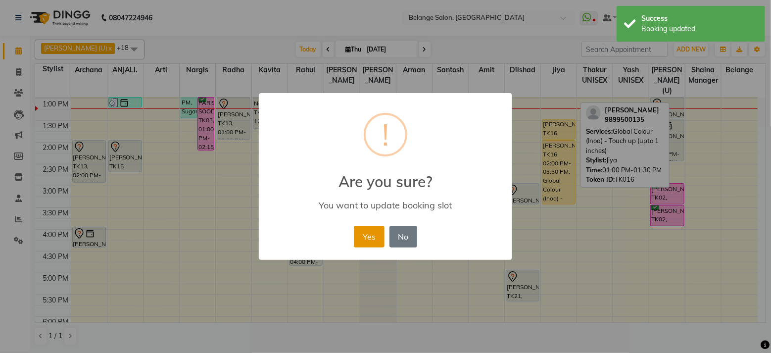
click at [360, 237] on button "Yes" at bounding box center [369, 237] width 30 height 22
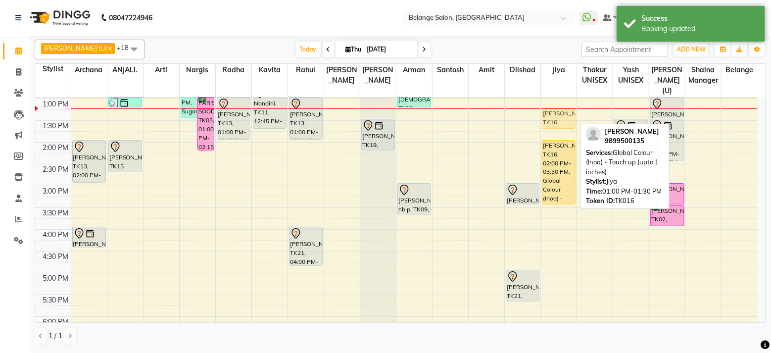
drag, startPoint x: 552, startPoint y: 119, endPoint x: 552, endPoint y: 109, distance: 9.9
click at [552, 109] on div "[PERSON_NAME], TK16, 01:30 PM-02:00 PM, Global Colour (Inoa) - Touch up (upto 1…" at bounding box center [559, 207] width 36 height 652
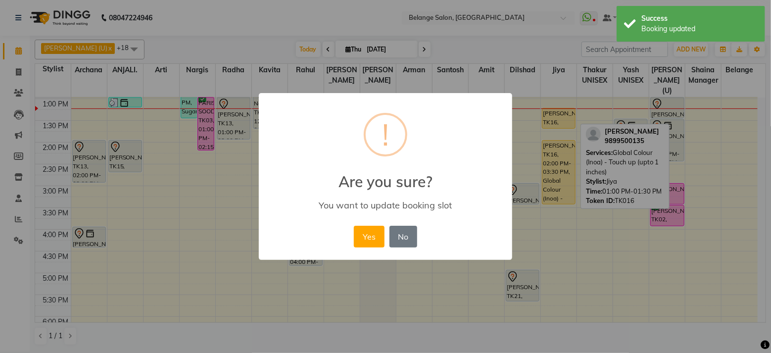
click at [354, 226] on button "Yes" at bounding box center [369, 237] width 30 height 22
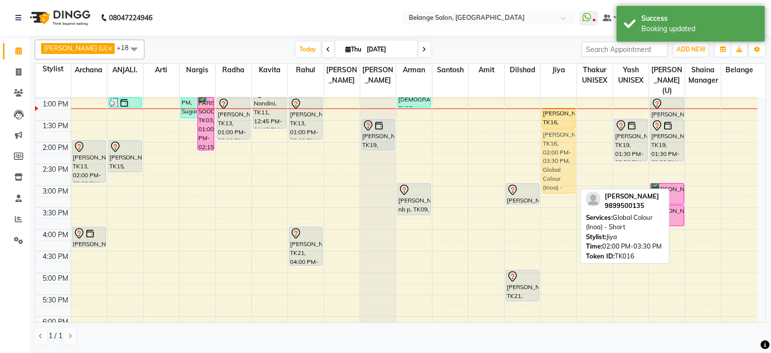
drag, startPoint x: 553, startPoint y: 137, endPoint x: 552, endPoint y: 127, distance: 9.9
click at [552, 127] on div "[PERSON_NAME], TK16, 01:15 PM-01:45 PM, Global Colour (Inoa) - Touch up (upto 1…" at bounding box center [559, 207] width 36 height 652
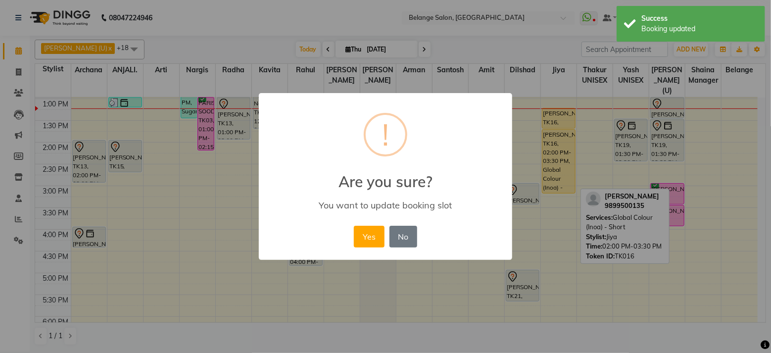
click at [354, 226] on button "Yes" at bounding box center [369, 237] width 30 height 22
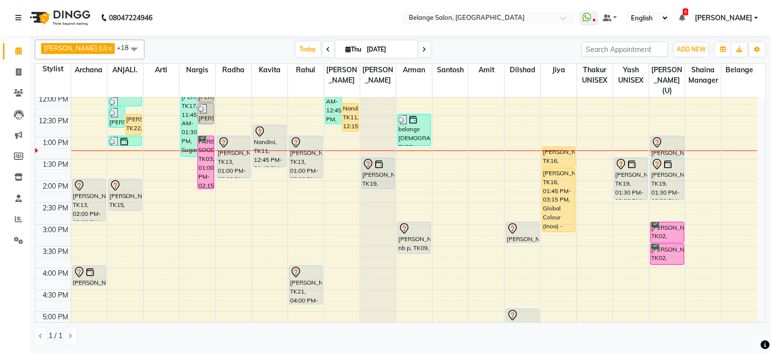
scroll to position [177, 0]
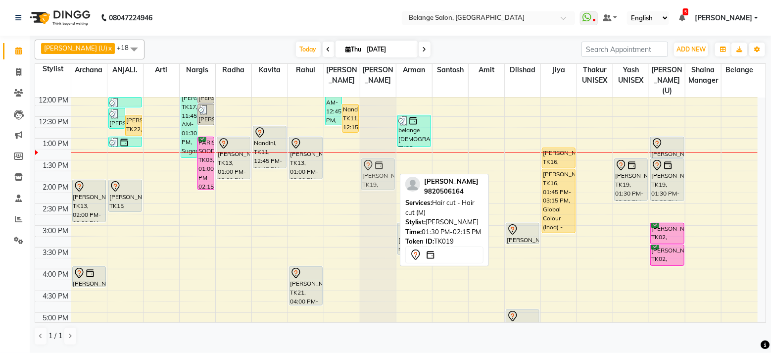
drag, startPoint x: 374, startPoint y: 153, endPoint x: 395, endPoint y: 155, distance: 20.4
click at [395, 155] on div "[PERSON_NAME], TK19, 01:30 PM-02:15 PM, Hair cut - Hair cut (M) [PERSON_NAME], …" at bounding box center [378, 247] width 36 height 652
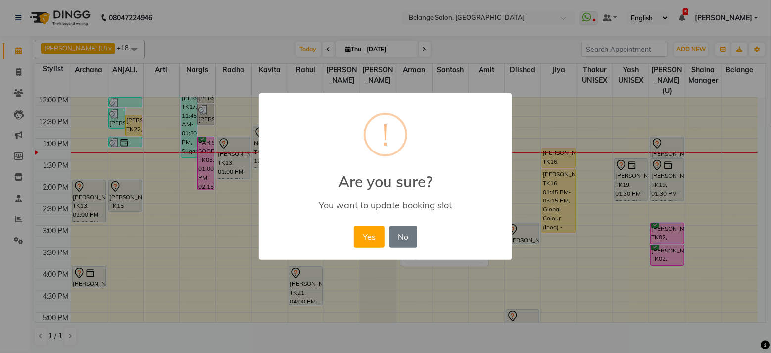
click at [354, 226] on button "Yes" at bounding box center [369, 237] width 30 height 22
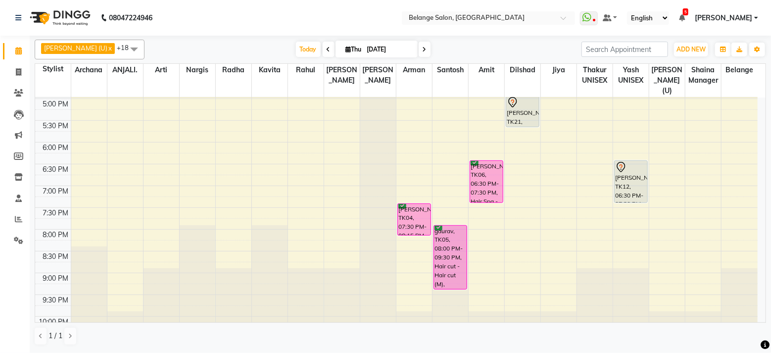
scroll to position [389, 0]
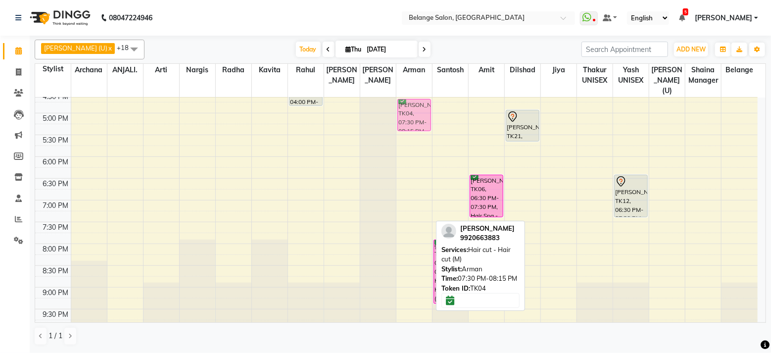
drag, startPoint x: 402, startPoint y: 206, endPoint x: 408, endPoint y: 99, distance: 107.0
click at [408, 99] on div "belange [DEMOGRAPHIC_DATA], TK25, 12:30 PM-01:15 PM, Shaving (₹250) [PERSON_NAM…" at bounding box center [414, 48] width 36 height 652
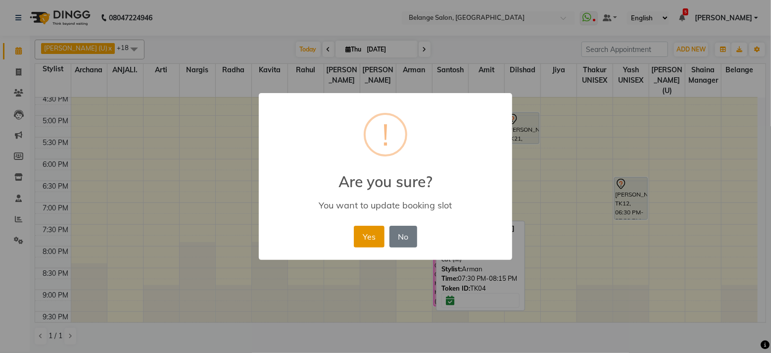
click at [368, 230] on button "Yes" at bounding box center [369, 237] width 30 height 22
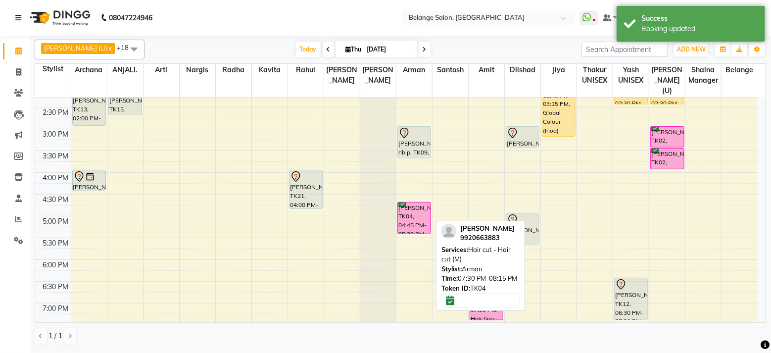
scroll to position [211, 0]
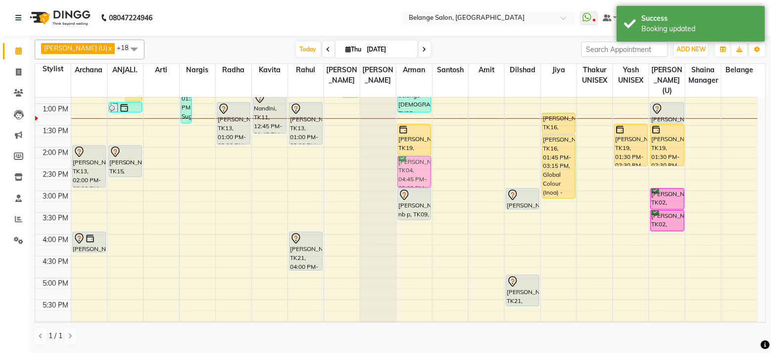
drag, startPoint x: 413, startPoint y: 259, endPoint x: 412, endPoint y: 156, distance: 103.4
click at [412, 156] on div "belange [DEMOGRAPHIC_DATA], TK25, 12:30 PM-01:15 PM, Shaving (₹250) [PERSON_NAM…" at bounding box center [414, 212] width 36 height 652
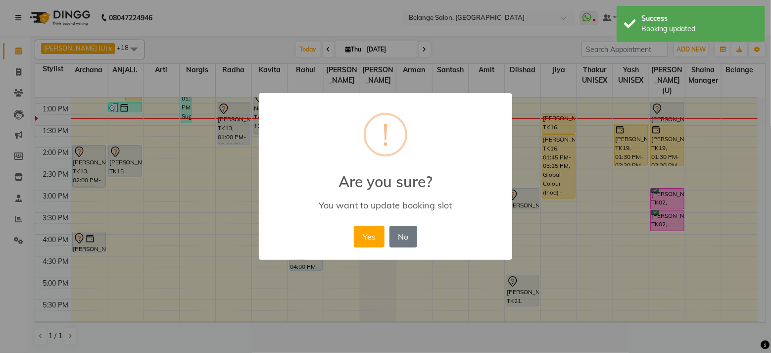
click at [354, 226] on button "Yes" at bounding box center [369, 237] width 30 height 22
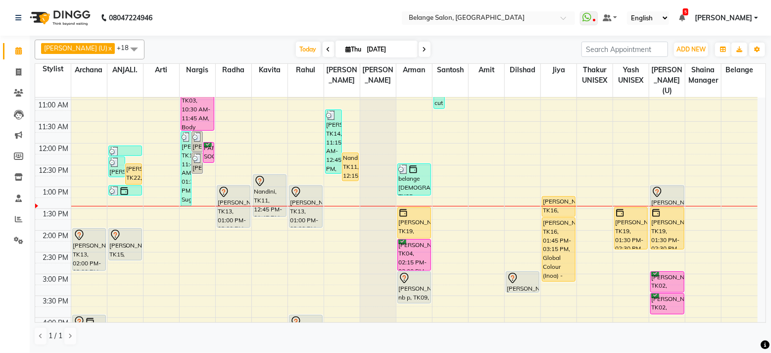
scroll to position [127, 0]
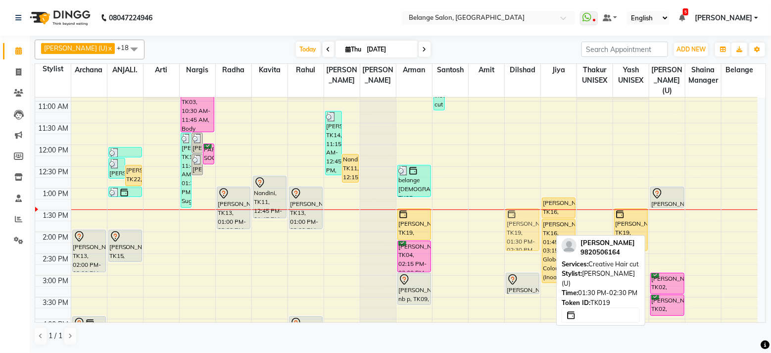
drag, startPoint x: 658, startPoint y: 224, endPoint x: 509, endPoint y: 223, distance: 148.4
click at [509, 223] on tr "[PERSON_NAME], TK13, 02:00 PM-03:00 PM, Aroma Massage (60 mins) [PERSON_NAME], …" at bounding box center [396, 297] width 722 height 652
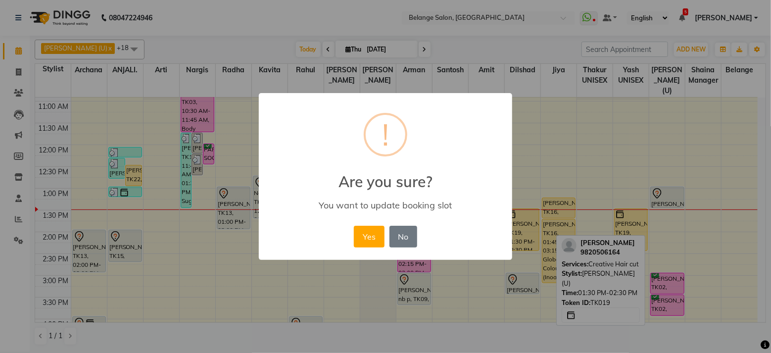
click at [354, 226] on button "Yes" at bounding box center [369, 237] width 30 height 22
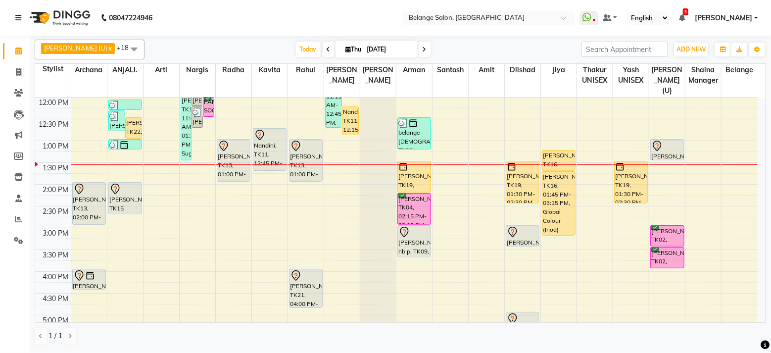
scroll to position [175, 0]
click at [19, 72] on icon at bounding box center [18, 71] width 5 height 7
select select "5076"
select select "service"
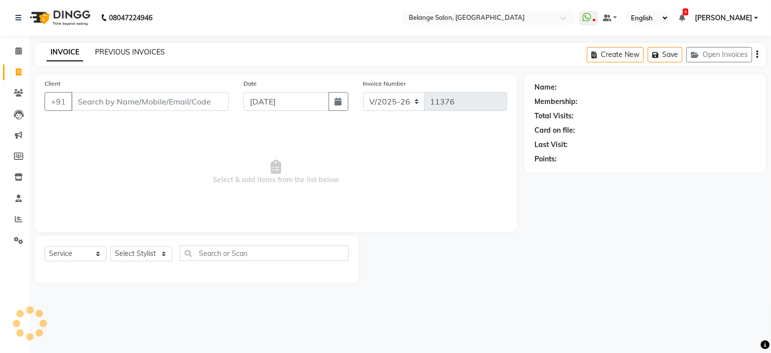
click at [124, 52] on link "PREVIOUS INVOICES" at bounding box center [130, 51] width 70 height 9
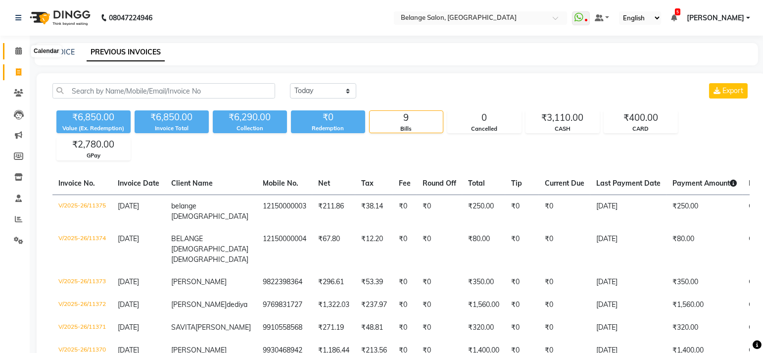
click at [21, 49] on span at bounding box center [18, 51] width 17 height 11
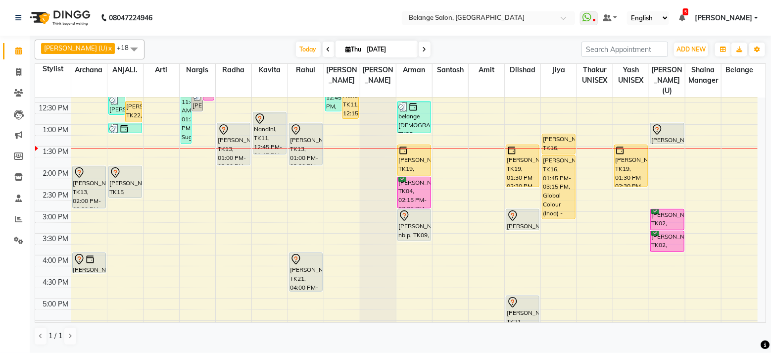
scroll to position [187, 0]
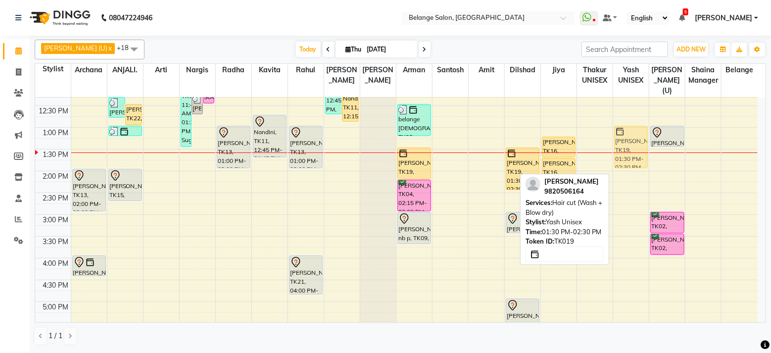
drag, startPoint x: 636, startPoint y: 160, endPoint x: 631, endPoint y: 134, distance: 26.2
click at [631, 134] on div "[PERSON_NAME], TK19, 01:30 PM-02:30 PM, Hair cut (Wash + Blow dry) [PERSON_NAME…" at bounding box center [631, 236] width 36 height 652
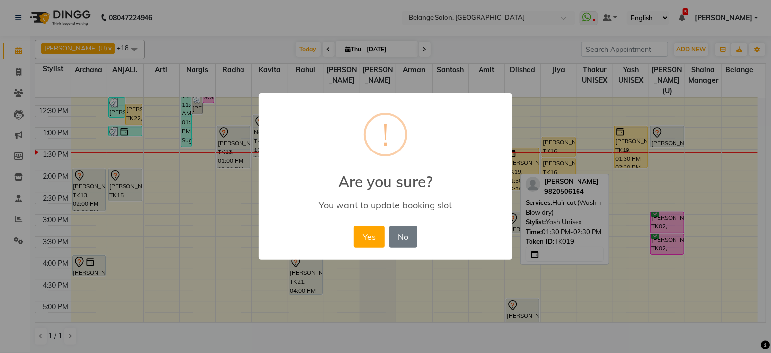
click at [354, 226] on button "Yes" at bounding box center [369, 237] width 30 height 22
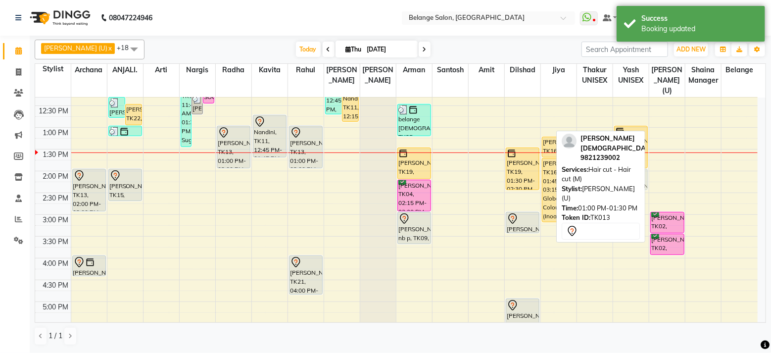
drag, startPoint x: 668, startPoint y: 126, endPoint x: 622, endPoint y: 173, distance: 65.8
click at [622, 173] on div "[PERSON_NAME] (U) x Amit x ANJALI. x Arman x Arti x Jiya x Kavita x Nargis x Ra…" at bounding box center [400, 193] width 731 height 314
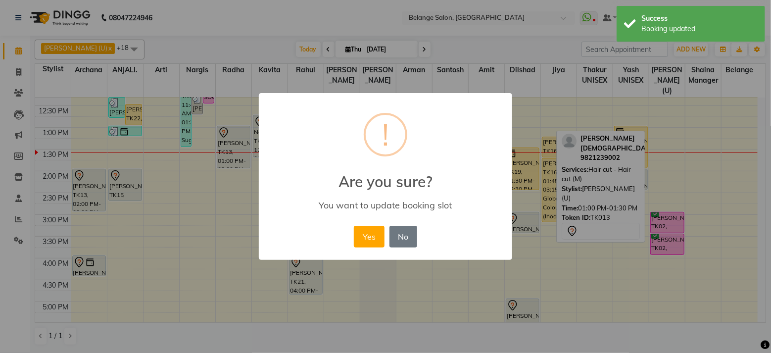
click at [354, 226] on button "Yes" at bounding box center [369, 237] width 30 height 22
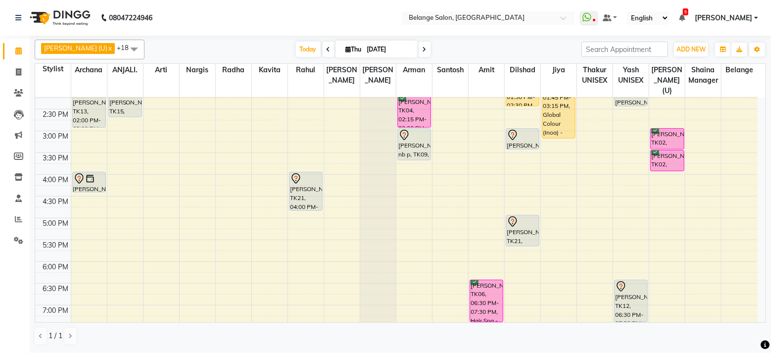
scroll to position [204, 0]
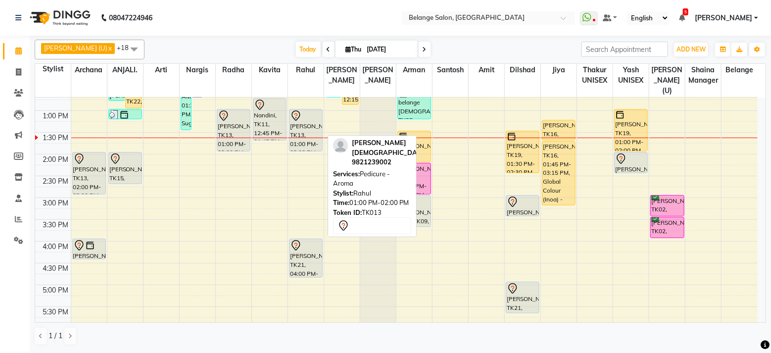
click at [318, 110] on div at bounding box center [306, 116] width 32 height 12
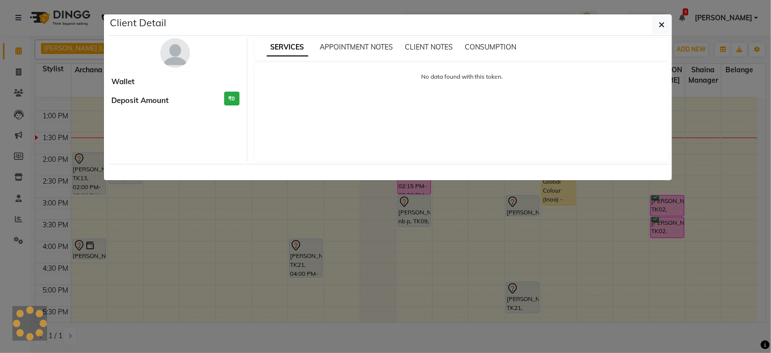
select select "7"
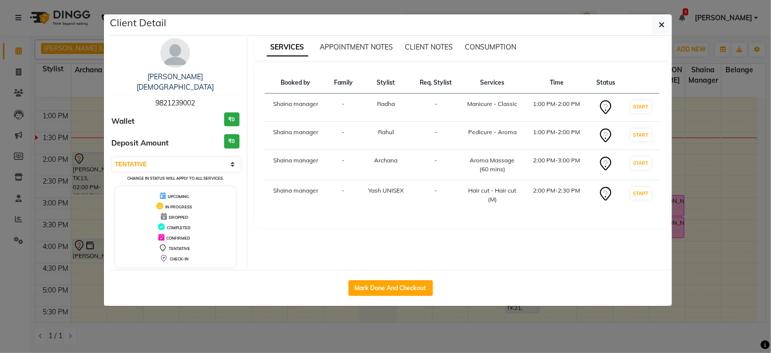
click at [318, 107] on div "Booked by Family Stylist Req. Stylist Services Time Status Shaina manager - Rad…" at bounding box center [462, 144] width 415 height 165
click at [659, 18] on button "button" at bounding box center [661, 24] width 19 height 19
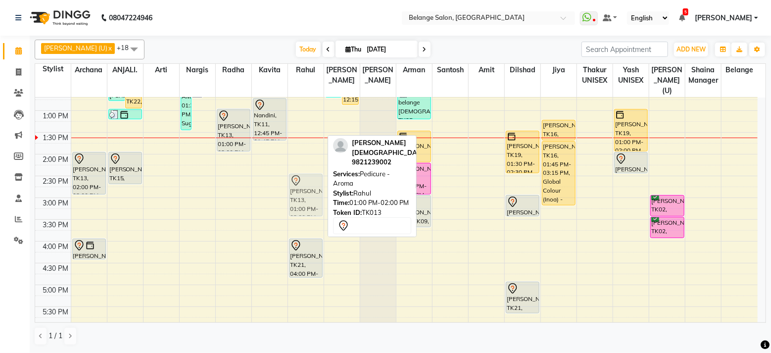
drag, startPoint x: 300, startPoint y: 108, endPoint x: 299, endPoint y: 171, distance: 62.3
click at [299, 171] on div "[PERSON_NAME], TK13, 01:00 PM-02:00 PM, Pedicure - Aroma [PERSON_NAME], TK21, 0…" at bounding box center [306, 219] width 36 height 652
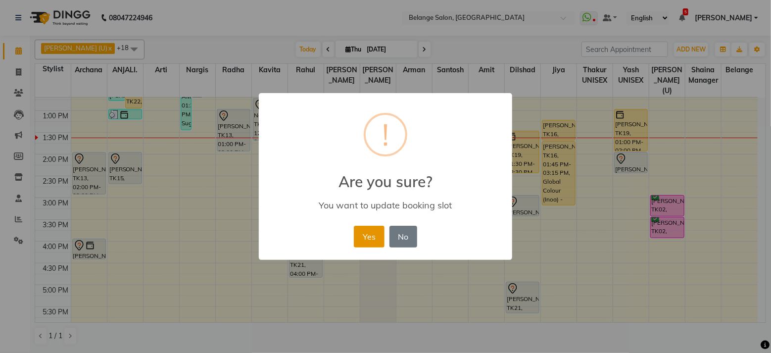
click at [367, 241] on button "Yes" at bounding box center [369, 237] width 30 height 22
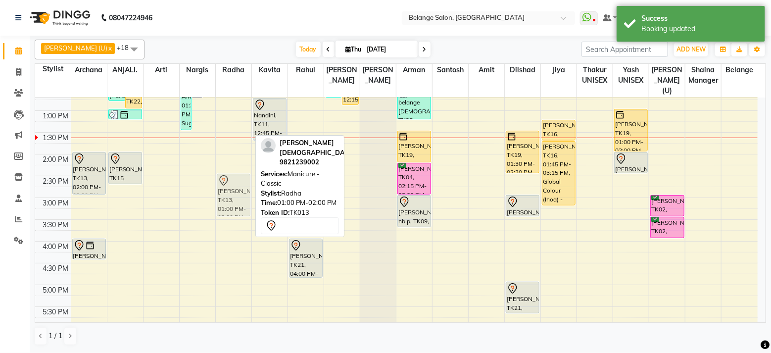
drag, startPoint x: 240, startPoint y: 108, endPoint x: 239, endPoint y: 172, distance: 64.3
click at [239, 172] on div "[PERSON_NAME], TK13, 01:00 PM-02:00 PM, Manicure - Classic [PERSON_NAME], TK13,…" at bounding box center [234, 219] width 36 height 652
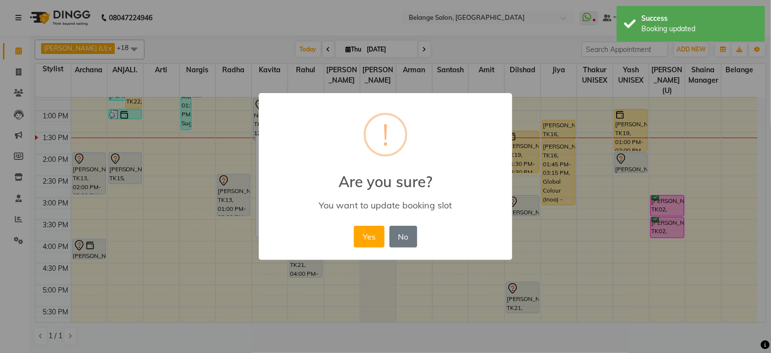
click at [354, 226] on button "Yes" at bounding box center [369, 237] width 30 height 22
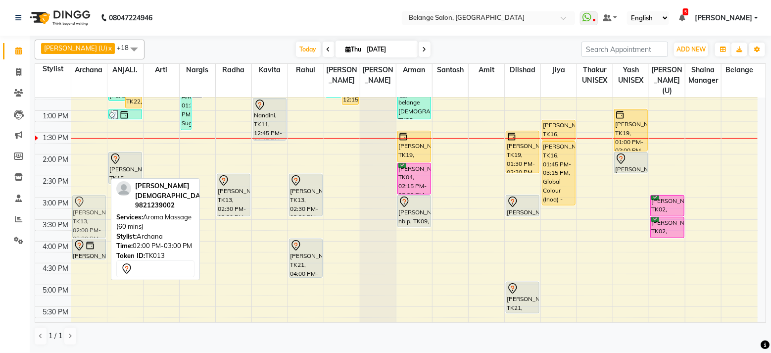
drag, startPoint x: 97, startPoint y: 160, endPoint x: 94, endPoint y: 202, distance: 42.6
click at [94, 202] on div "[PERSON_NAME], TK13, 02:00 PM-03:00 PM, Aroma Massage (60 mins) [PERSON_NAME], …" at bounding box center [89, 219] width 36 height 652
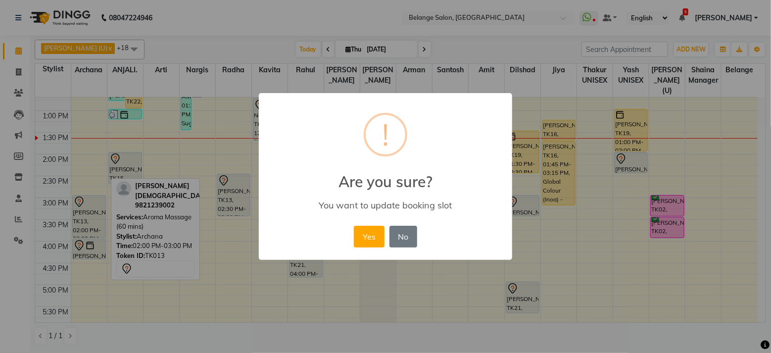
click at [354, 226] on button "Yes" at bounding box center [369, 237] width 30 height 22
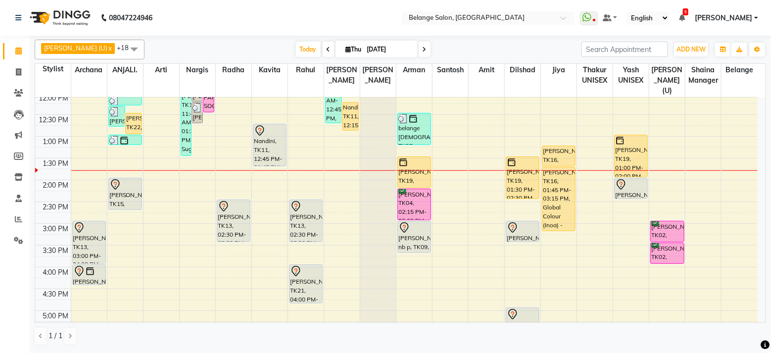
scroll to position [170, 0]
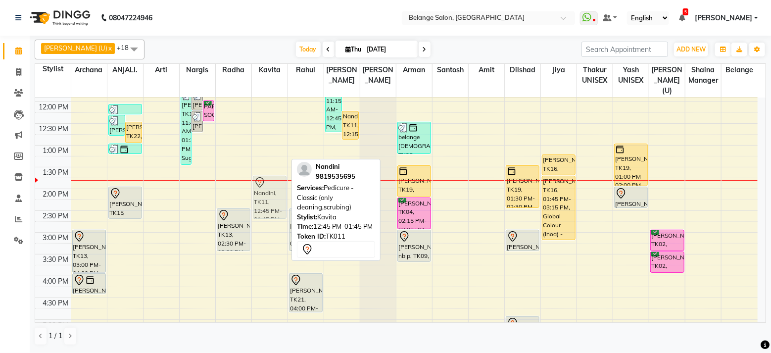
drag, startPoint x: 269, startPoint y: 134, endPoint x: 265, endPoint y: 173, distance: 39.3
click at [265, 173] on div "Nandini, TK11, 12:45 PM-01:45 PM, Pedicure - Classic (only cleaning,scrubing) […" at bounding box center [270, 254] width 36 height 652
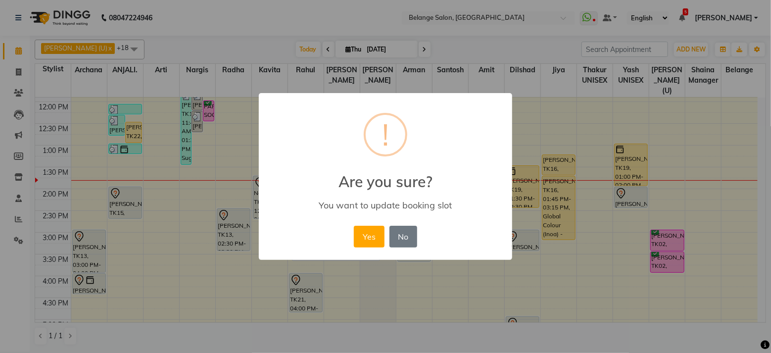
click at [354, 226] on button "Yes" at bounding box center [369, 237] width 30 height 22
